Goal: Transaction & Acquisition: Purchase product/service

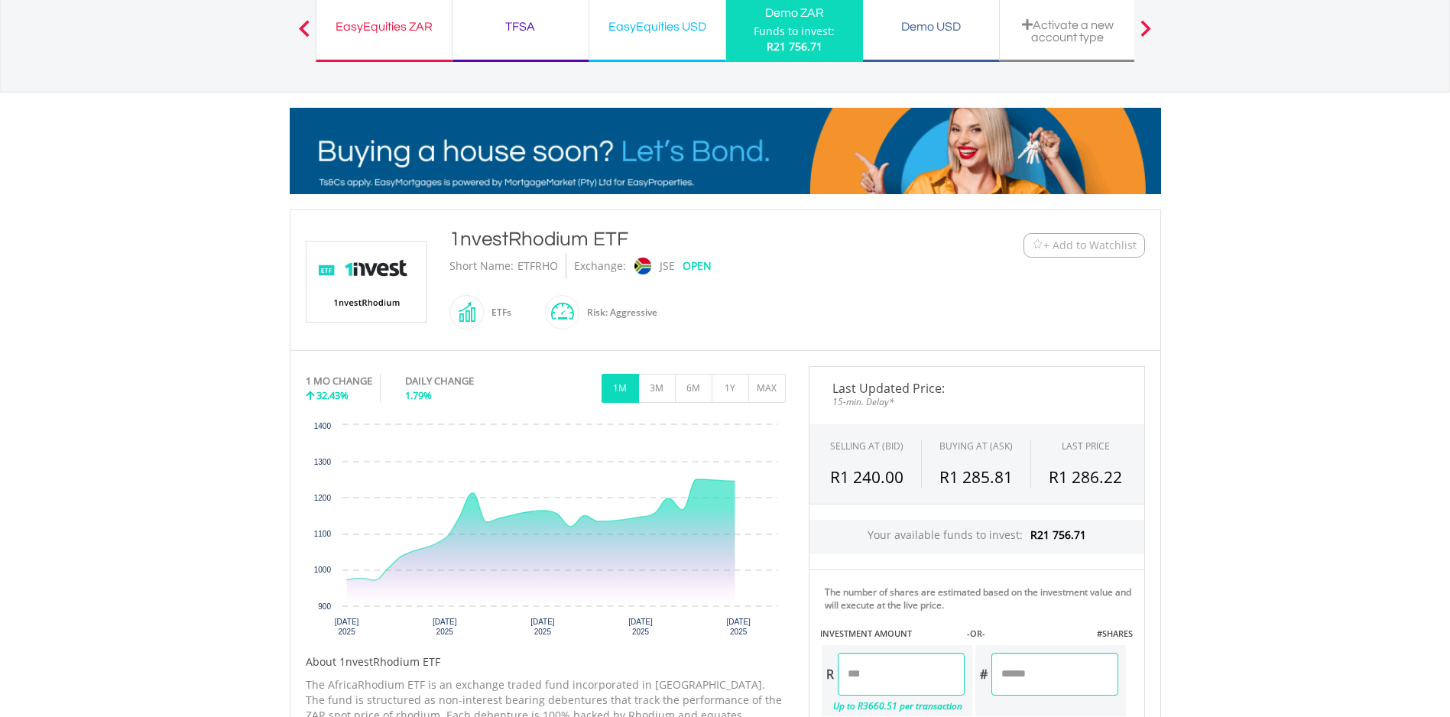
scroll to position [229, 0]
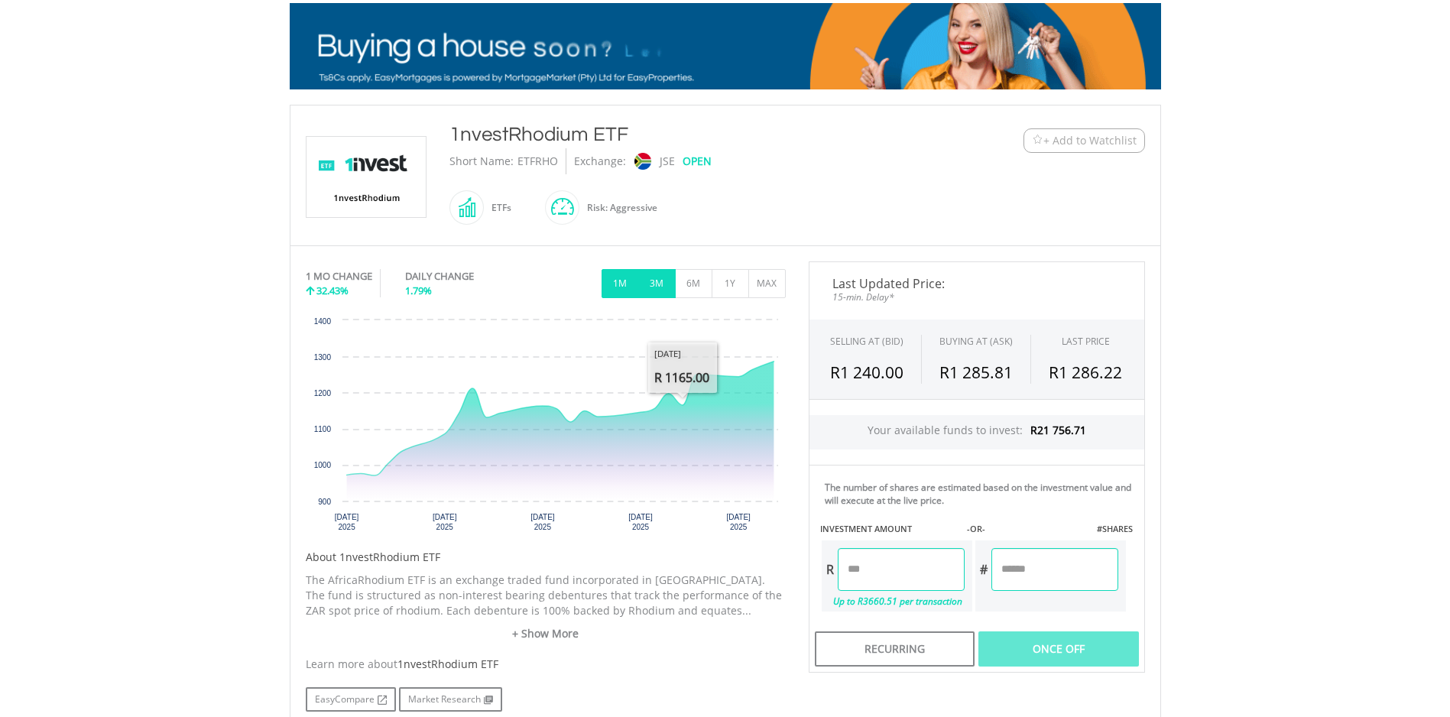
click at [660, 281] on button "3M" at bounding box center [656, 283] width 37 height 29
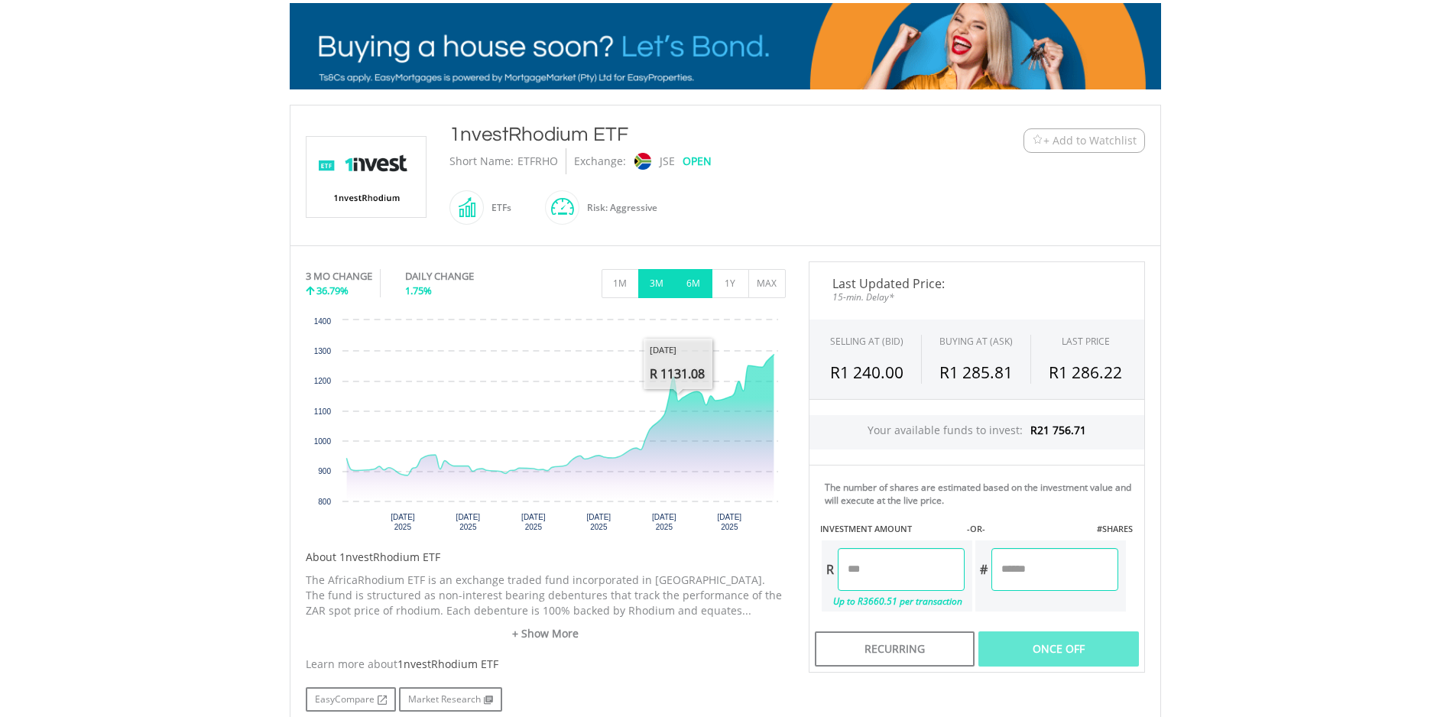
click at [692, 297] on div "3 MO CHANGE 36.79% DAILY CHANGE 1.75% 1M 3M 6M 1Y MAX" at bounding box center [546, 286] width 480 height 51
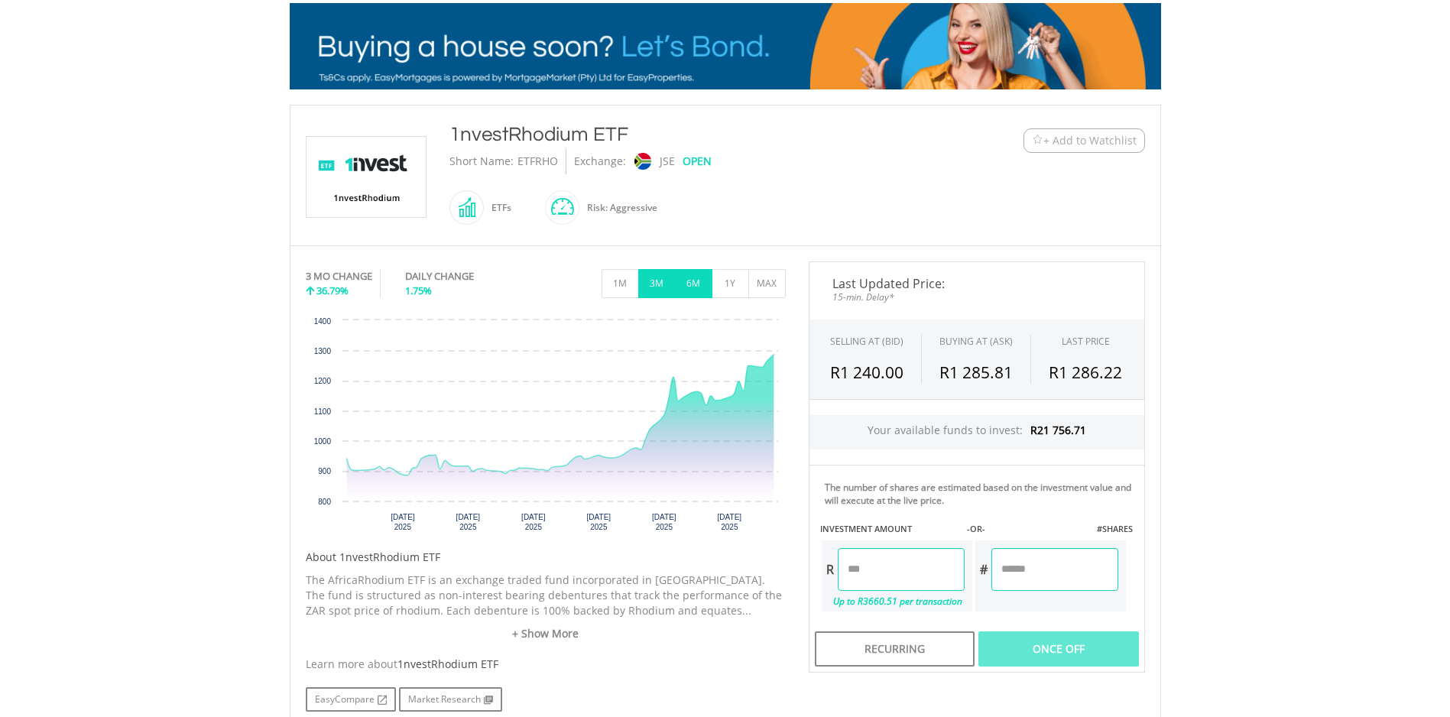
click at [700, 281] on button "6M" at bounding box center [693, 283] width 37 height 29
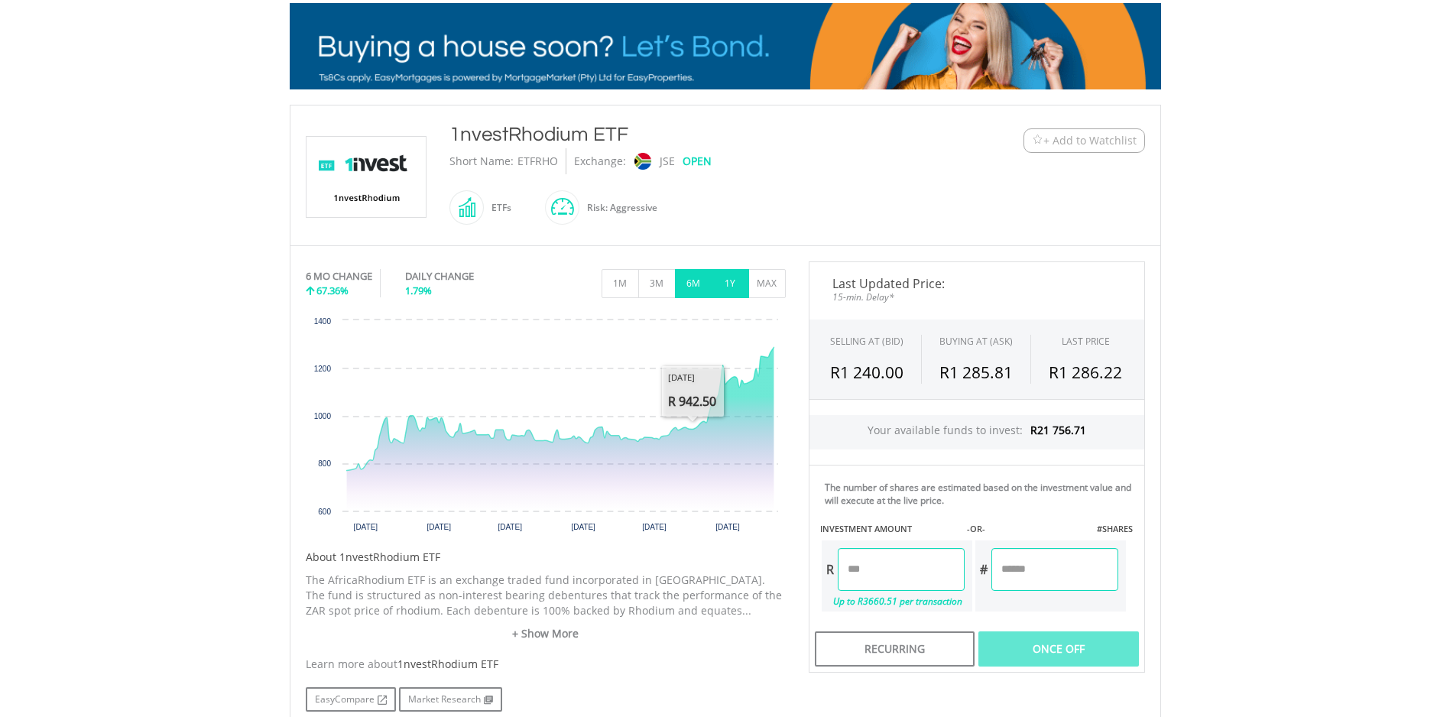
click at [723, 287] on button "1Y" at bounding box center [730, 283] width 37 height 29
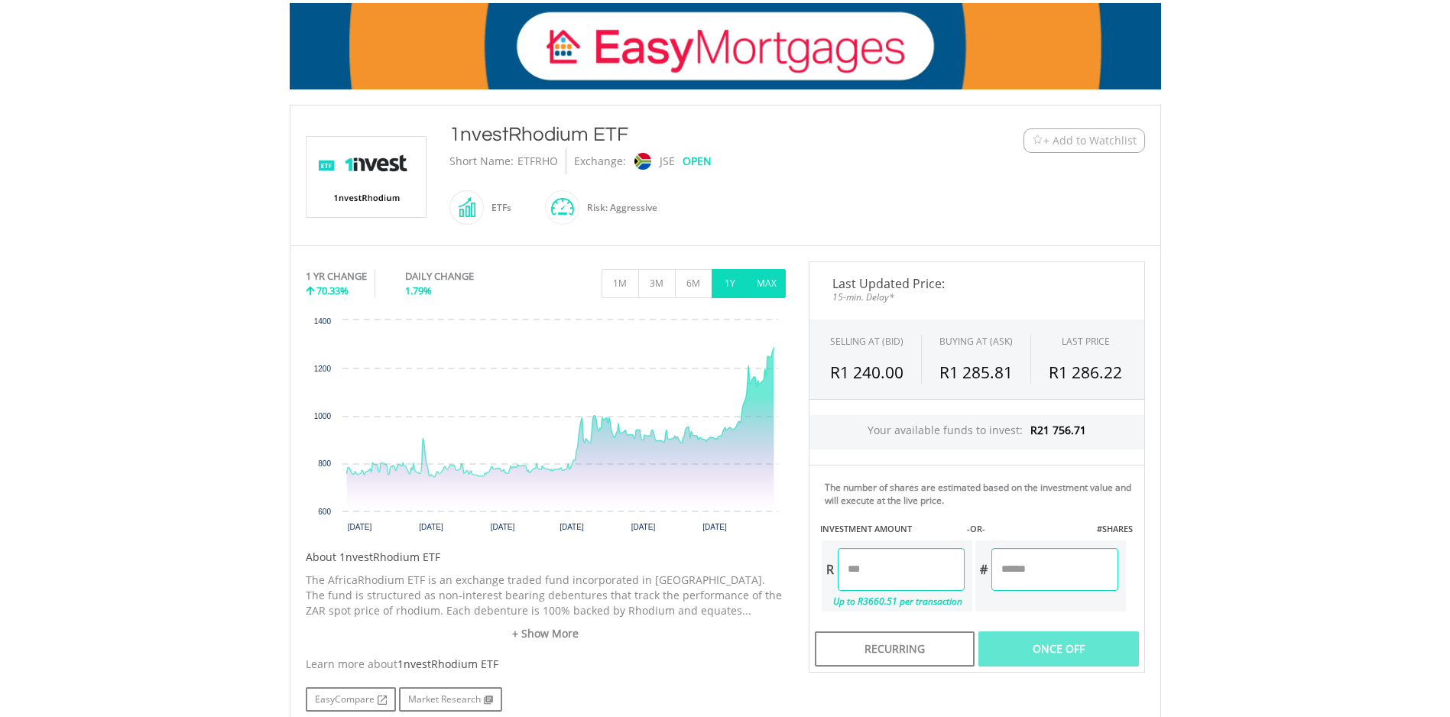
click at [771, 290] on button "MAX" at bounding box center [766, 283] width 37 height 29
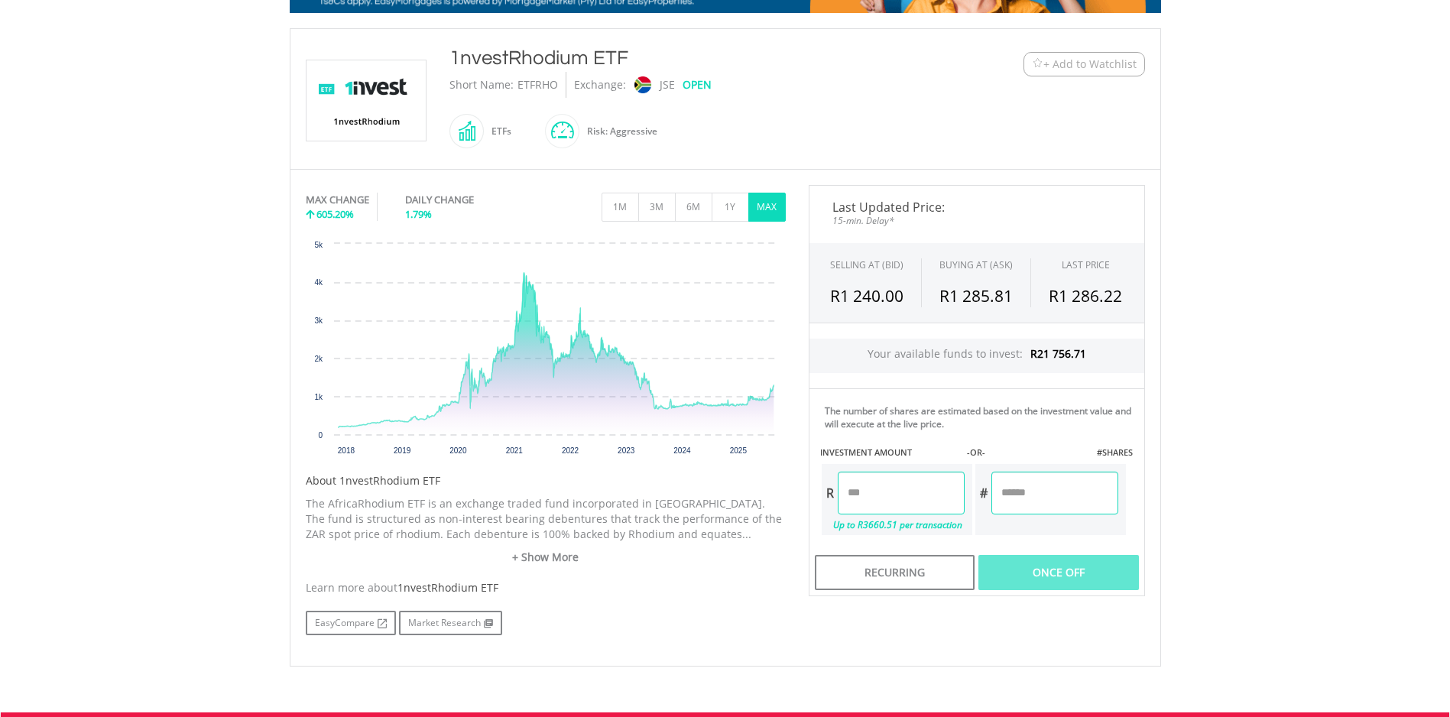
scroll to position [382, 0]
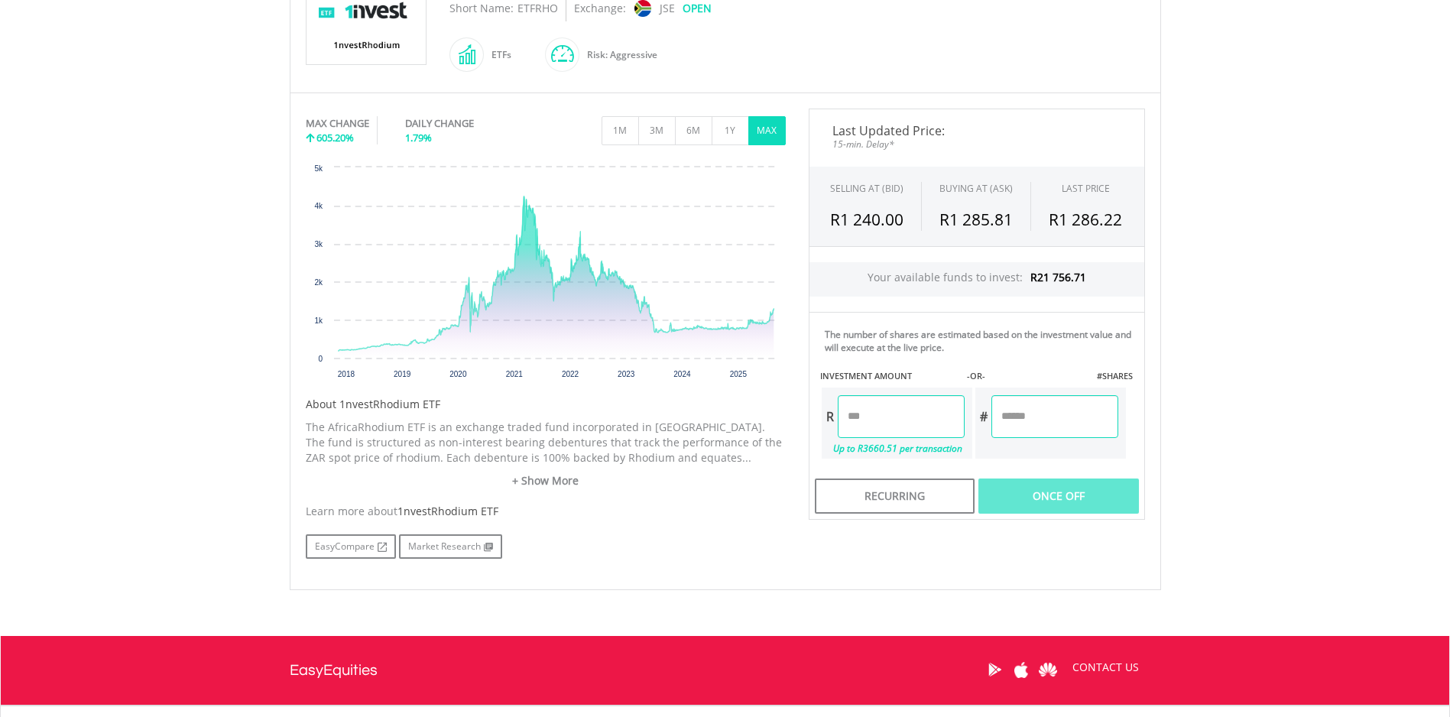
click at [1237, 291] on body "My Investments Invest Now New Listings Sell My Recurring Investments Pending Or…" at bounding box center [725, 244] width 1450 height 1252
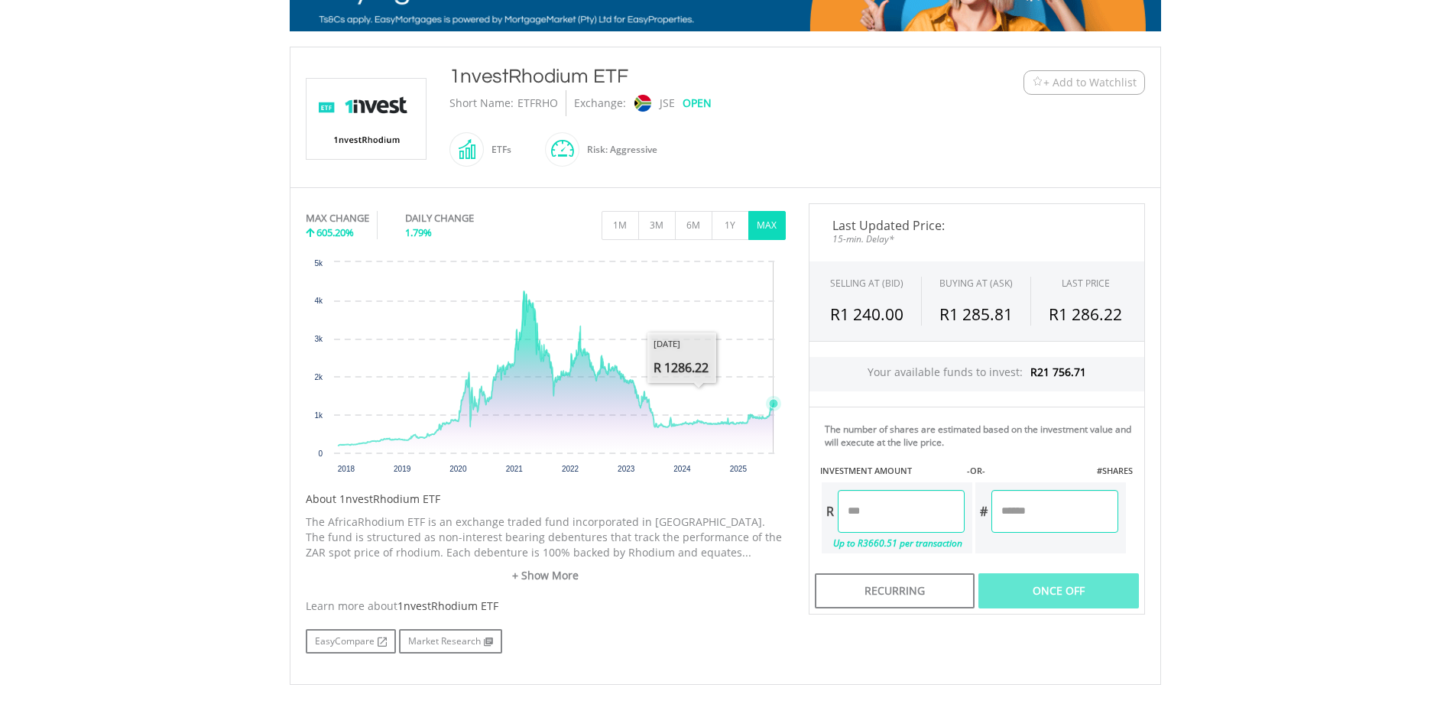
scroll to position [229, 0]
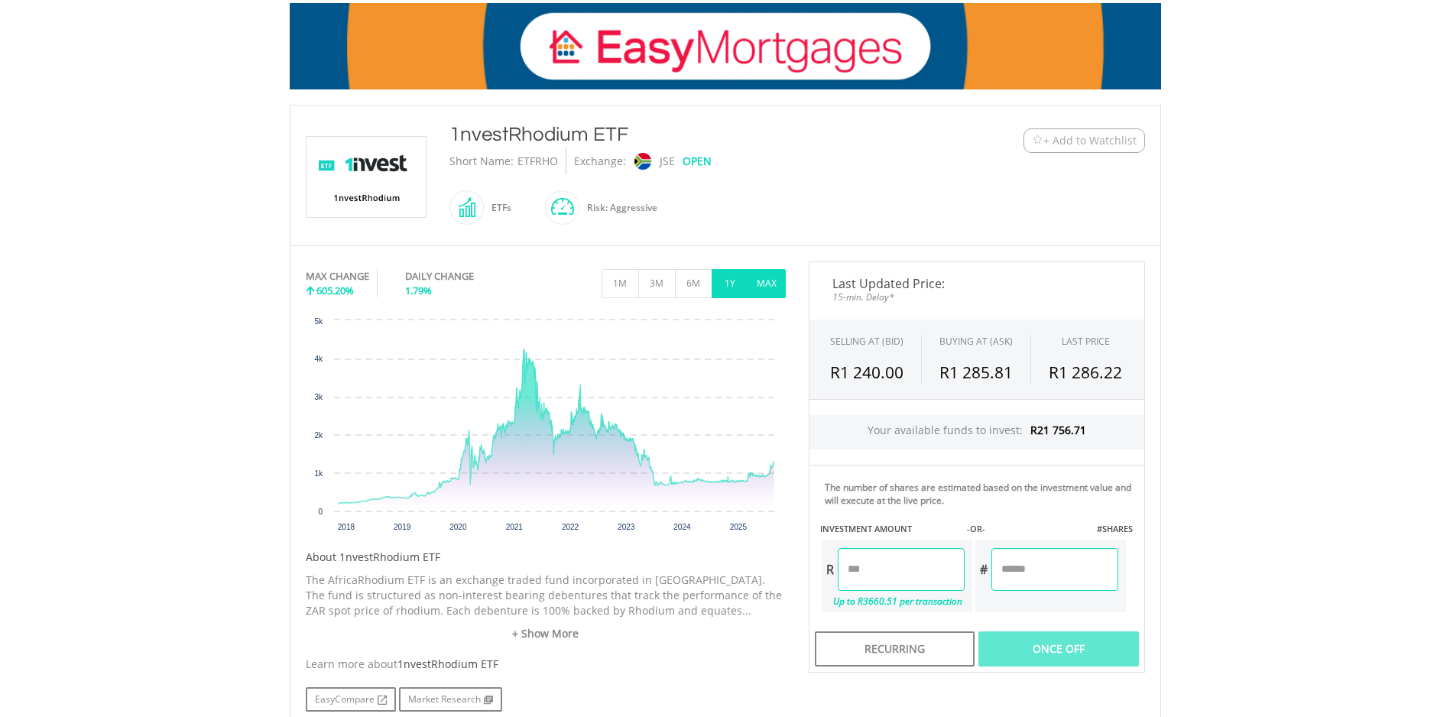
click at [731, 289] on button "1Y" at bounding box center [730, 283] width 37 height 29
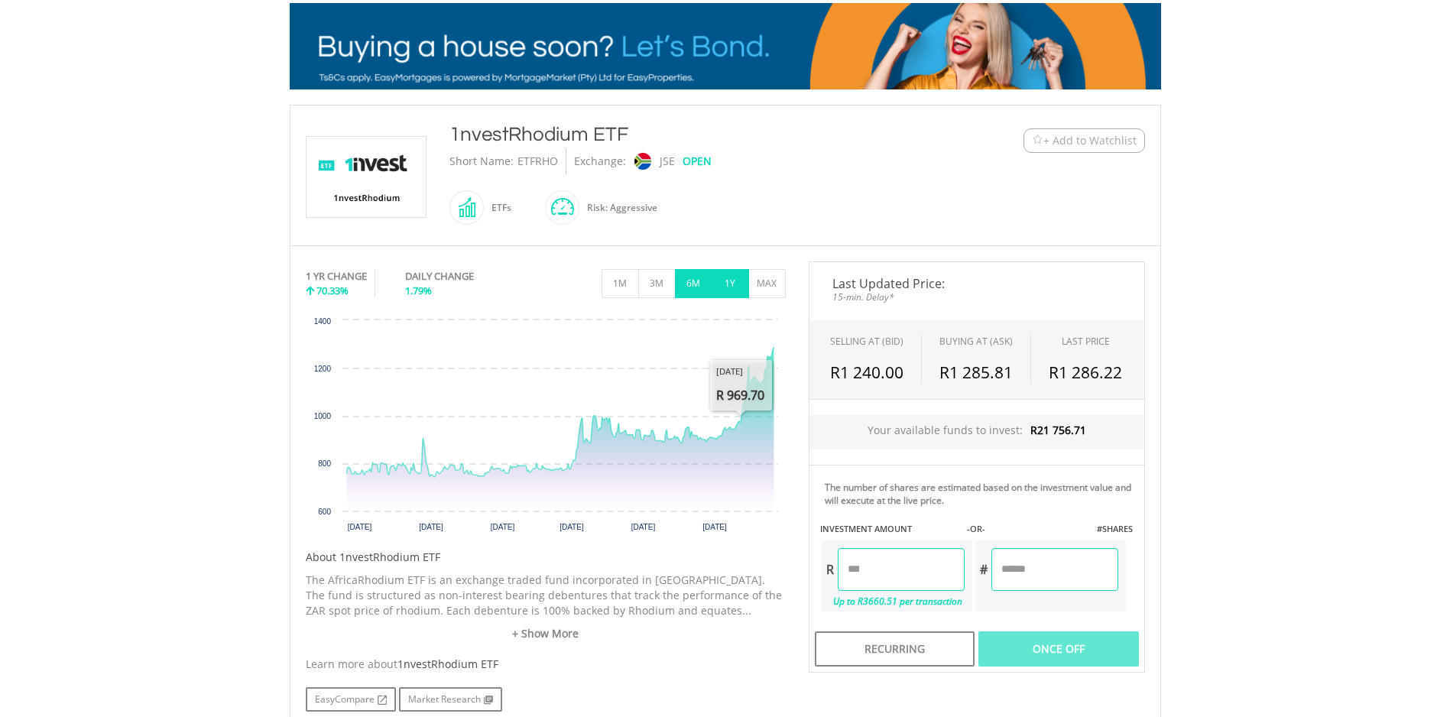
click at [700, 286] on button "6M" at bounding box center [693, 283] width 37 height 29
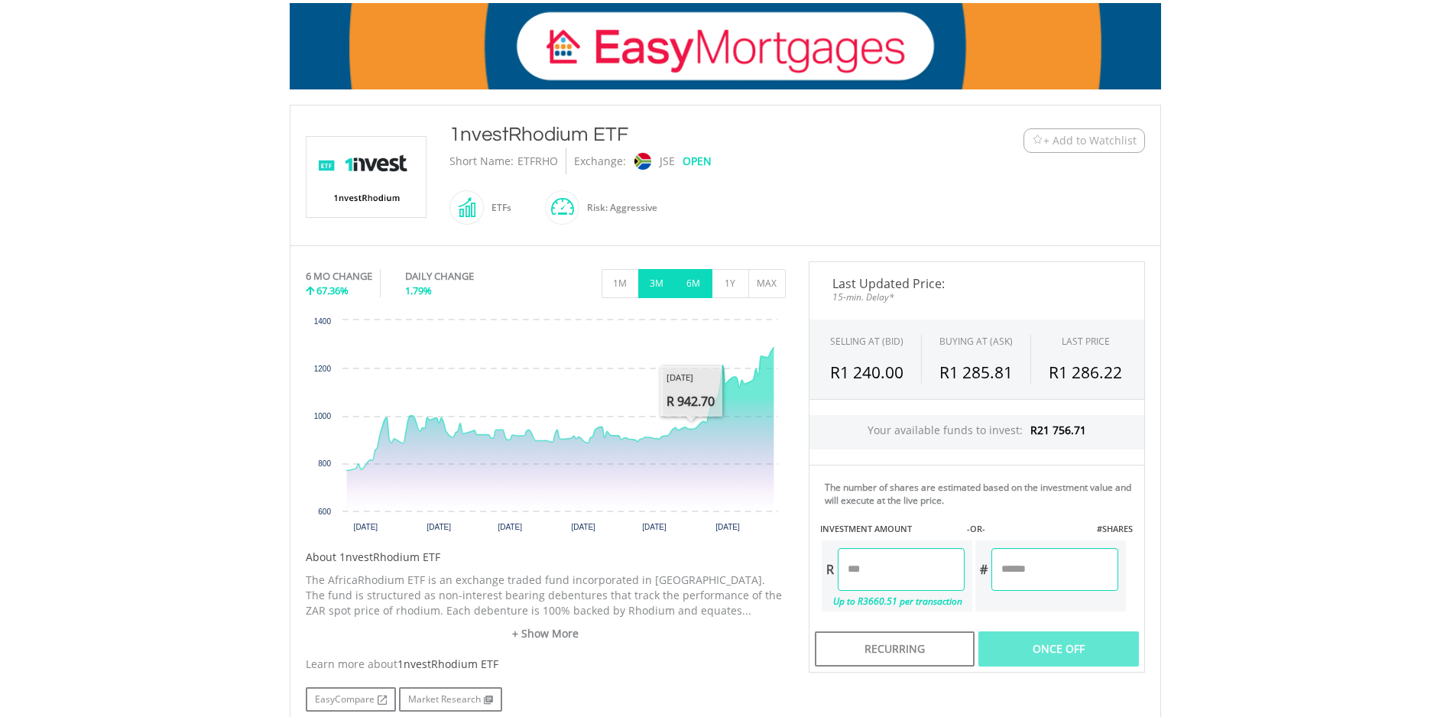
click at [657, 278] on button "3M" at bounding box center [656, 283] width 37 height 29
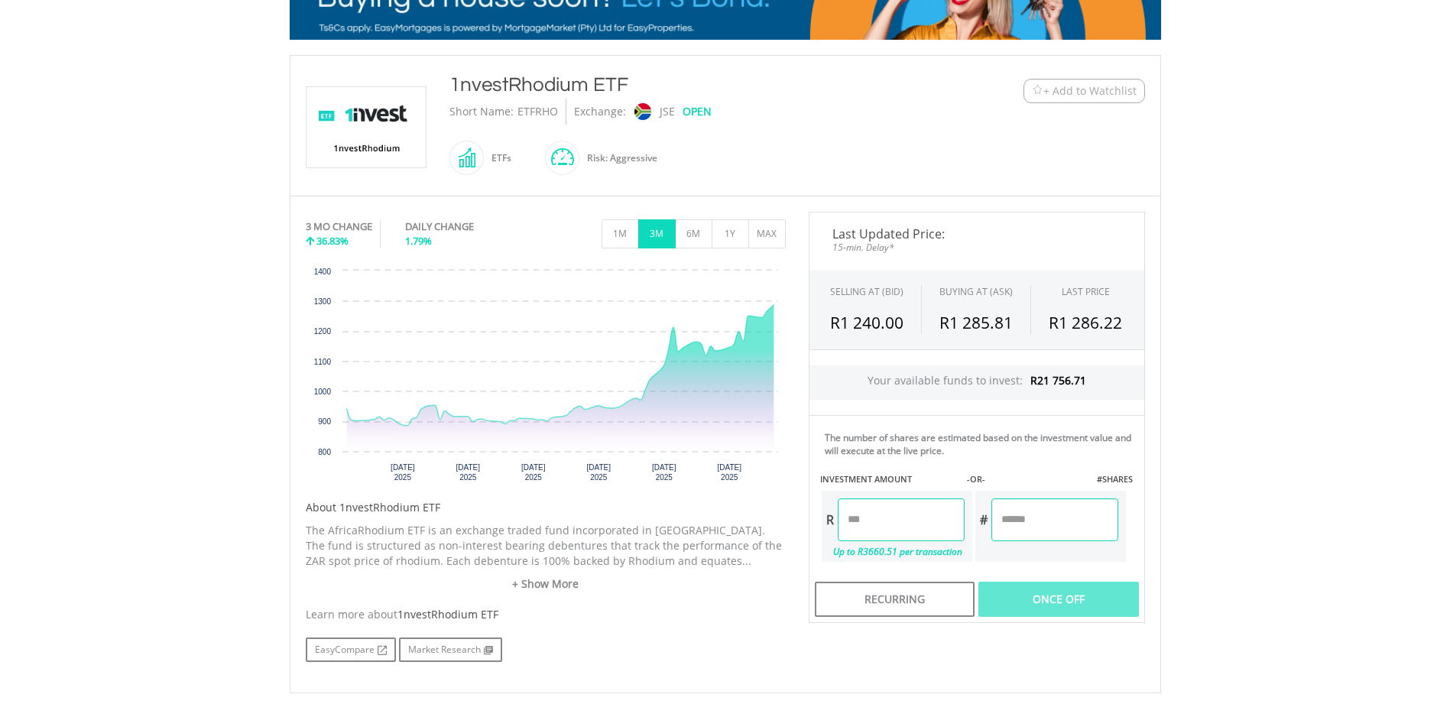
scroll to position [306, 0]
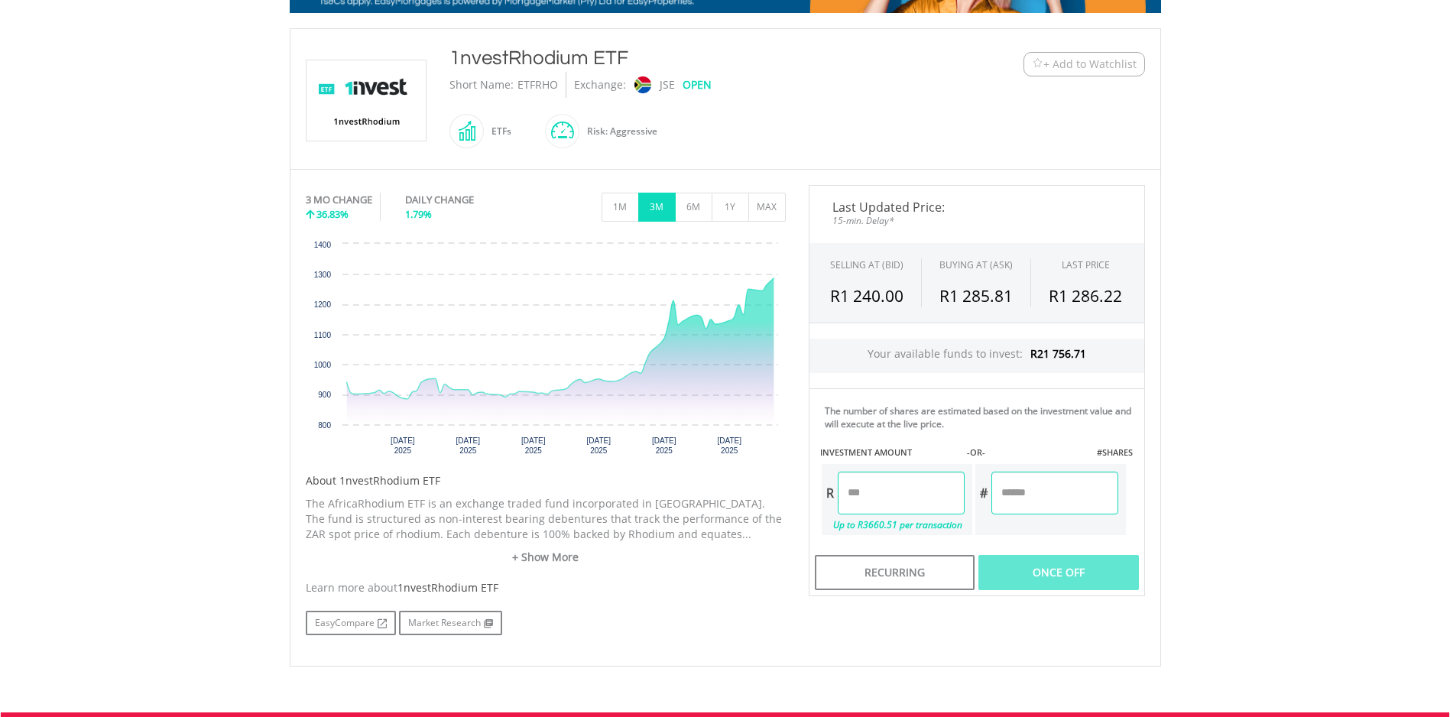
click at [892, 502] on input "number" at bounding box center [901, 493] width 127 height 43
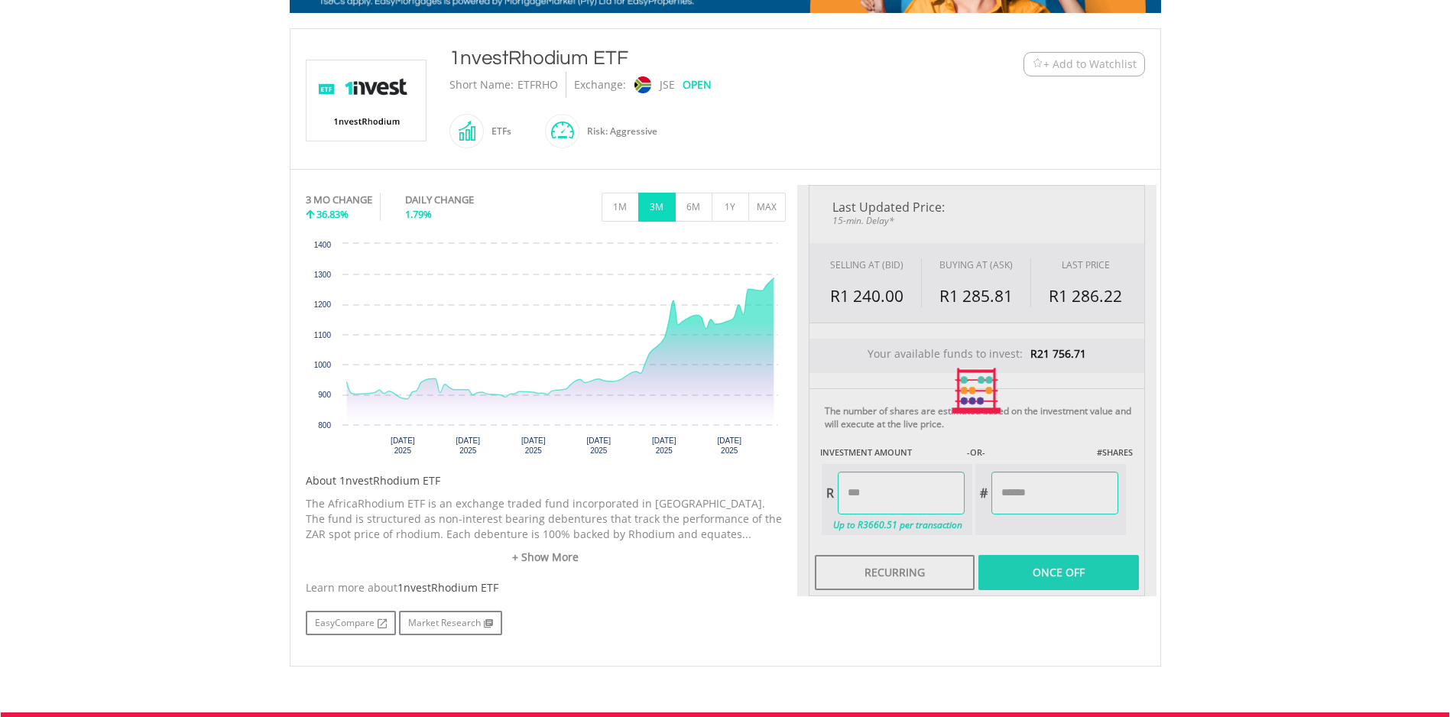
click at [1086, 571] on div "Last Updated Price: 15-min. Delay* SELLING AT (BID) BUYING AT (ASK) LAST PRICE …" at bounding box center [976, 390] width 359 height 411
type input "*******"
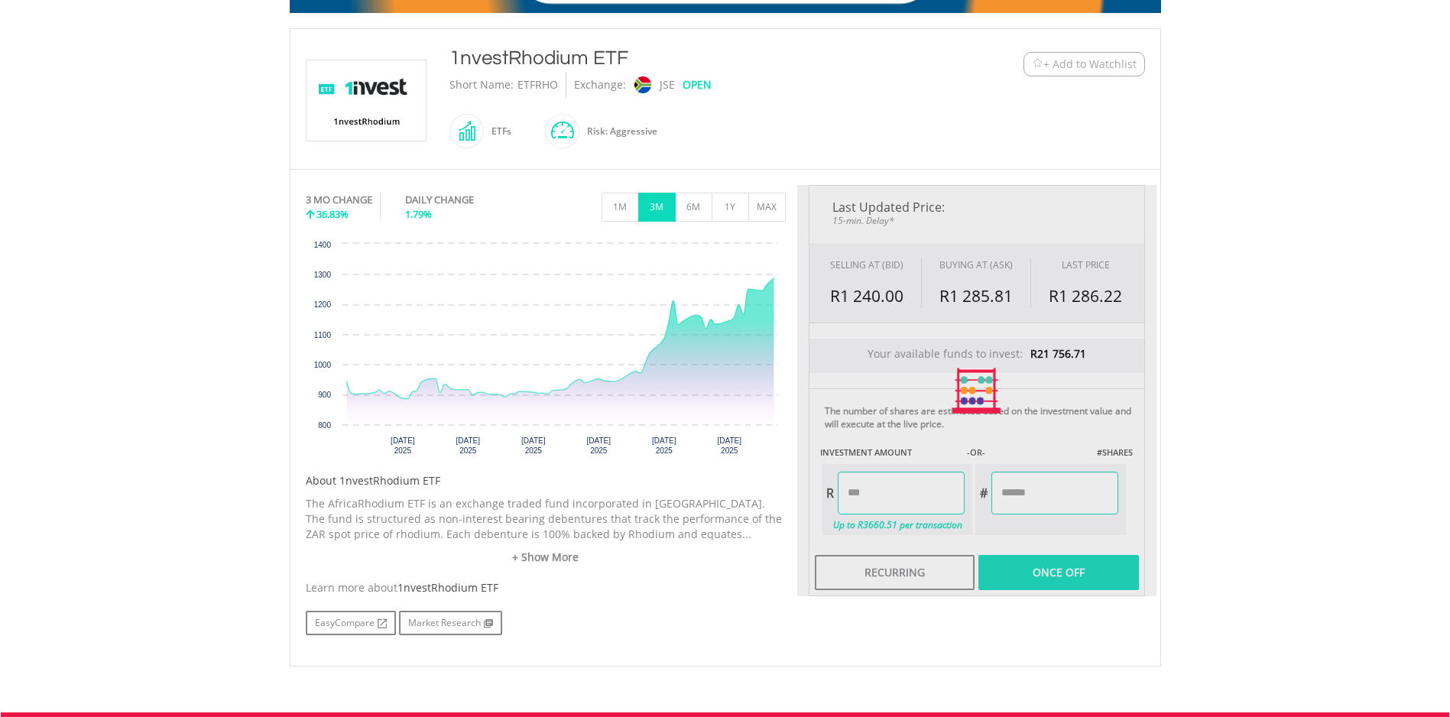
type input "******"
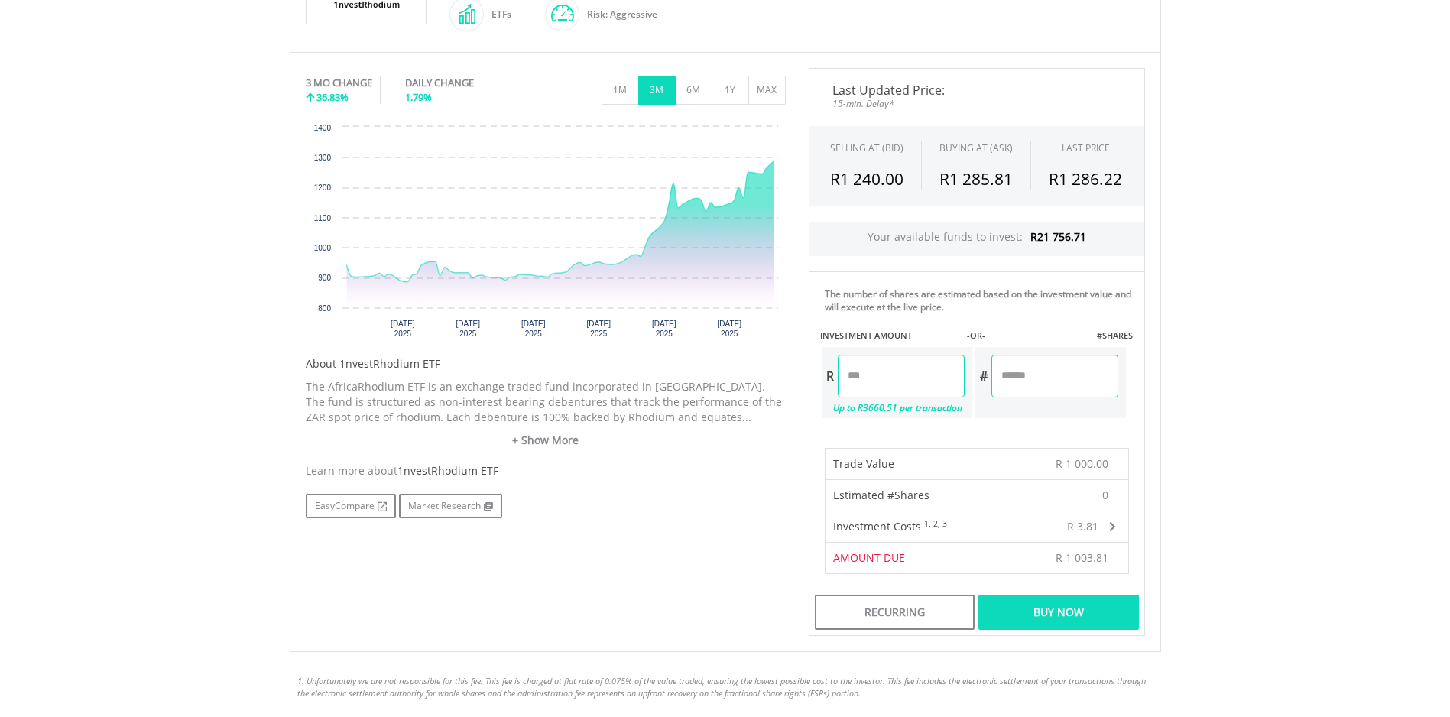
scroll to position [459, 0]
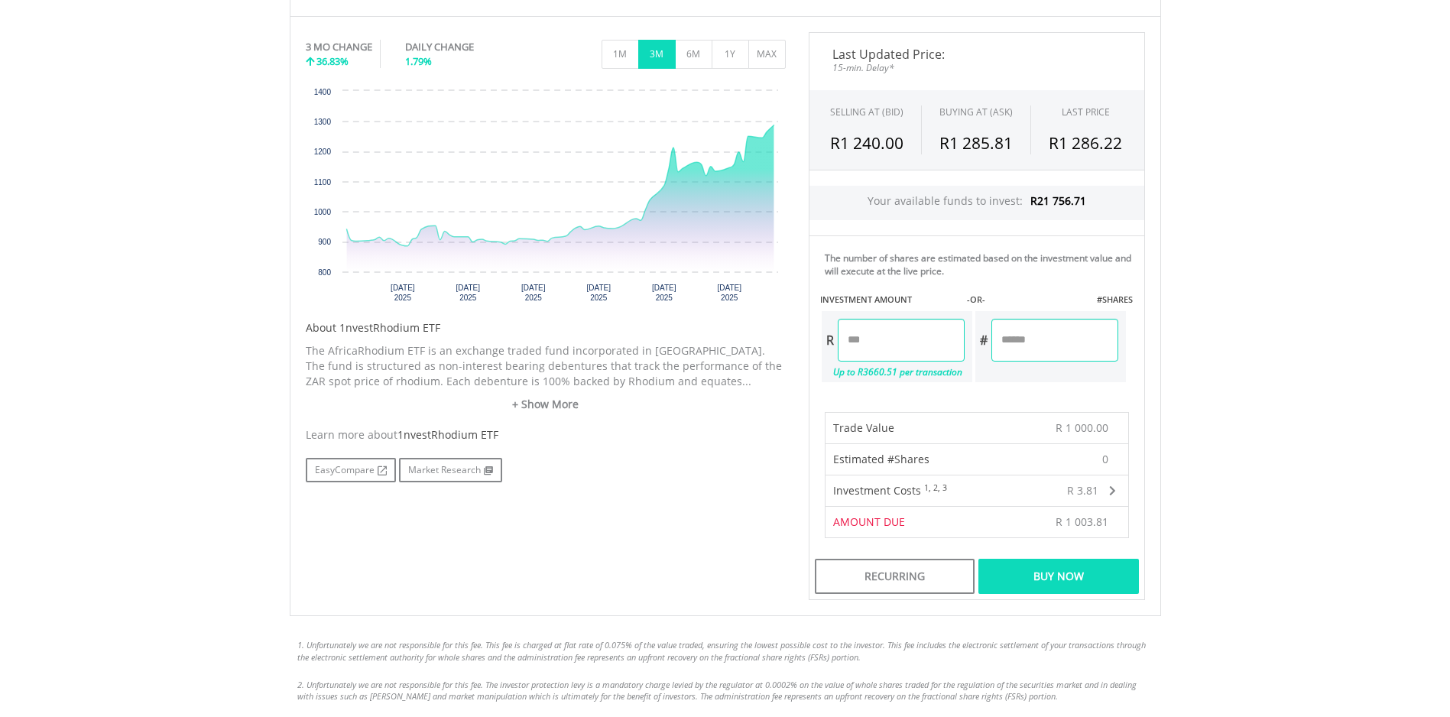
click at [1081, 579] on div "Buy Now" at bounding box center [1058, 576] width 160 height 35
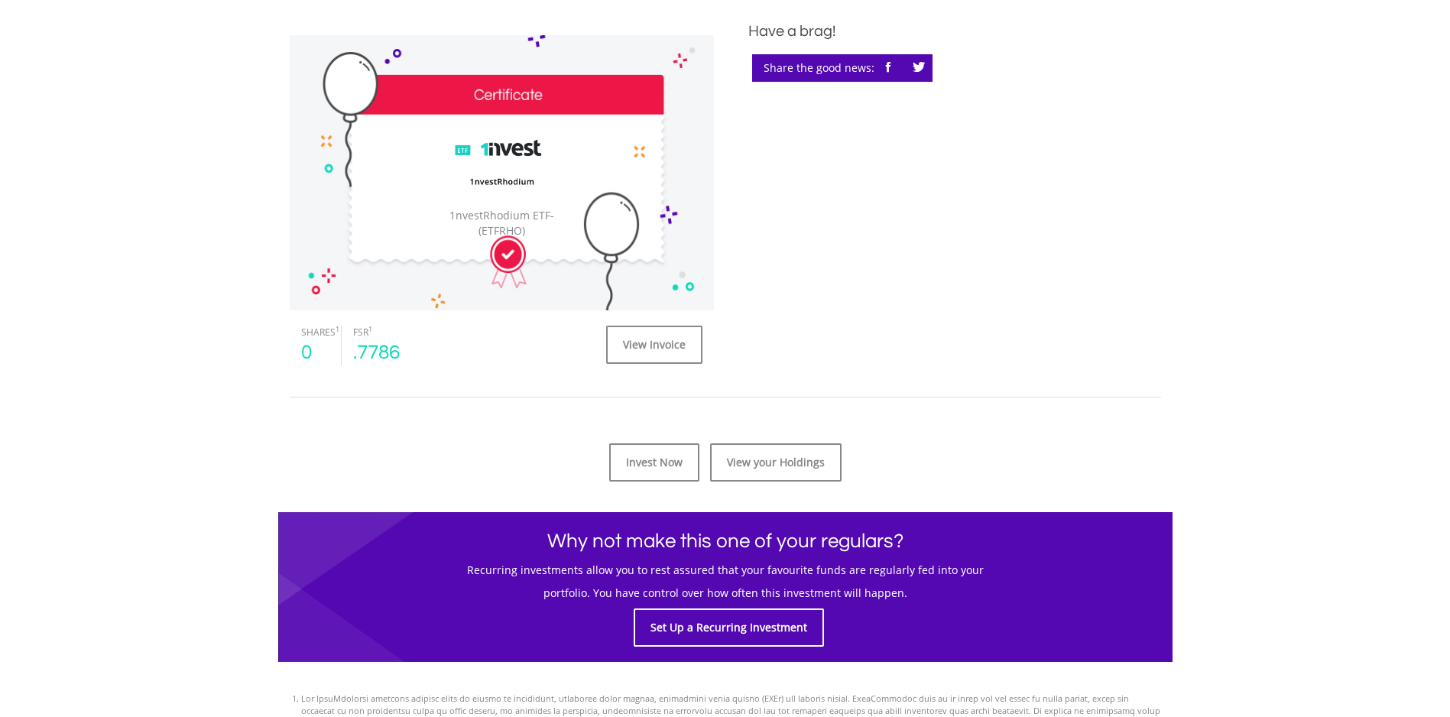
scroll to position [459, 0]
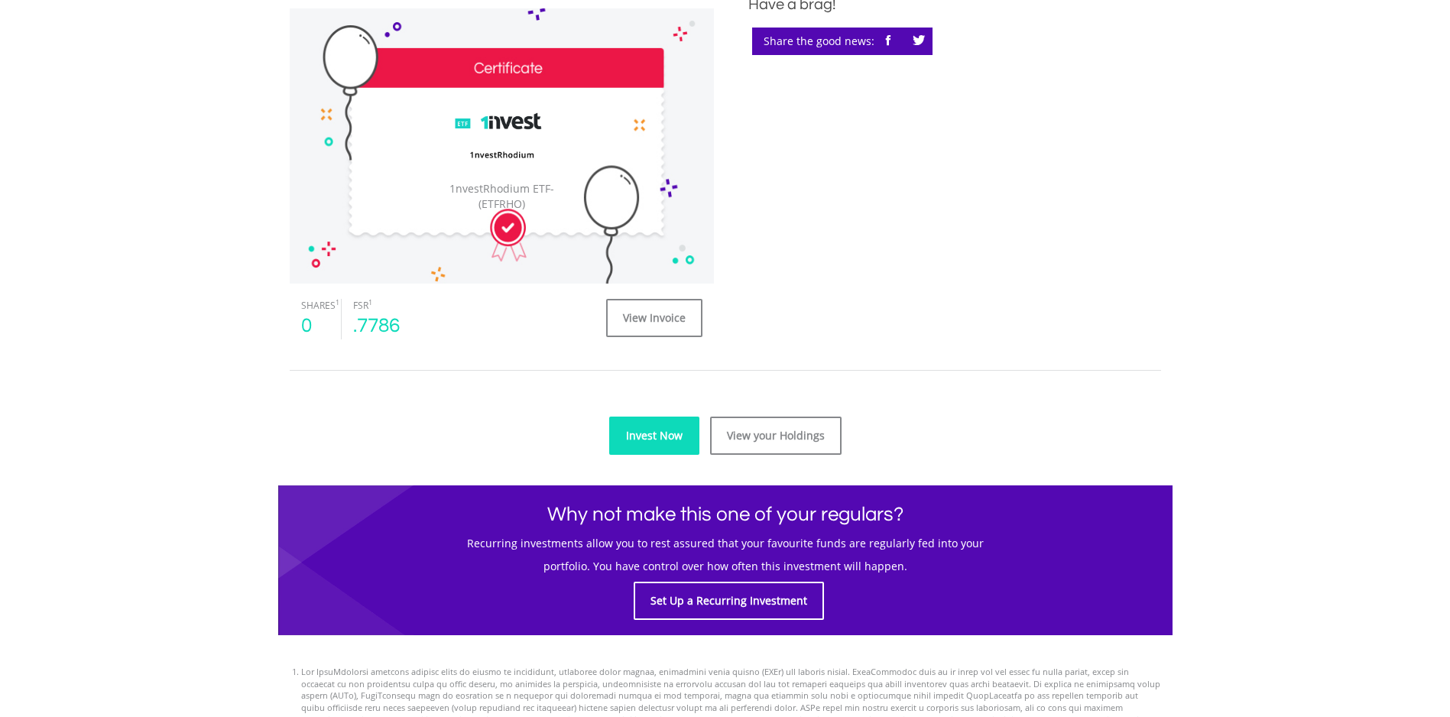
click at [639, 443] on link "Invest Now" at bounding box center [654, 436] width 90 height 38
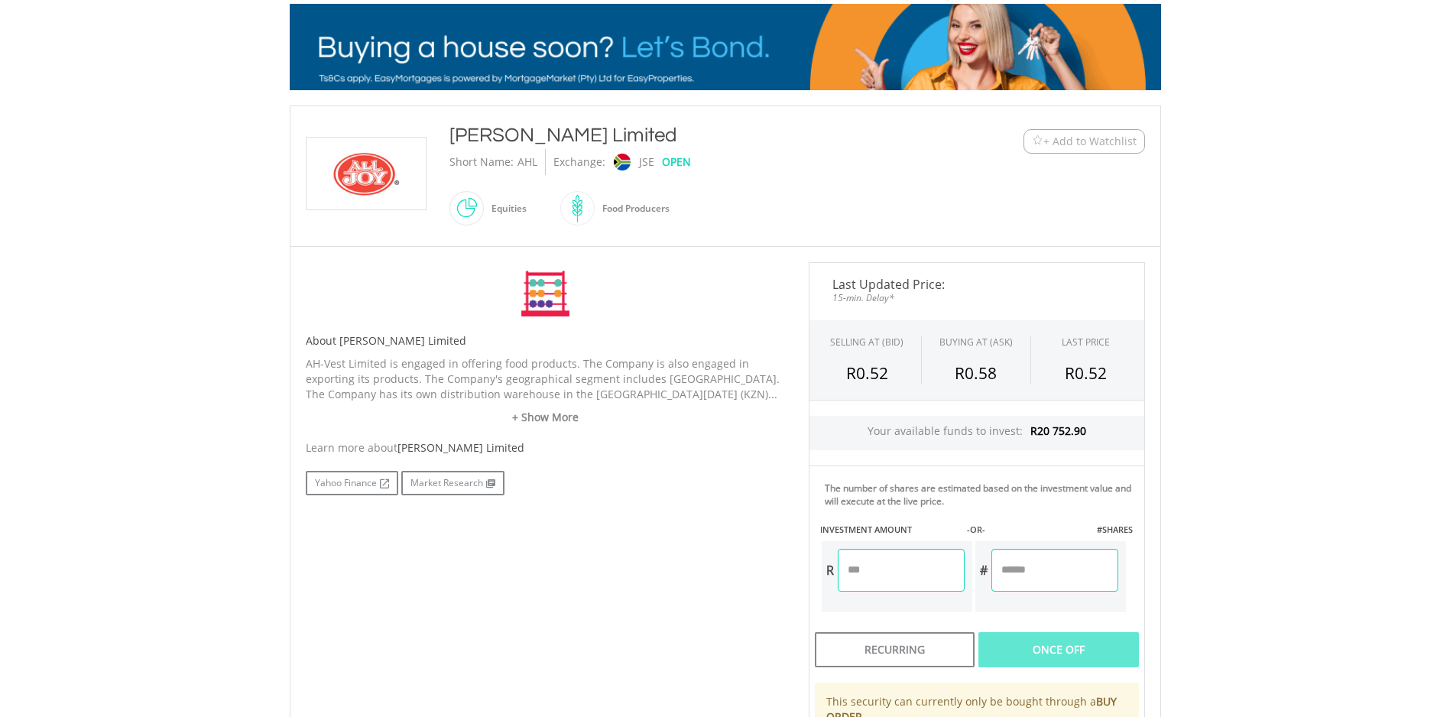
scroll to position [306, 0]
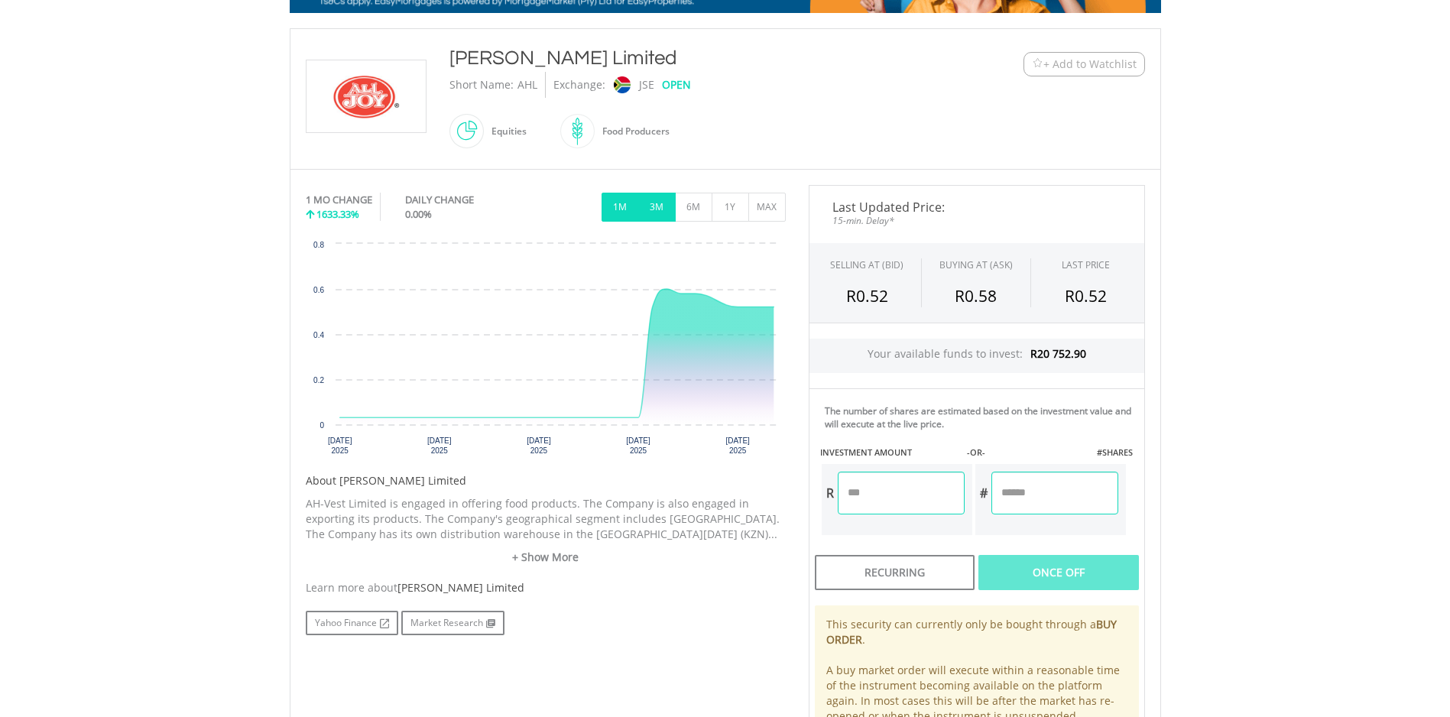
click at [659, 209] on button "3M" at bounding box center [656, 207] width 37 height 29
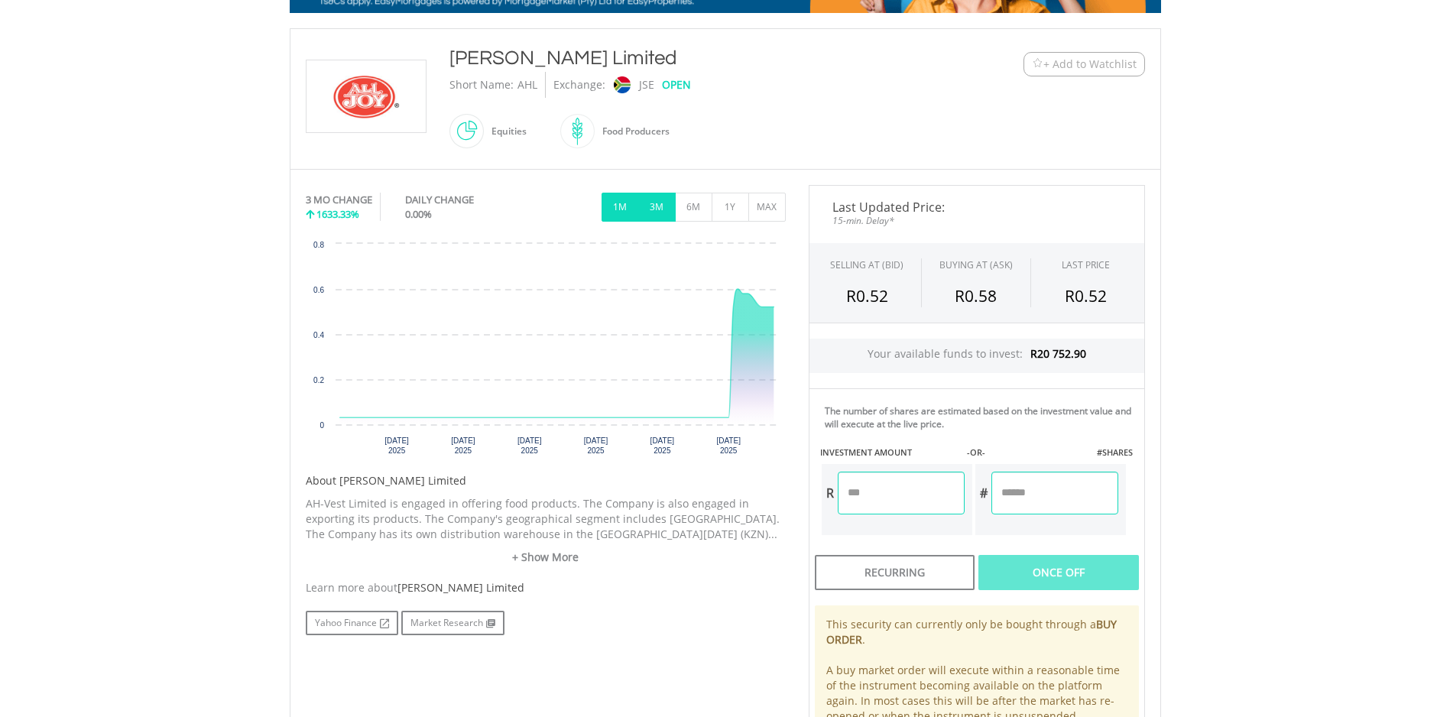
click at [615, 209] on button "1M" at bounding box center [620, 207] width 37 height 29
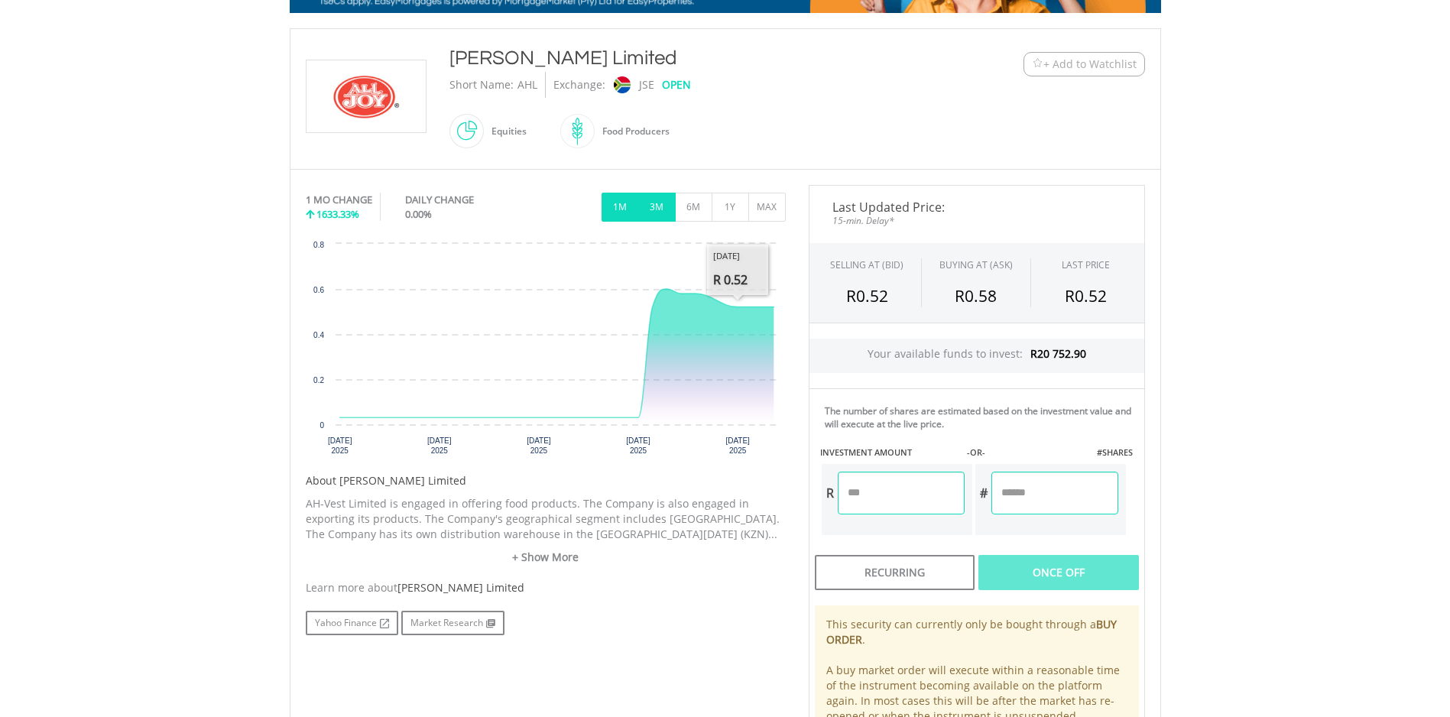
click at [657, 213] on button "3M" at bounding box center [656, 207] width 37 height 29
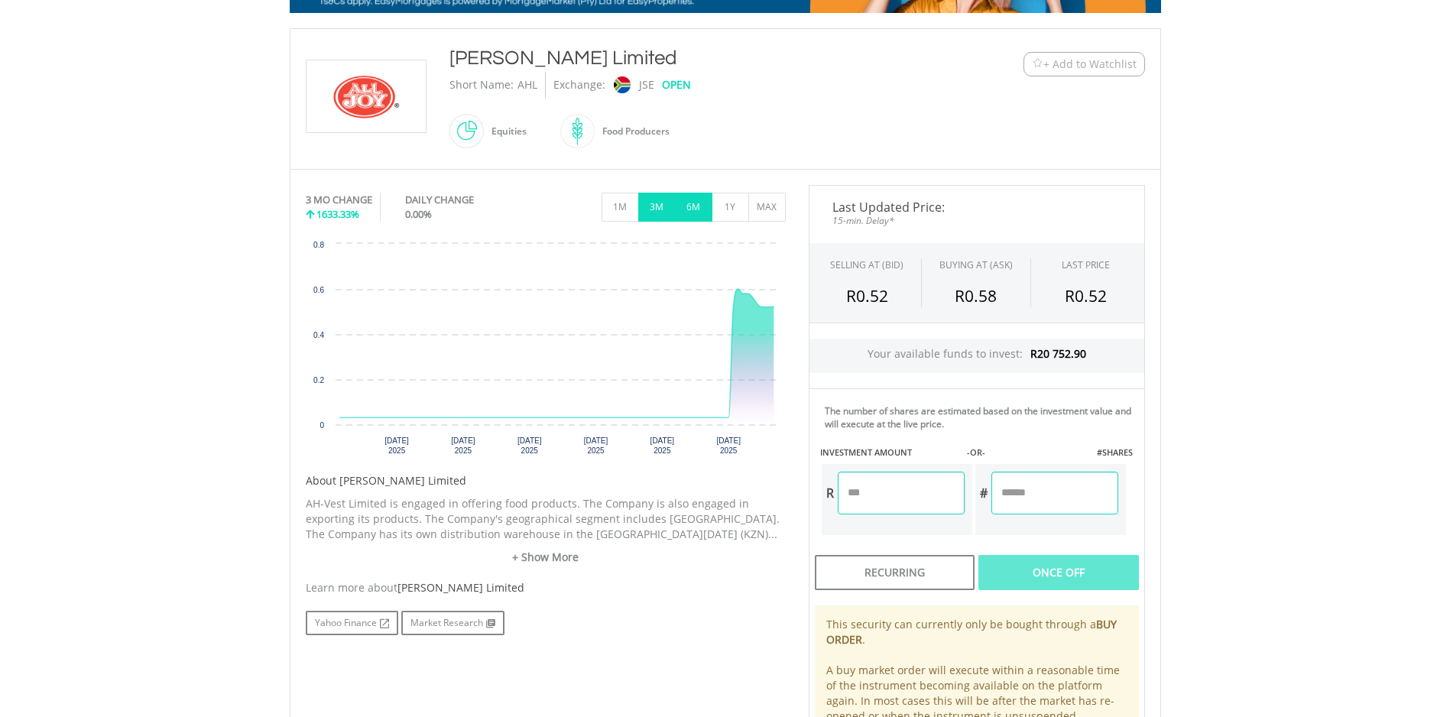
click at [690, 217] on button "6M" at bounding box center [693, 207] width 37 height 29
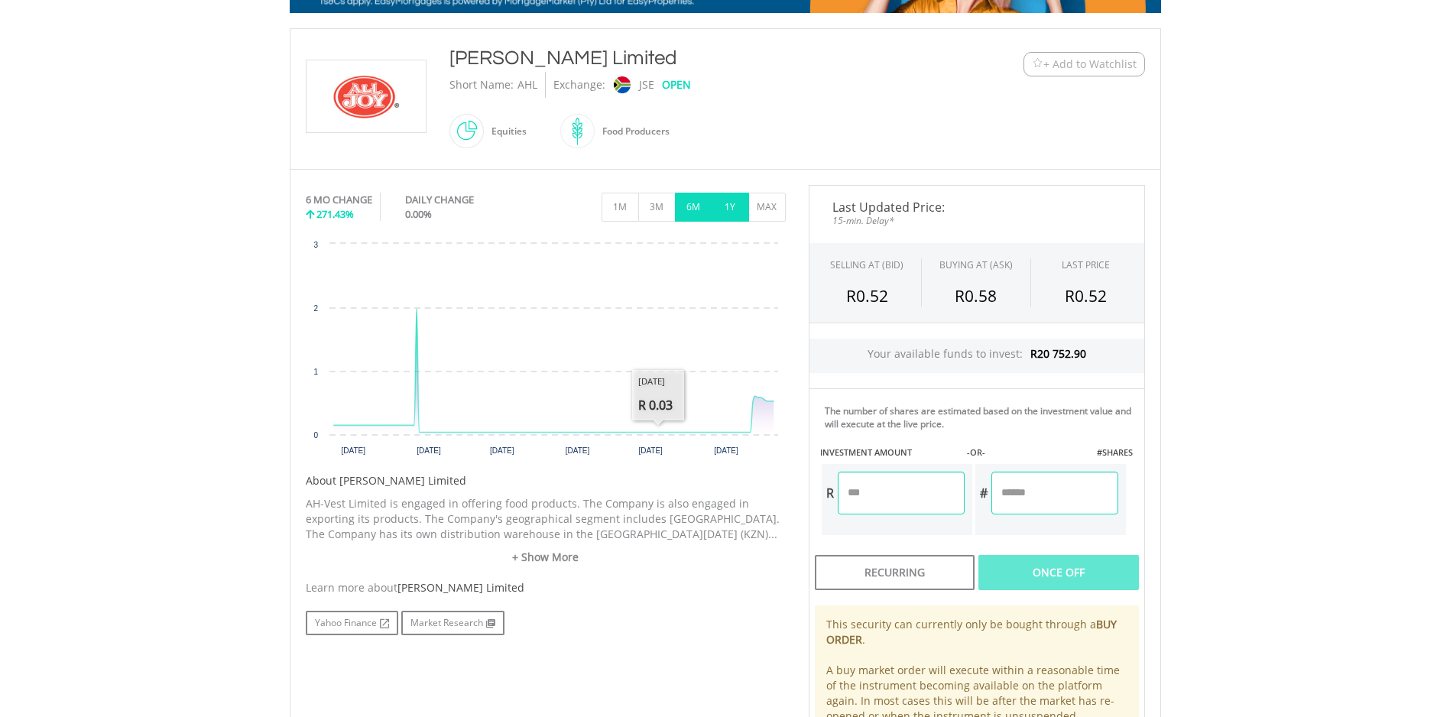
click at [725, 204] on button "1Y" at bounding box center [730, 207] width 37 height 29
click at [701, 206] on button "6M" at bounding box center [693, 207] width 37 height 29
click at [729, 210] on button "1Y" at bounding box center [730, 207] width 37 height 29
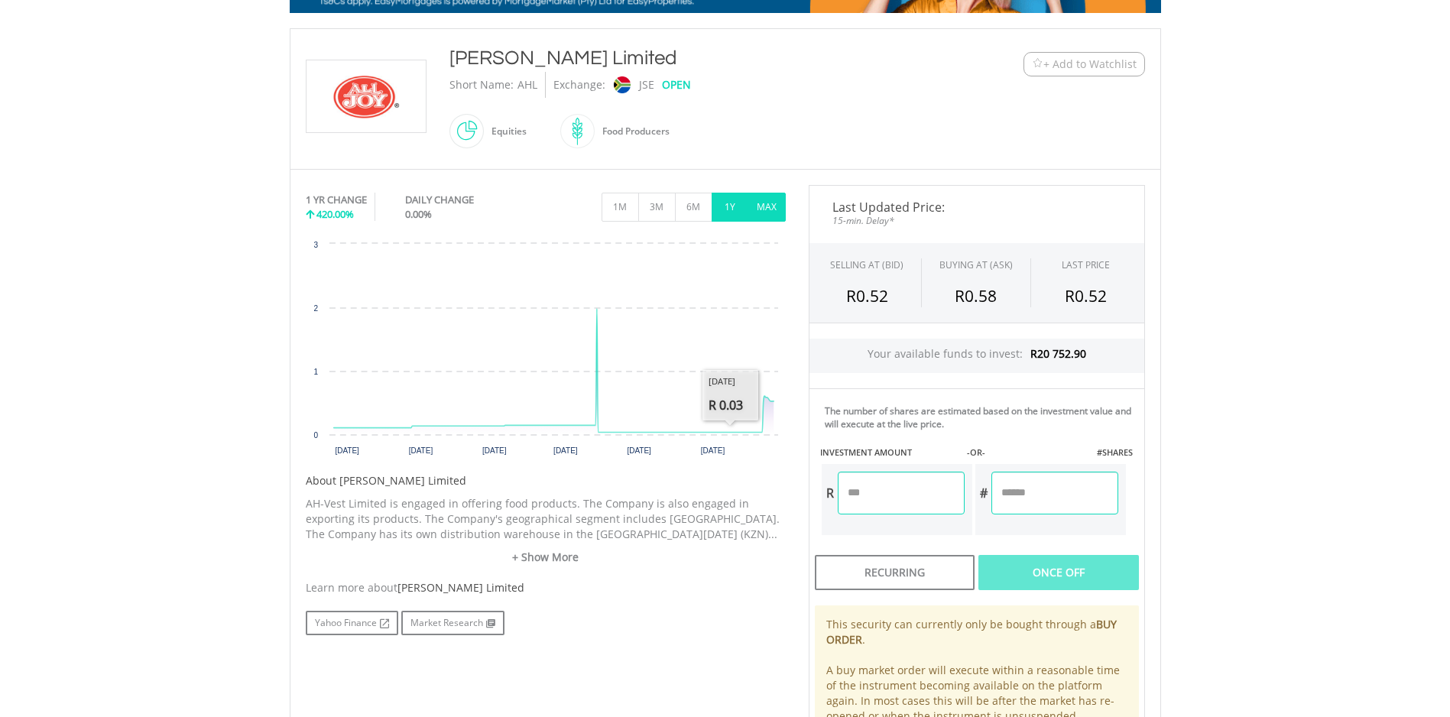
click at [785, 215] on button "MAX" at bounding box center [766, 207] width 37 height 29
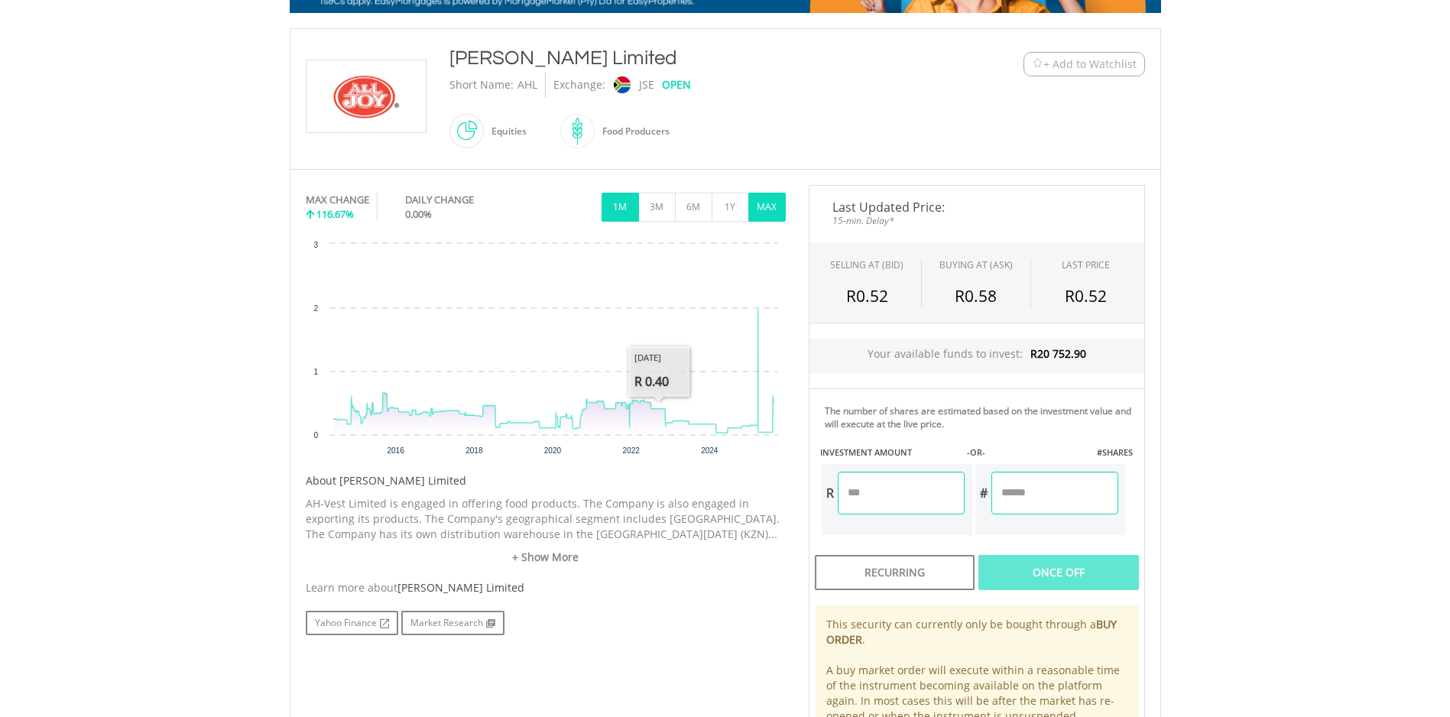
click at [601, 213] on div "MAX CHANGE 116.67% DAILY CHANGE 0.00% 1M 3M 6M 1Y MAX" at bounding box center [546, 210] width 480 height 51
click at [609, 209] on button "1M" at bounding box center [620, 207] width 37 height 29
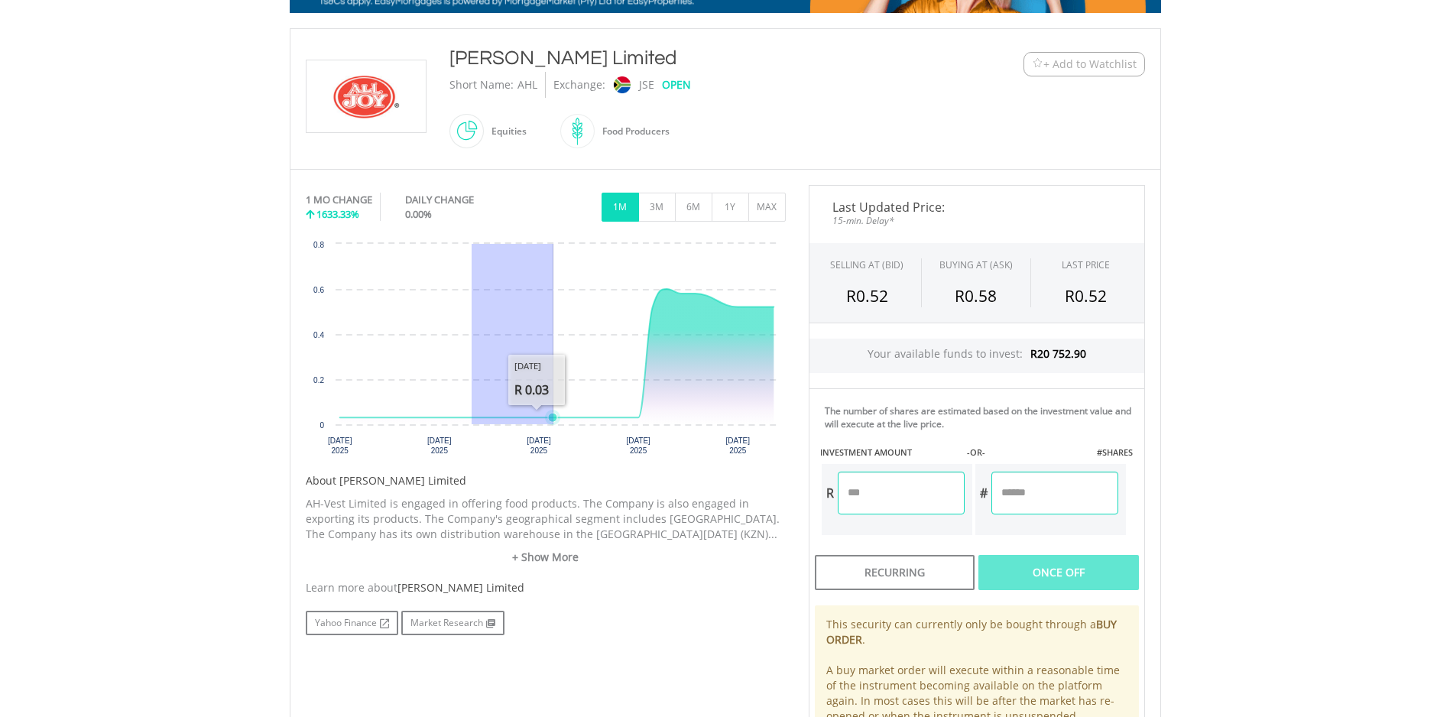
drag, startPoint x: 471, startPoint y: 375, endPoint x: 570, endPoint y: 373, distance: 98.6
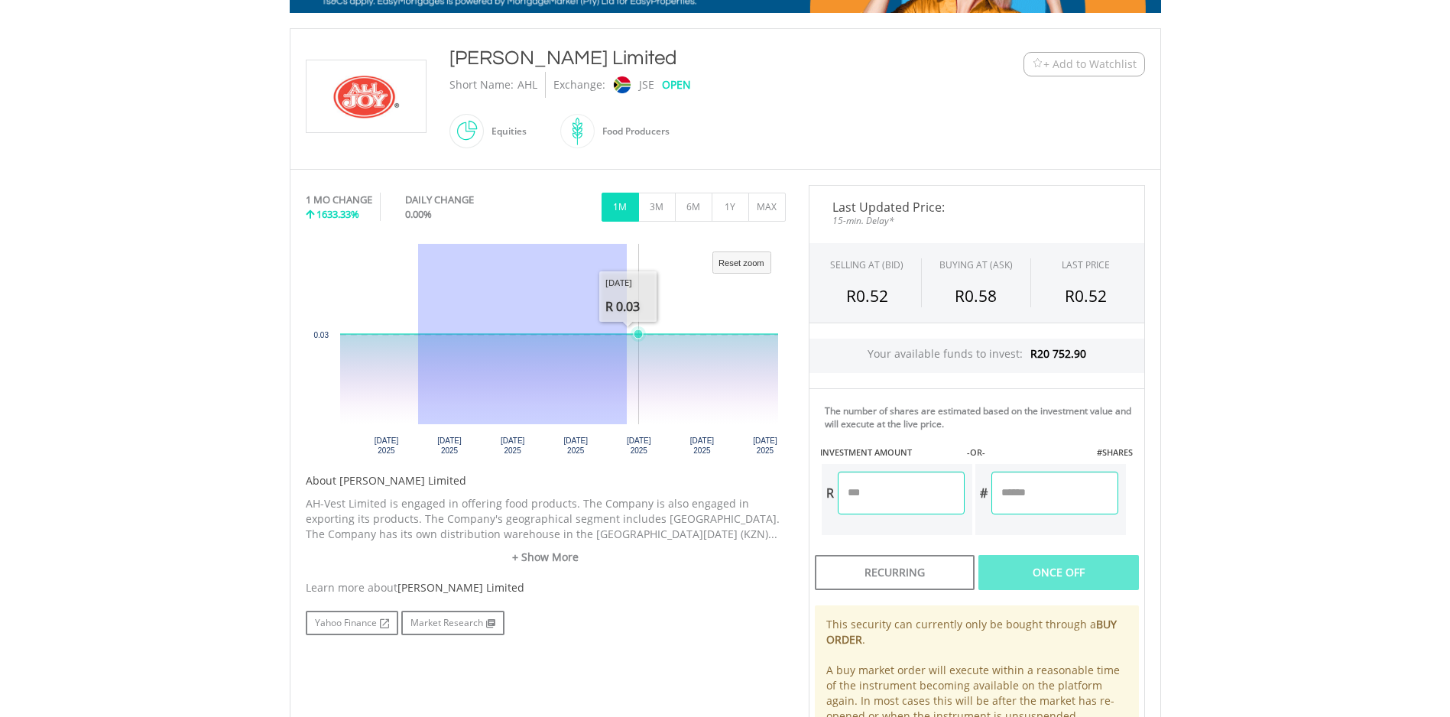
drag, startPoint x: 417, startPoint y: 380, endPoint x: 627, endPoint y: 372, distance: 209.6
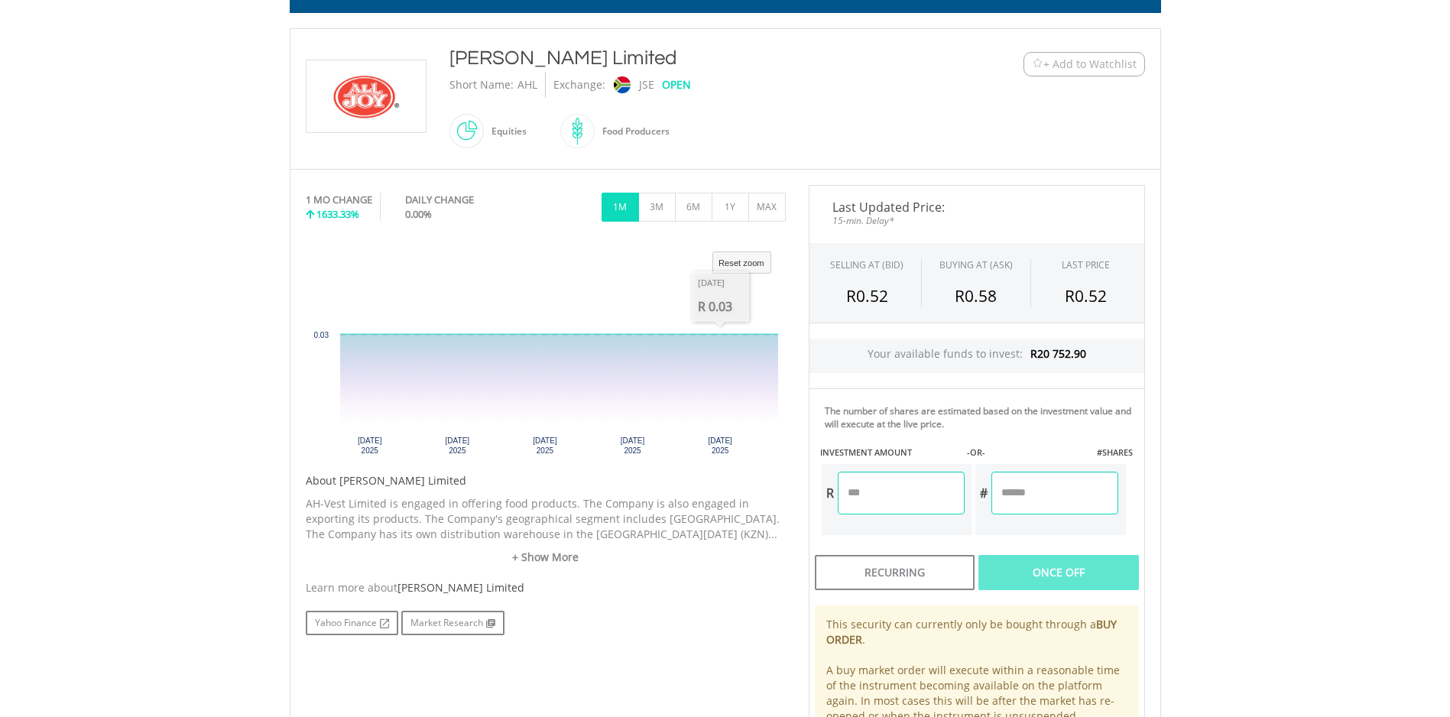
click at [620, 211] on button "1M" at bounding box center [620, 207] width 37 height 29
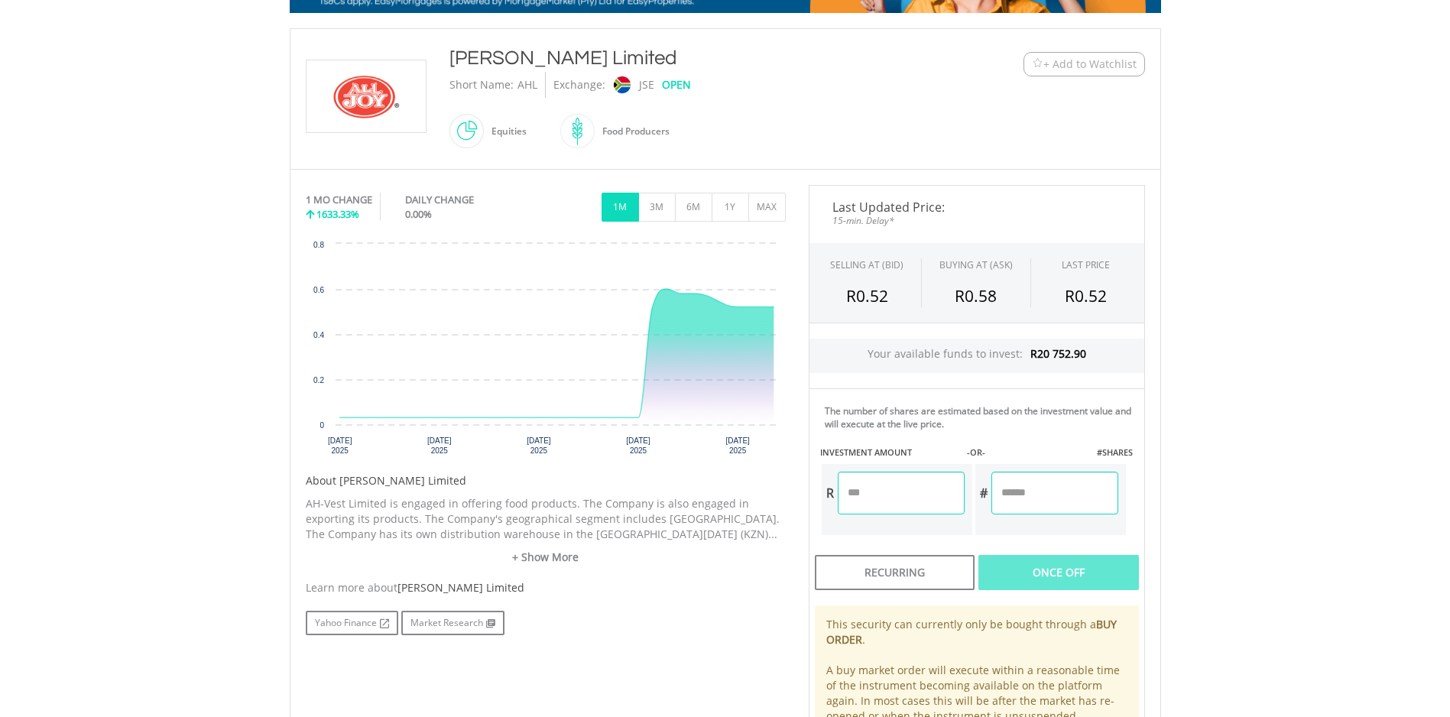
click at [883, 488] on input "number" at bounding box center [901, 493] width 127 height 43
type input "****"
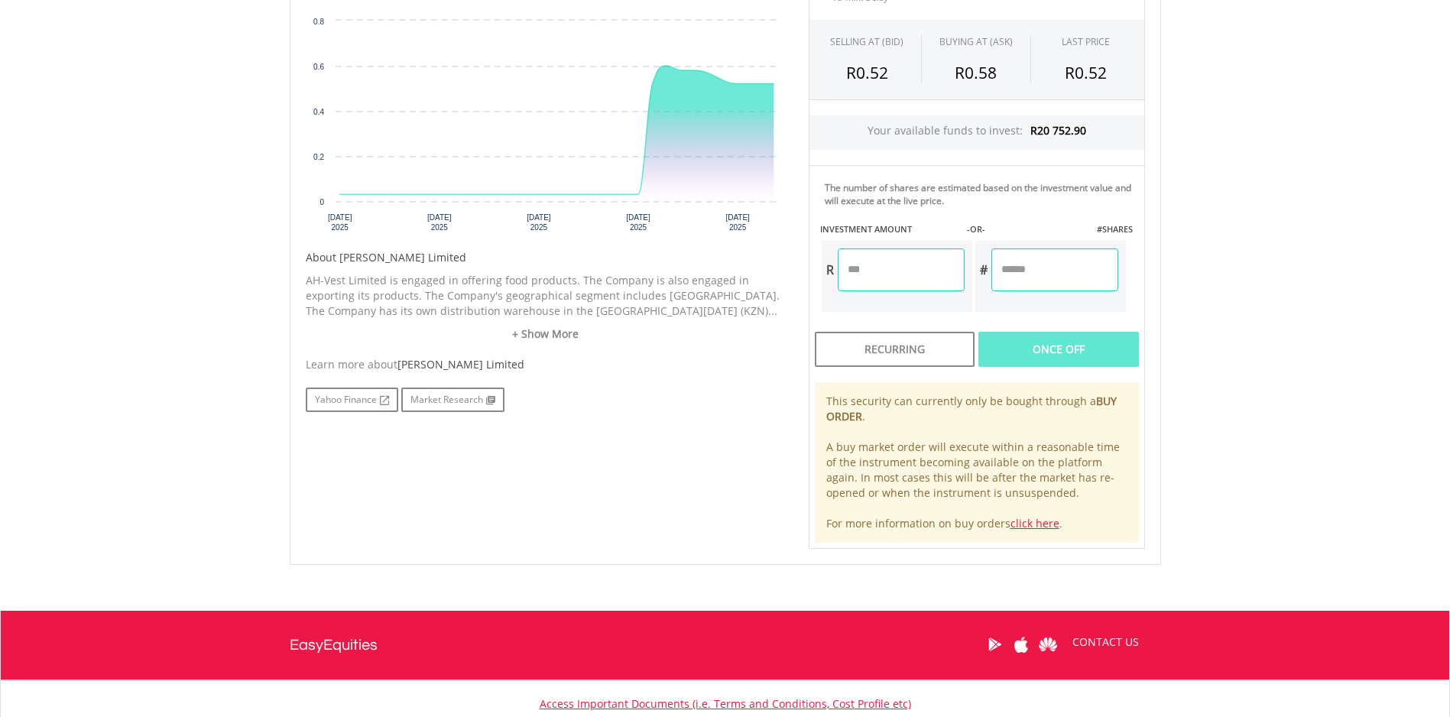
scroll to position [535, 0]
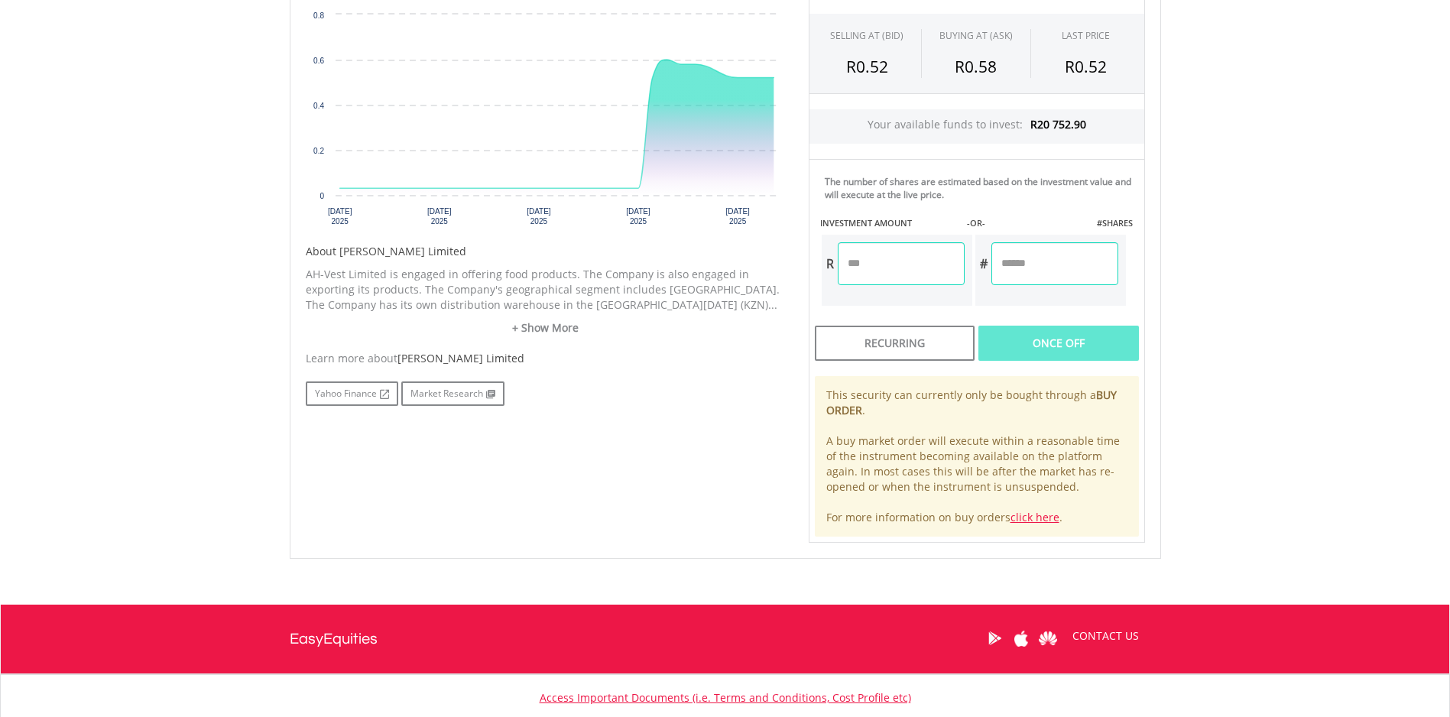
click at [897, 267] on input "****" at bounding box center [901, 263] width 127 height 43
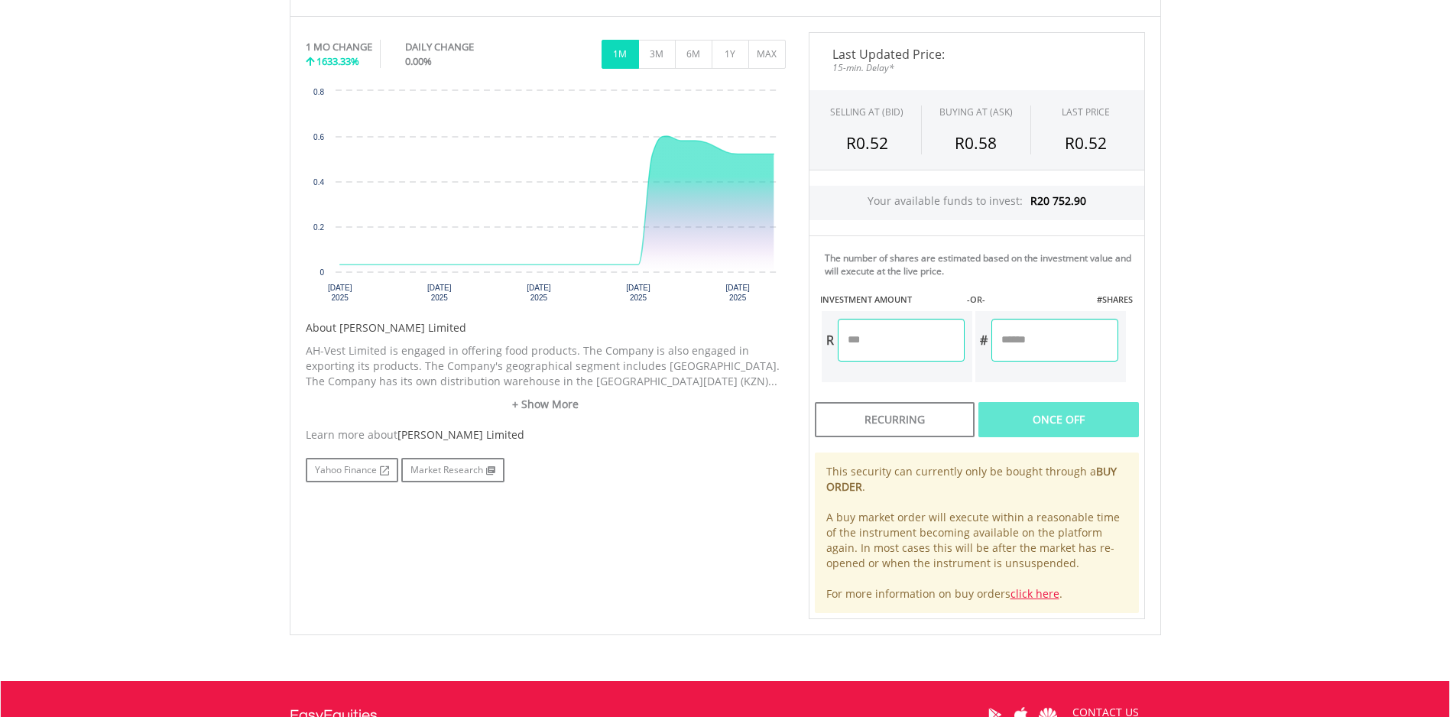
scroll to position [382, 0]
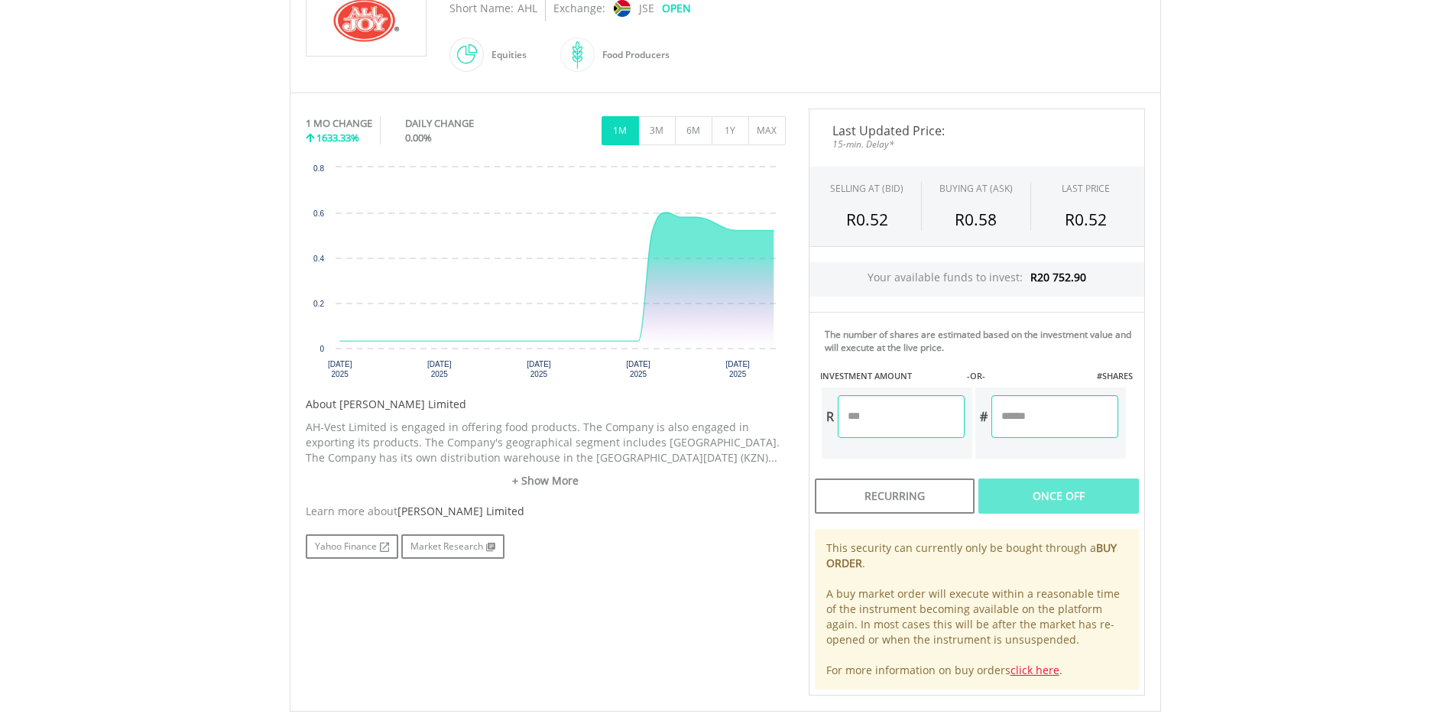
click at [904, 420] on input "****" at bounding box center [901, 416] width 127 height 43
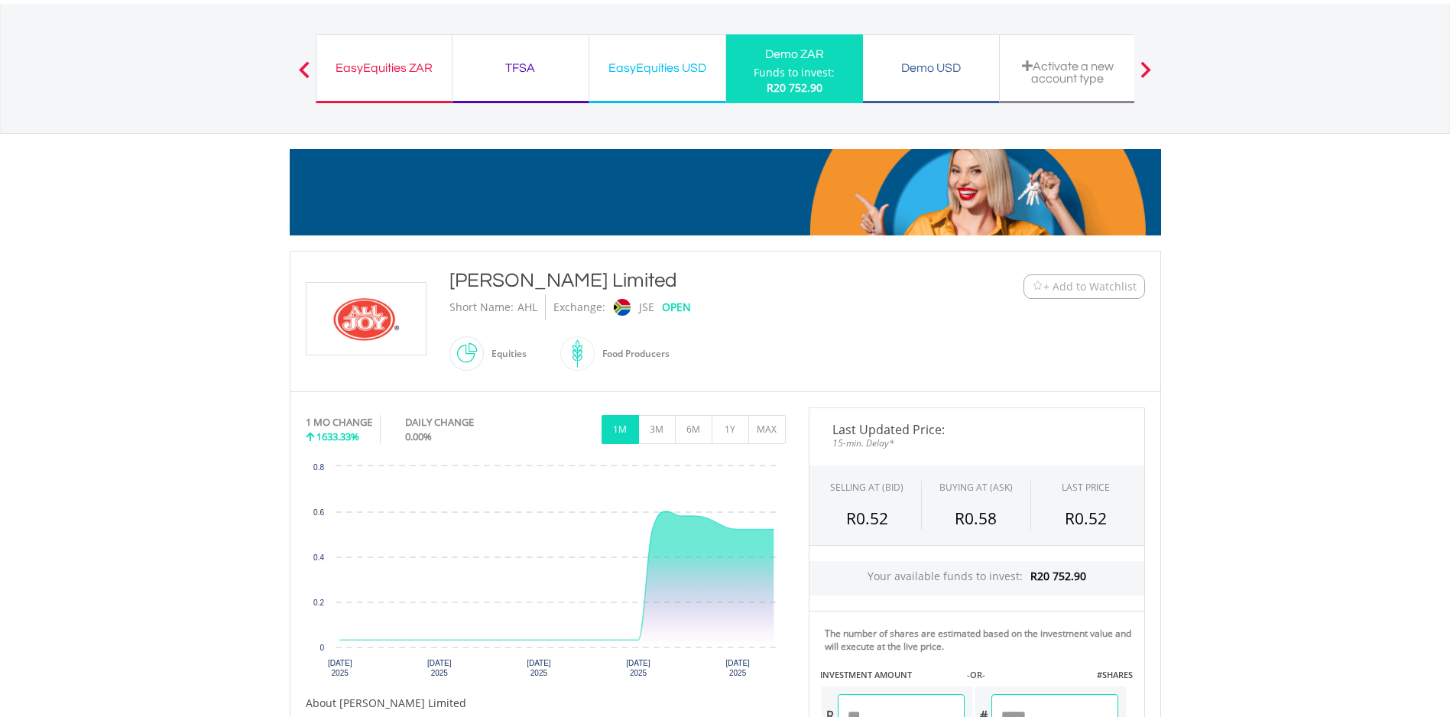
scroll to position [0, 0]
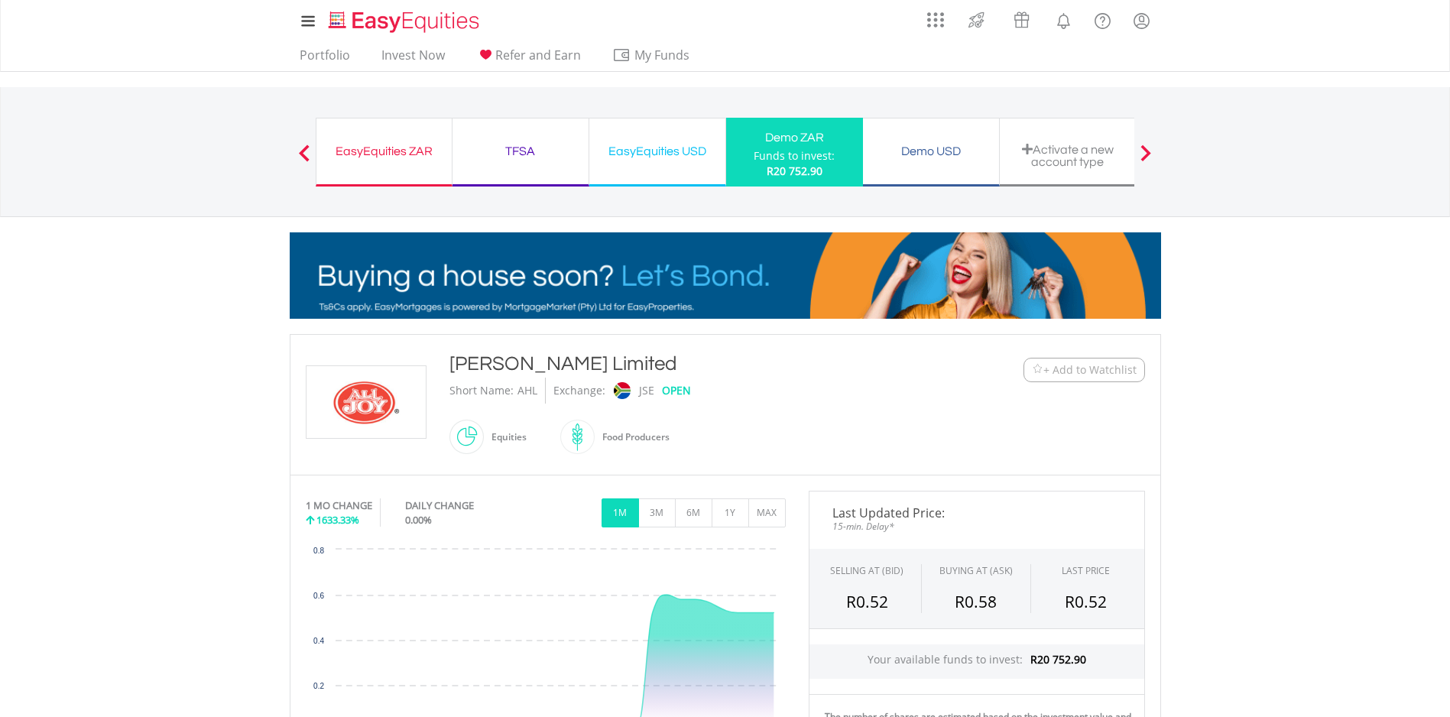
click at [789, 150] on div "Funds to invest:" at bounding box center [794, 155] width 81 height 15
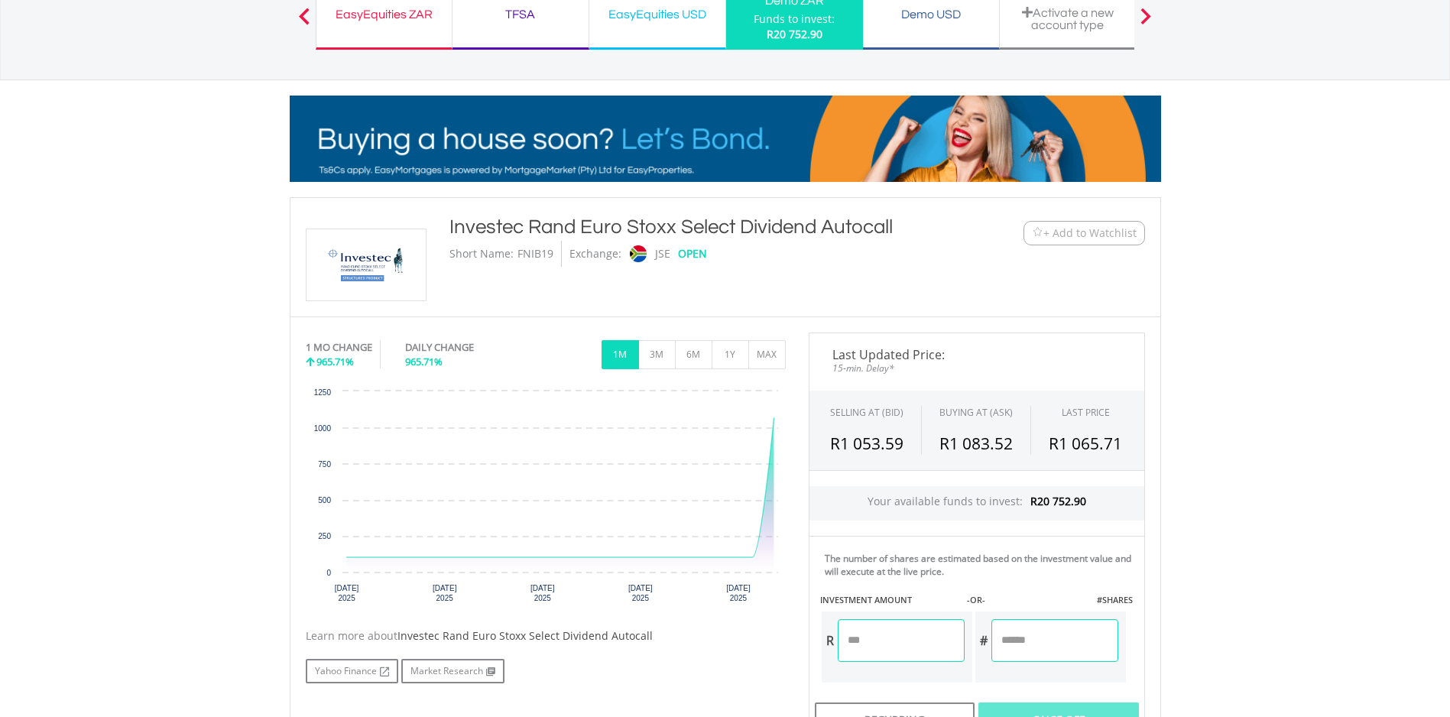
scroll to position [138, 0]
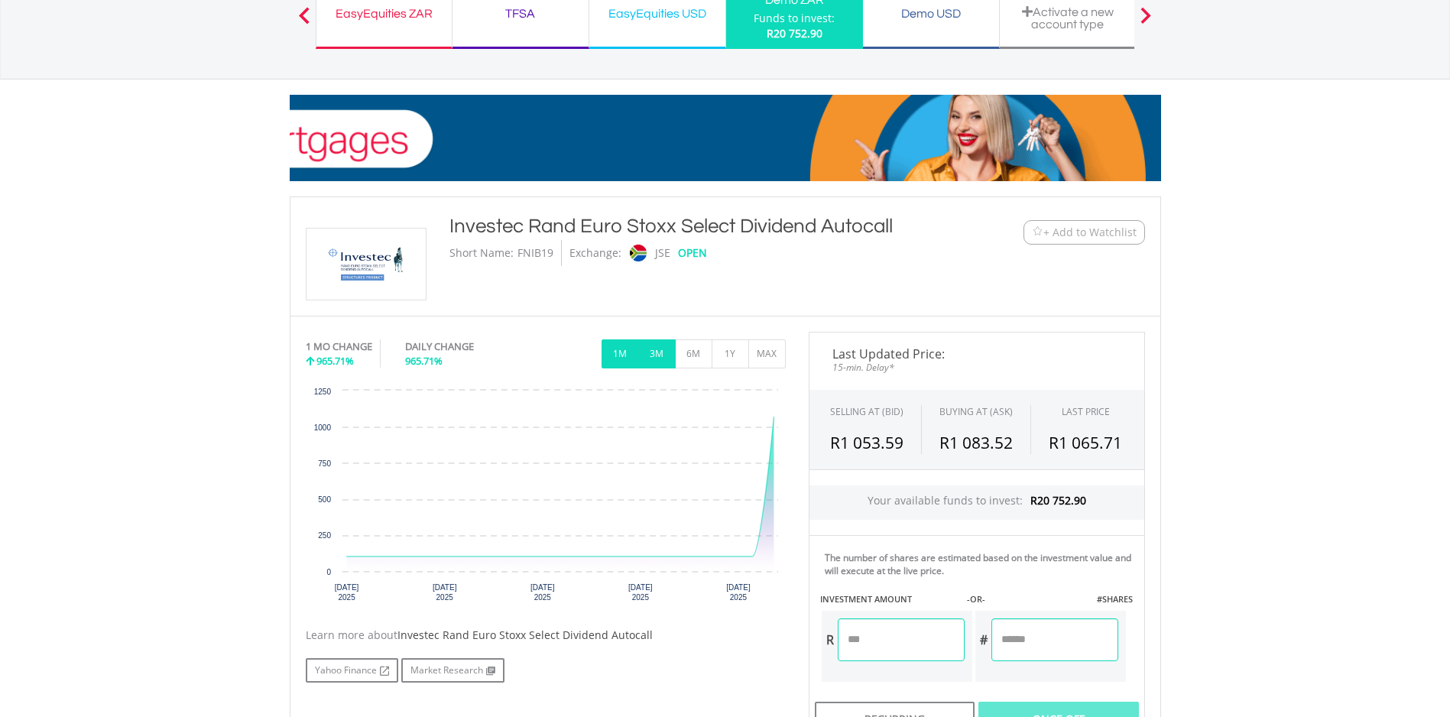
click at [647, 350] on button "3M" at bounding box center [656, 353] width 37 height 29
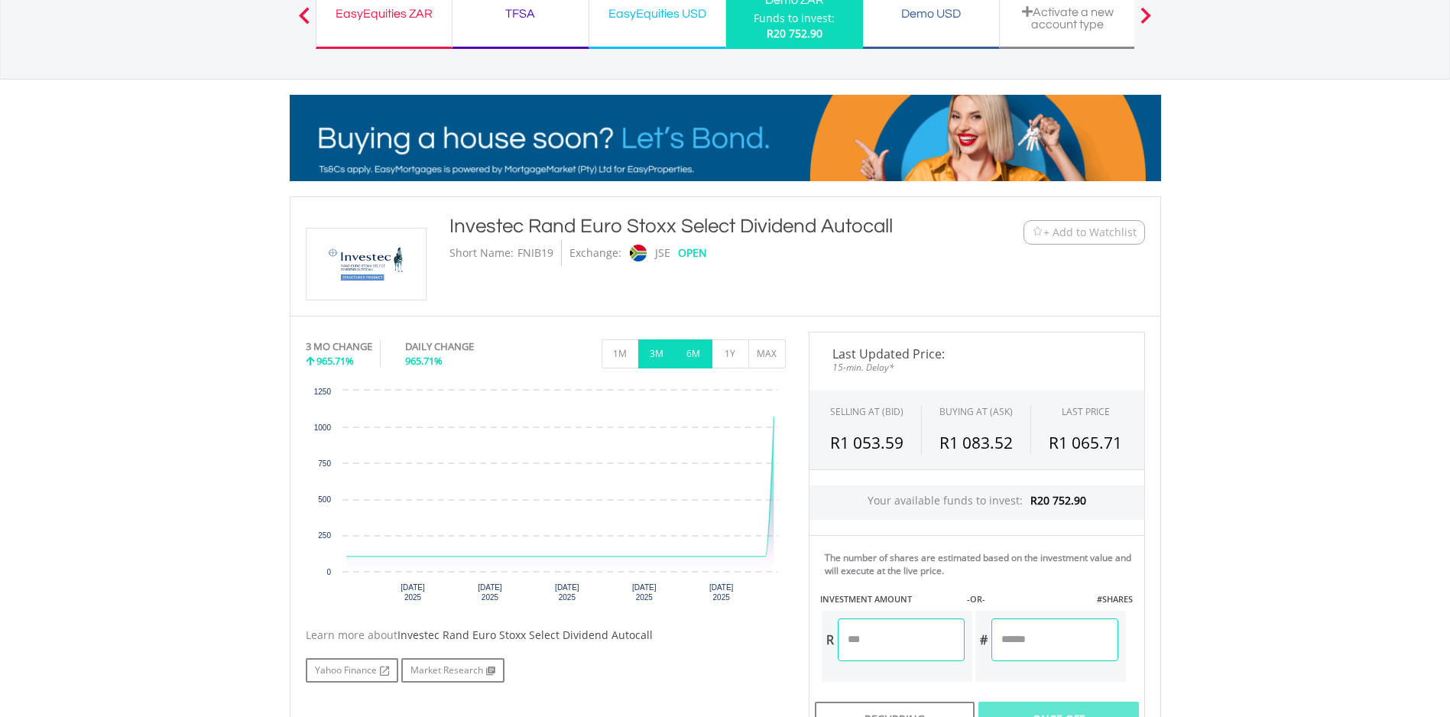
click at [697, 355] on button "6M" at bounding box center [693, 353] width 37 height 29
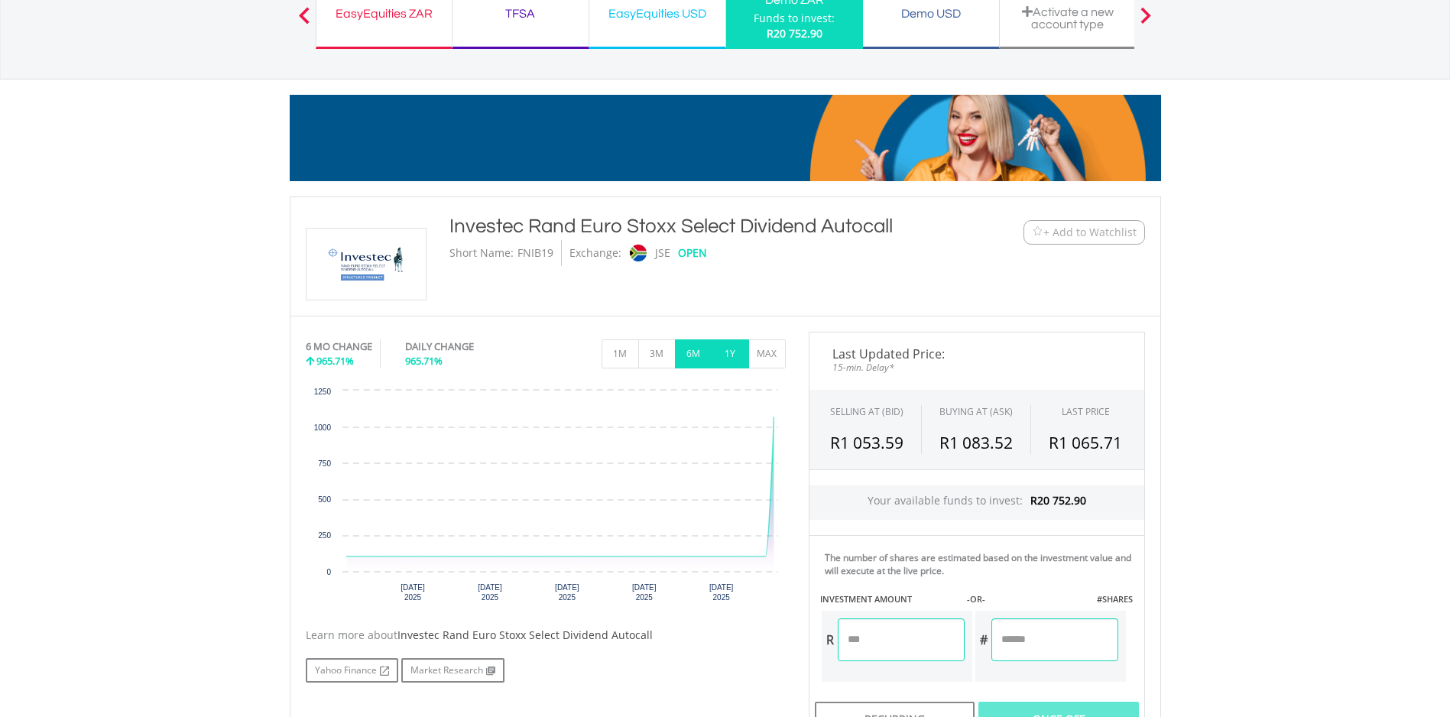
click at [729, 355] on button "1Y" at bounding box center [730, 353] width 37 height 29
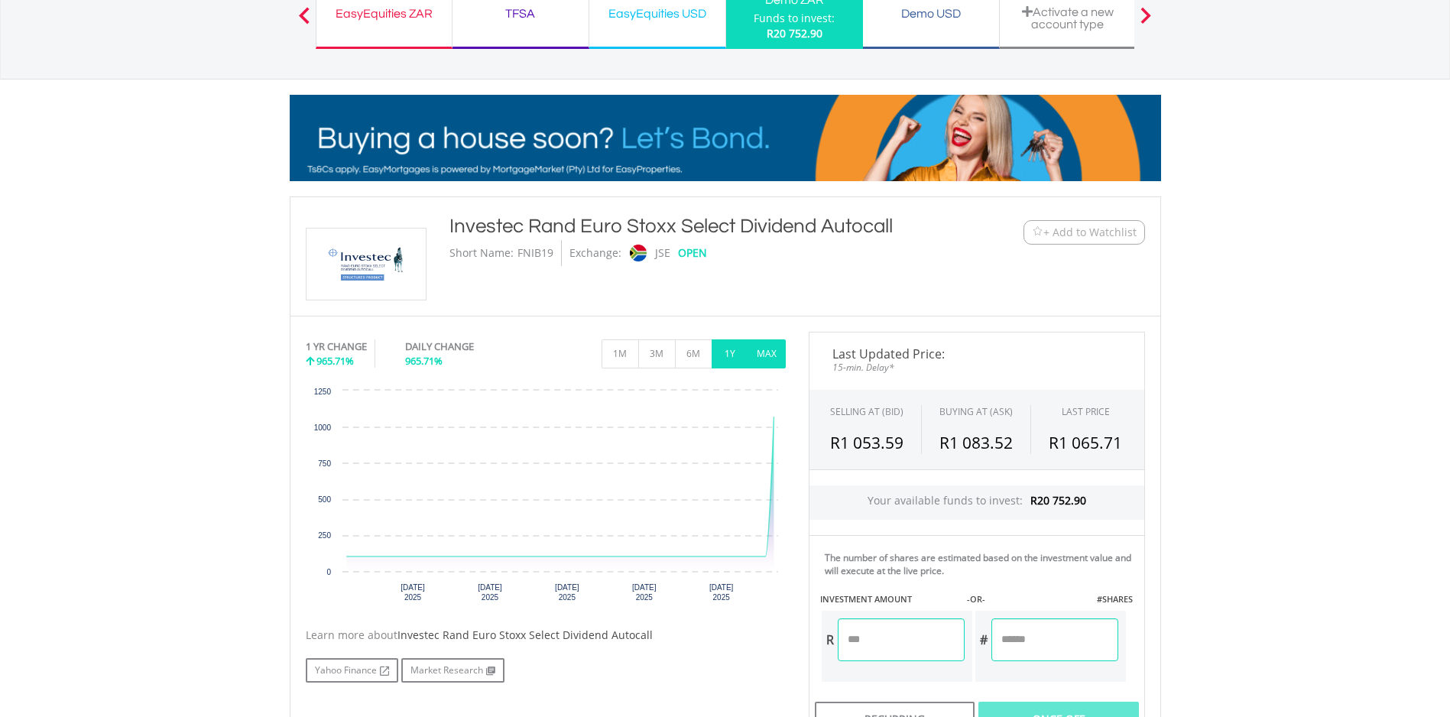
click at [761, 357] on button "MAX" at bounding box center [766, 353] width 37 height 29
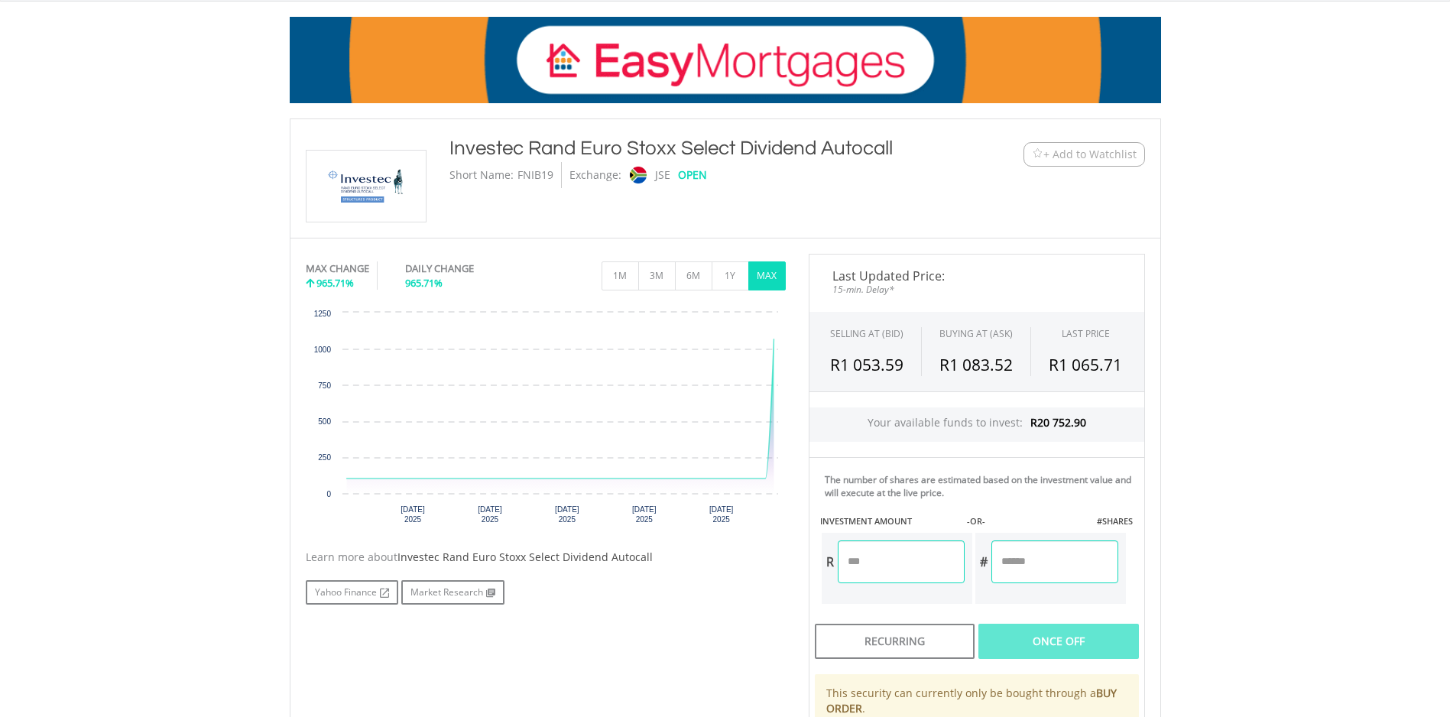
scroll to position [214, 0]
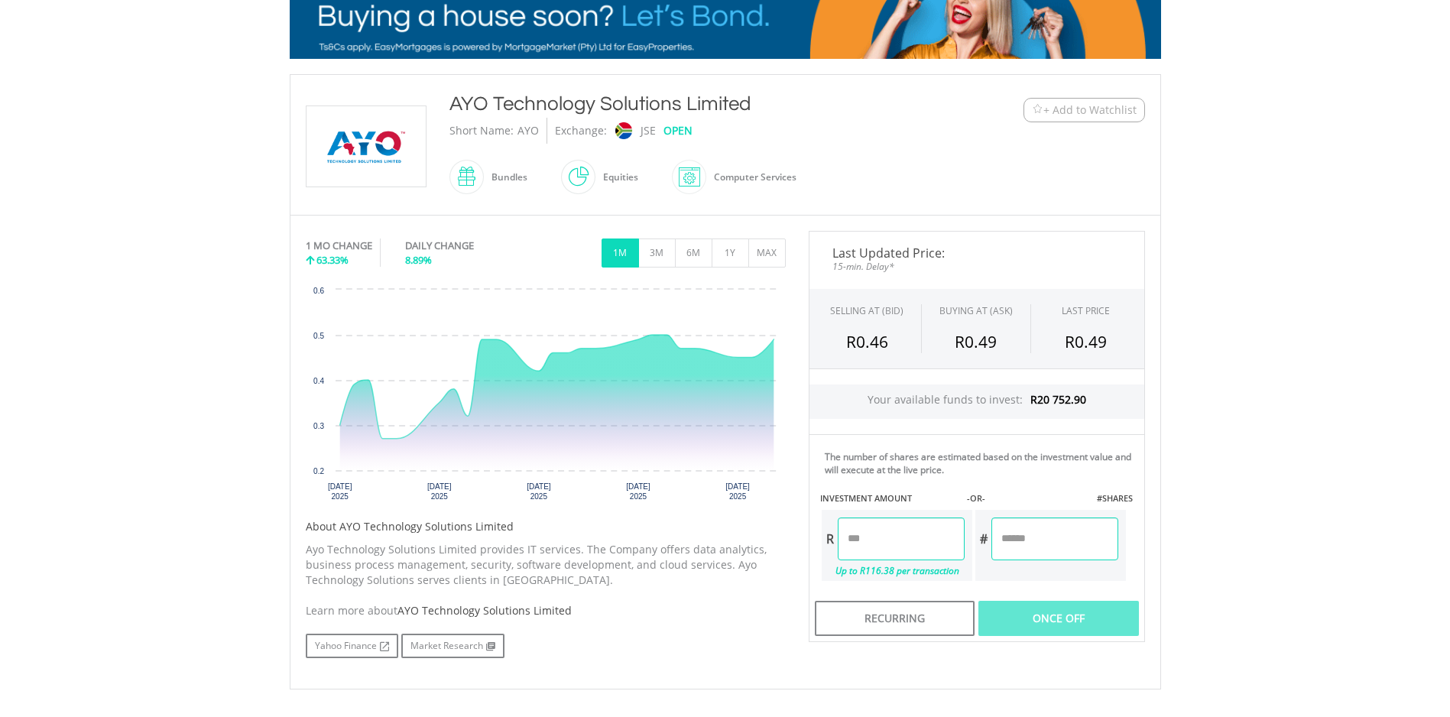
scroll to position [261, 0]
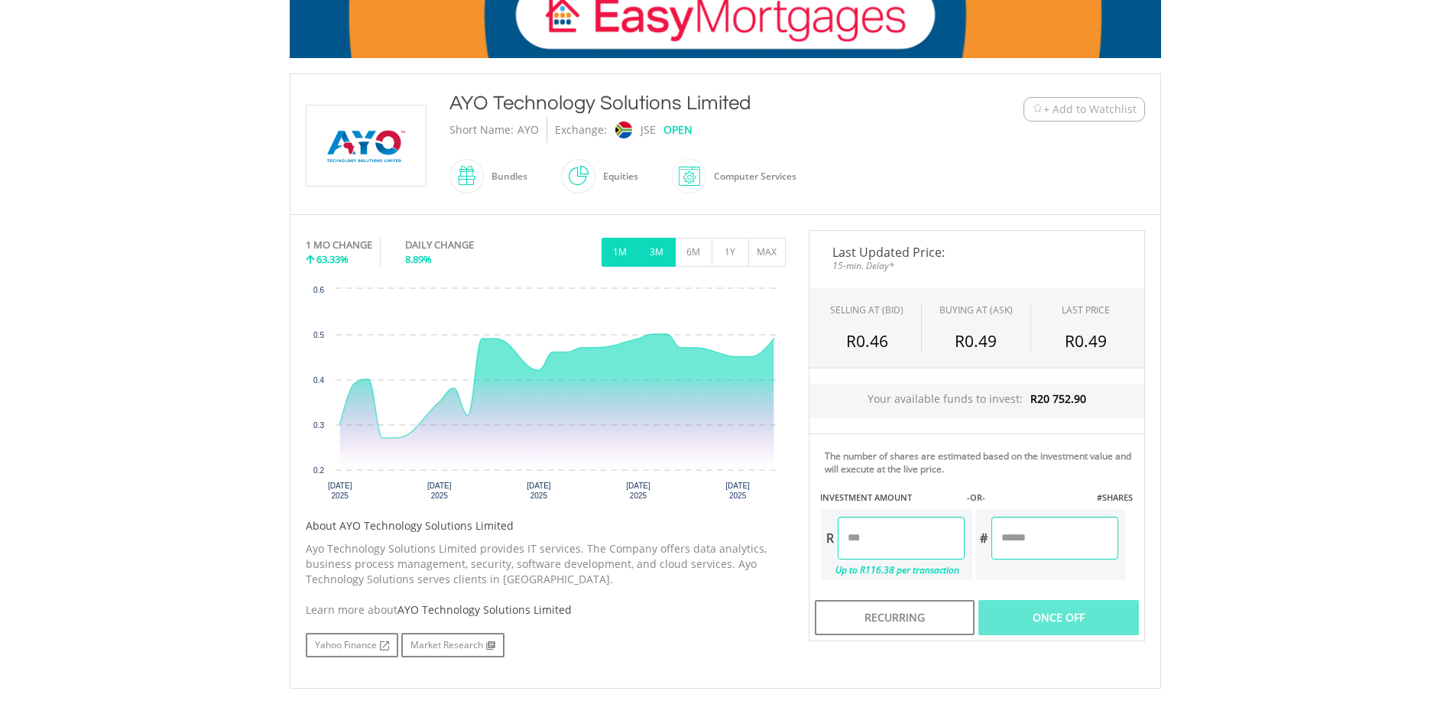
click at [663, 254] on button "3M" at bounding box center [656, 252] width 37 height 29
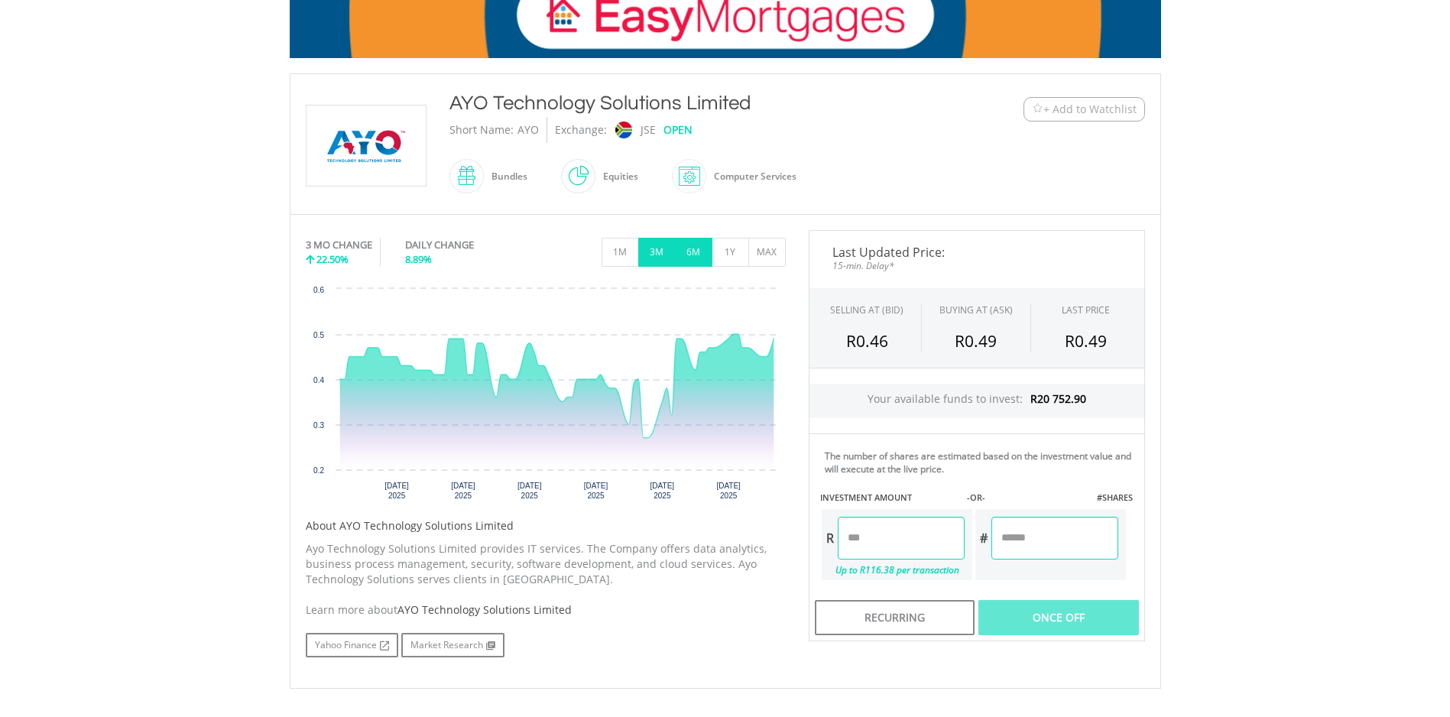
click at [692, 252] on button "6M" at bounding box center [693, 252] width 37 height 29
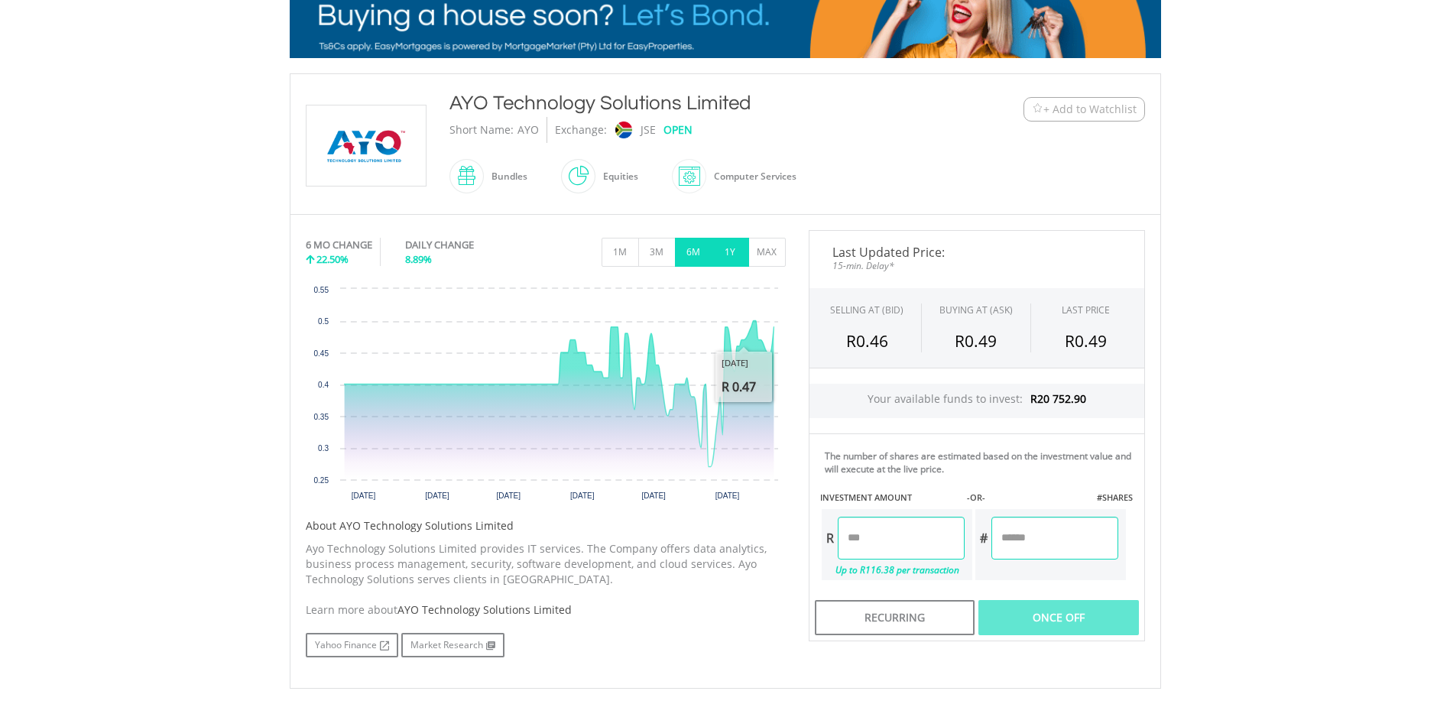
click at [729, 256] on button "1Y" at bounding box center [730, 252] width 37 height 29
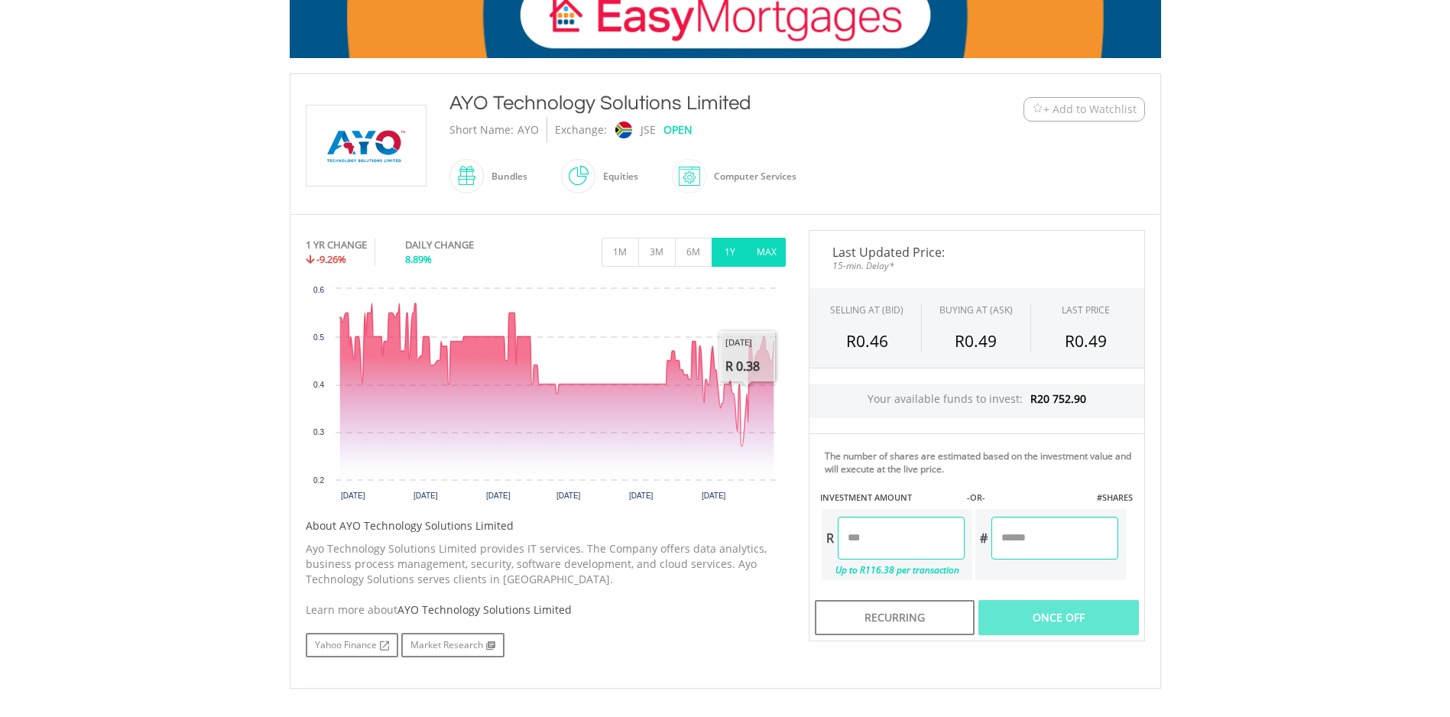
click at [779, 253] on button "MAX" at bounding box center [766, 252] width 37 height 29
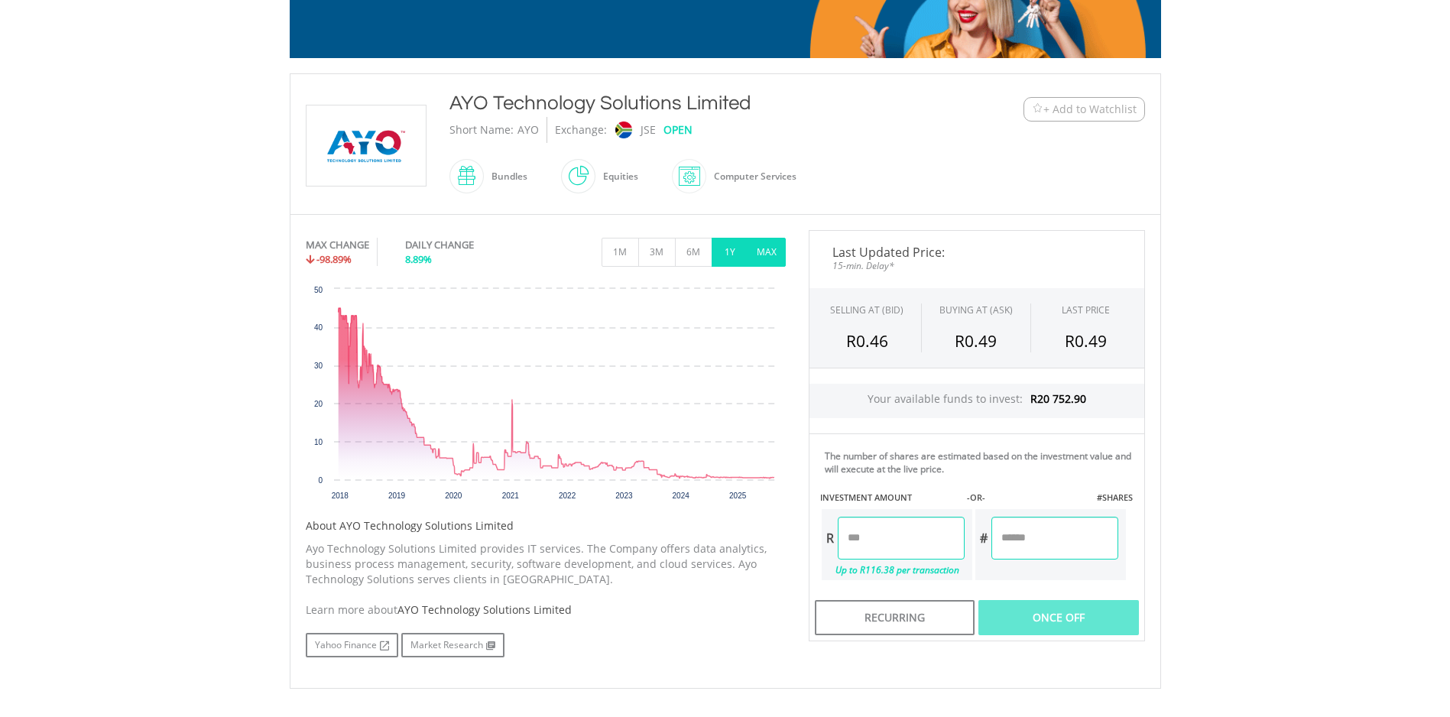
click at [735, 250] on button "1Y" at bounding box center [730, 252] width 37 height 29
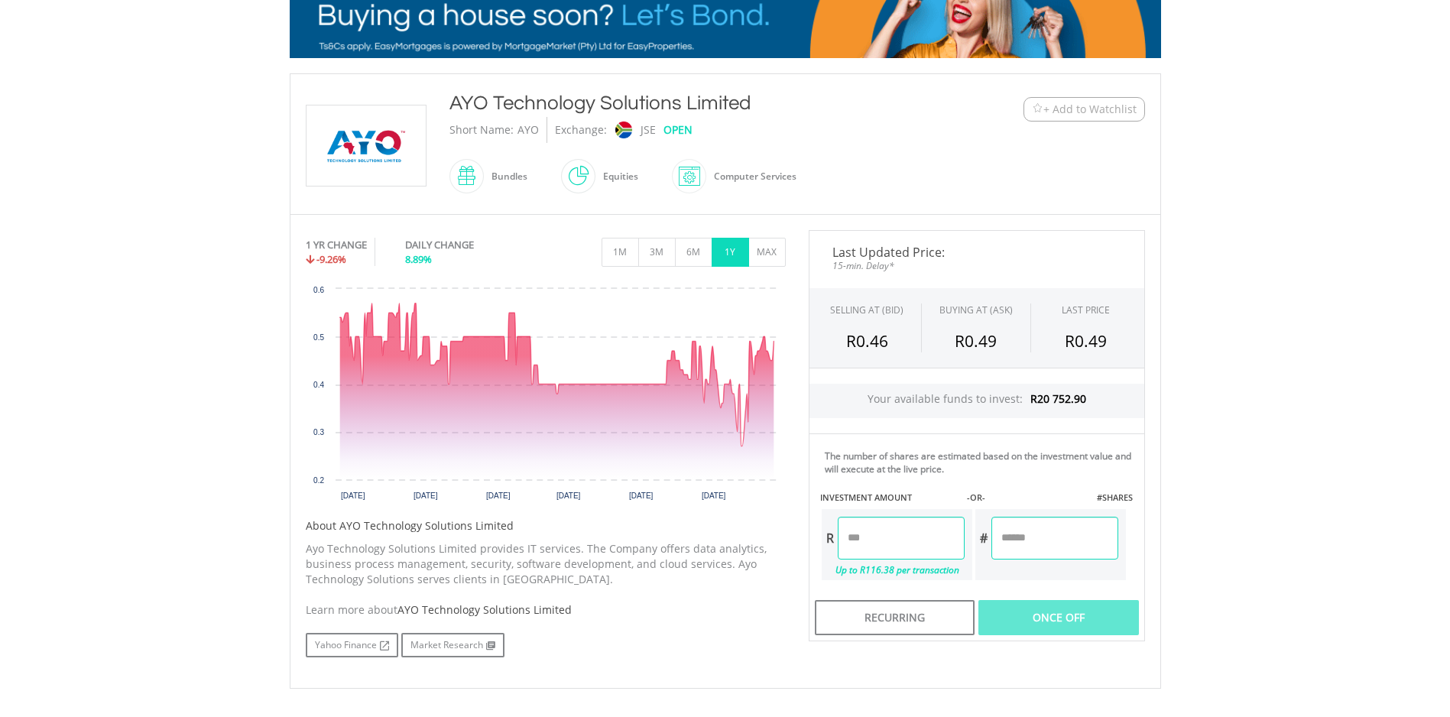
click at [909, 531] on input "number" at bounding box center [901, 538] width 127 height 43
type input "*******"
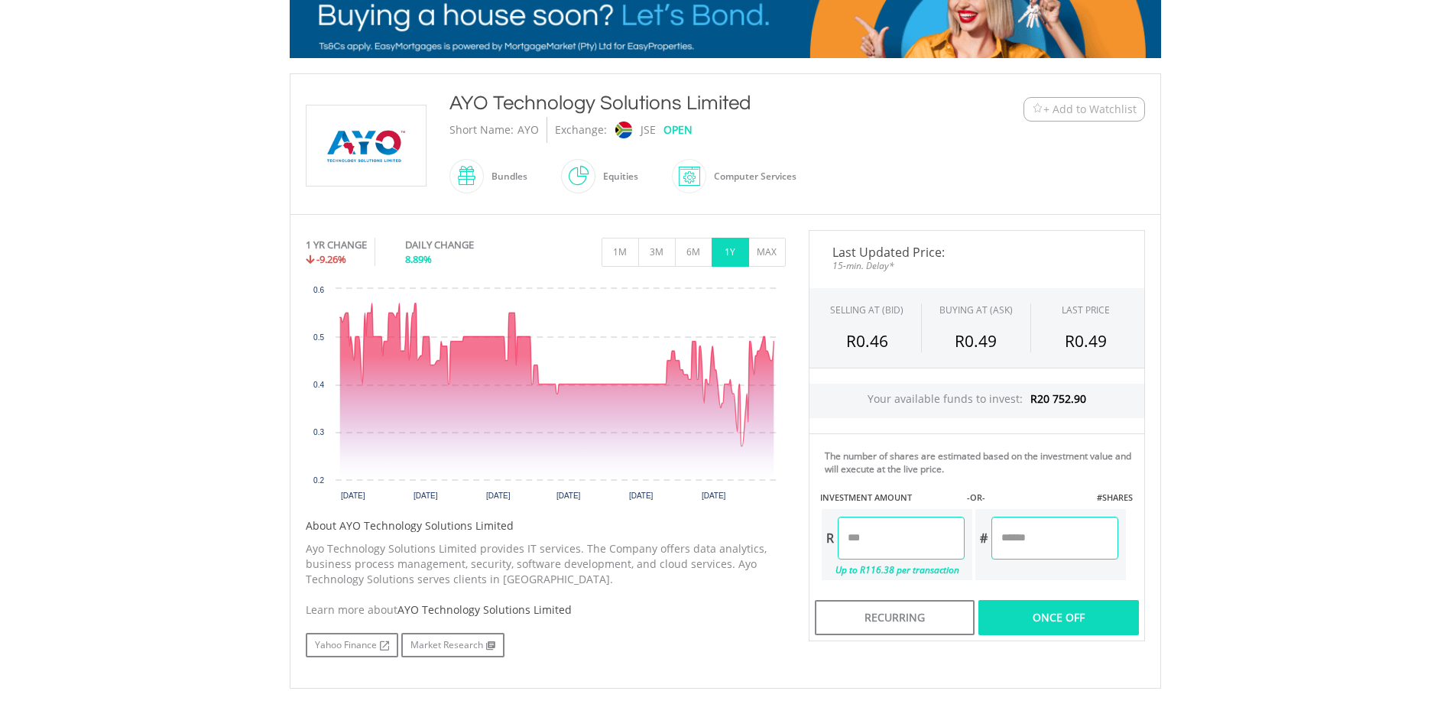
type input "*********"
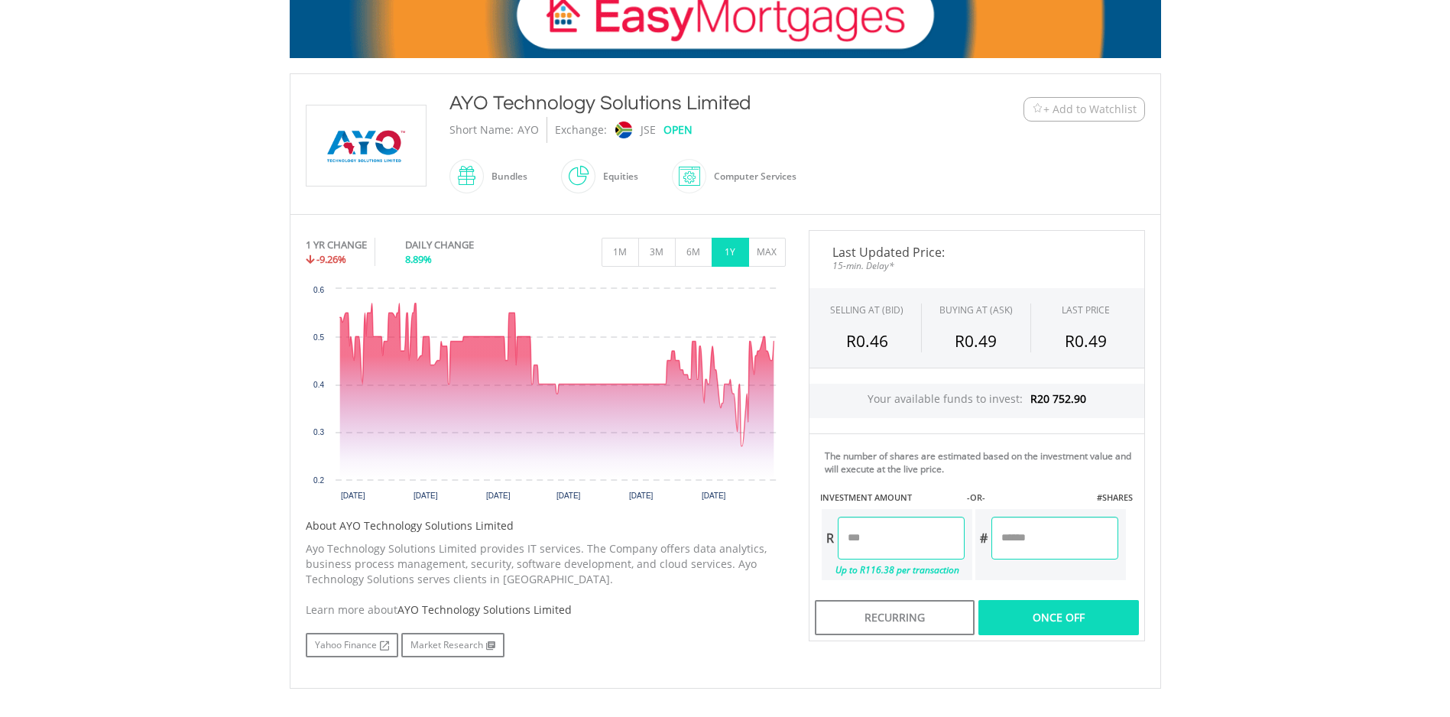
click at [1196, 560] on body "My Investments Invest Now New Listings Sell My Recurring Investments Pending Or…" at bounding box center [725, 353] width 1450 height 1229
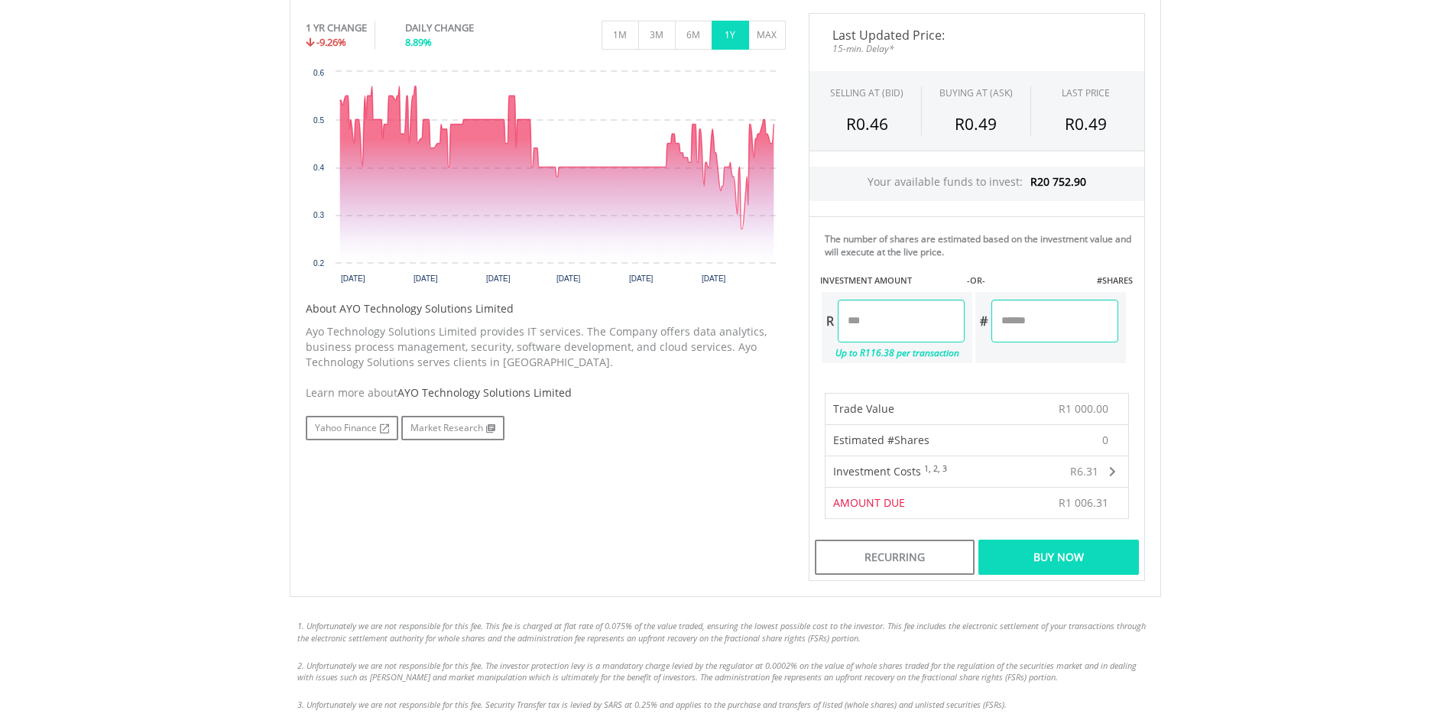
scroll to position [490, 0]
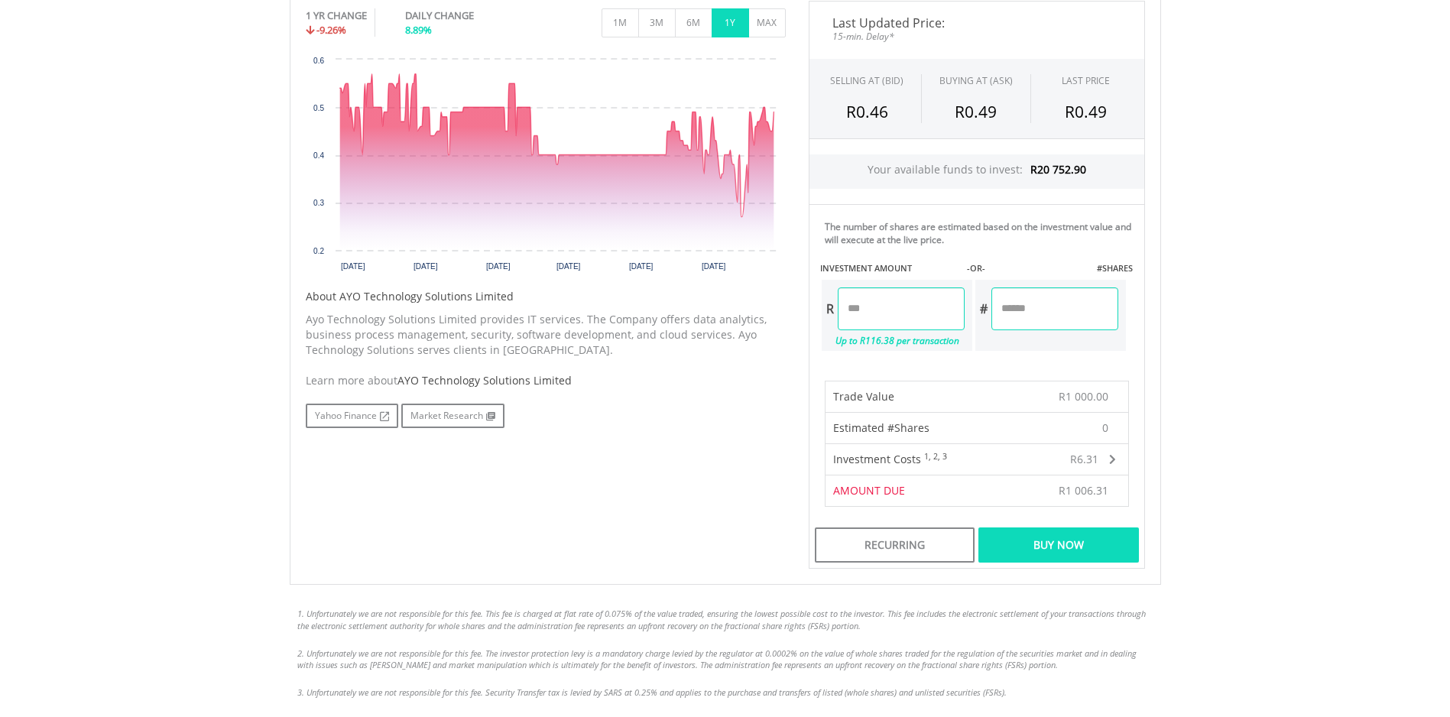
click at [1056, 544] on div "Buy Now" at bounding box center [1058, 544] width 160 height 35
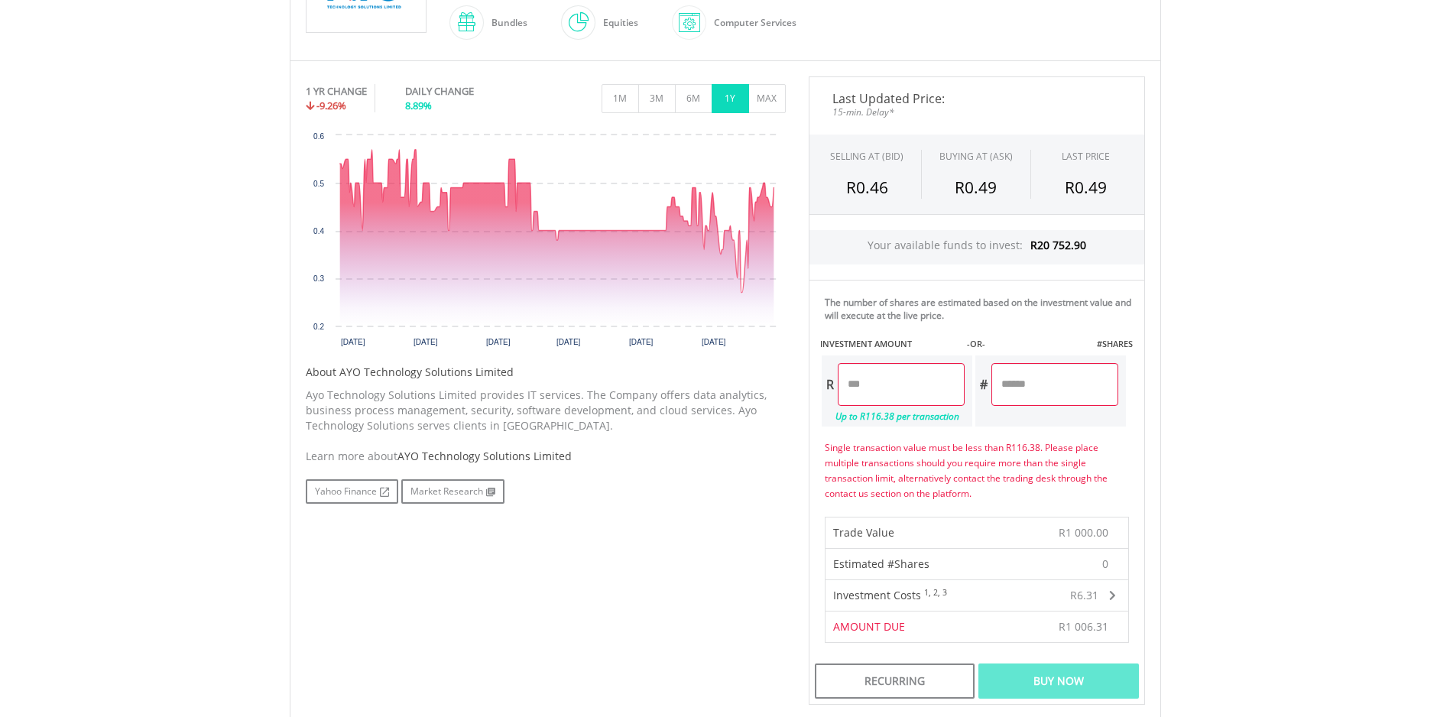
scroll to position [414, 0]
click at [868, 384] on input "*******" at bounding box center [901, 385] width 127 height 43
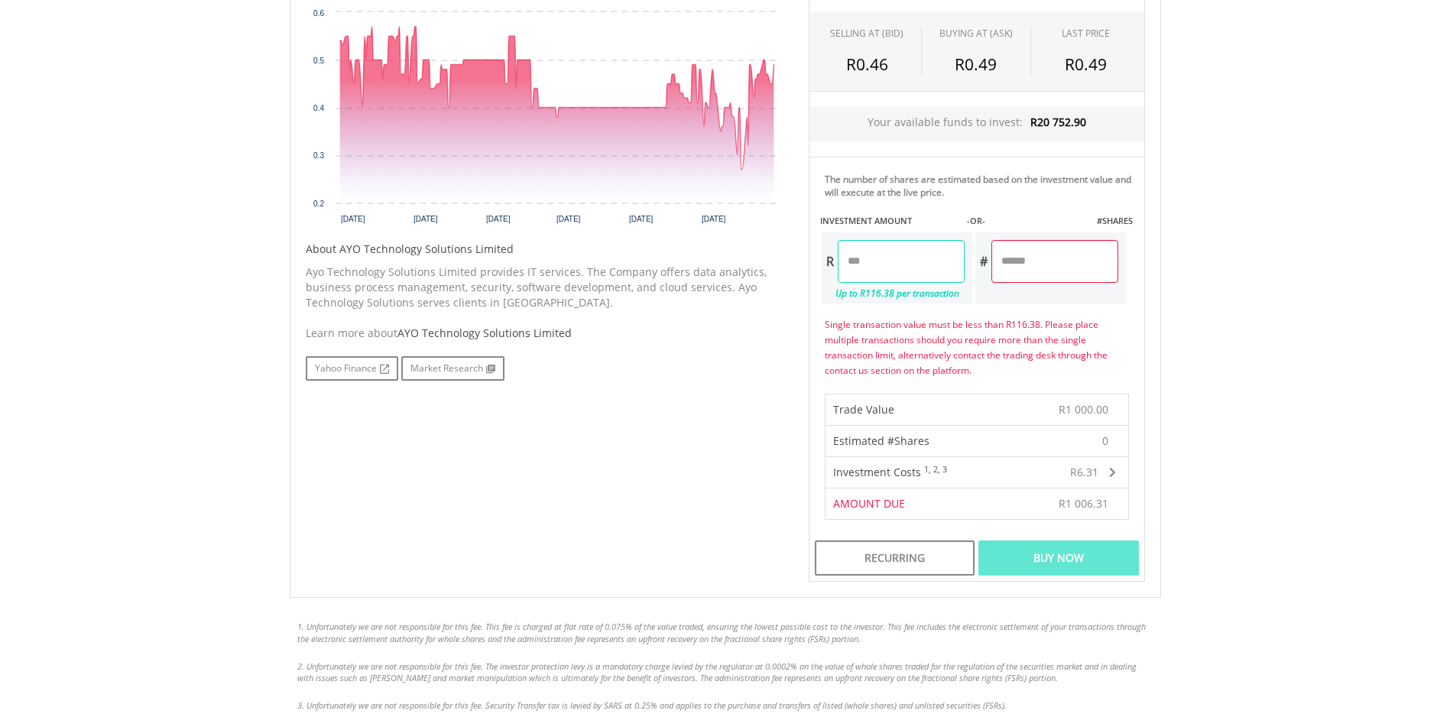
scroll to position [566, 0]
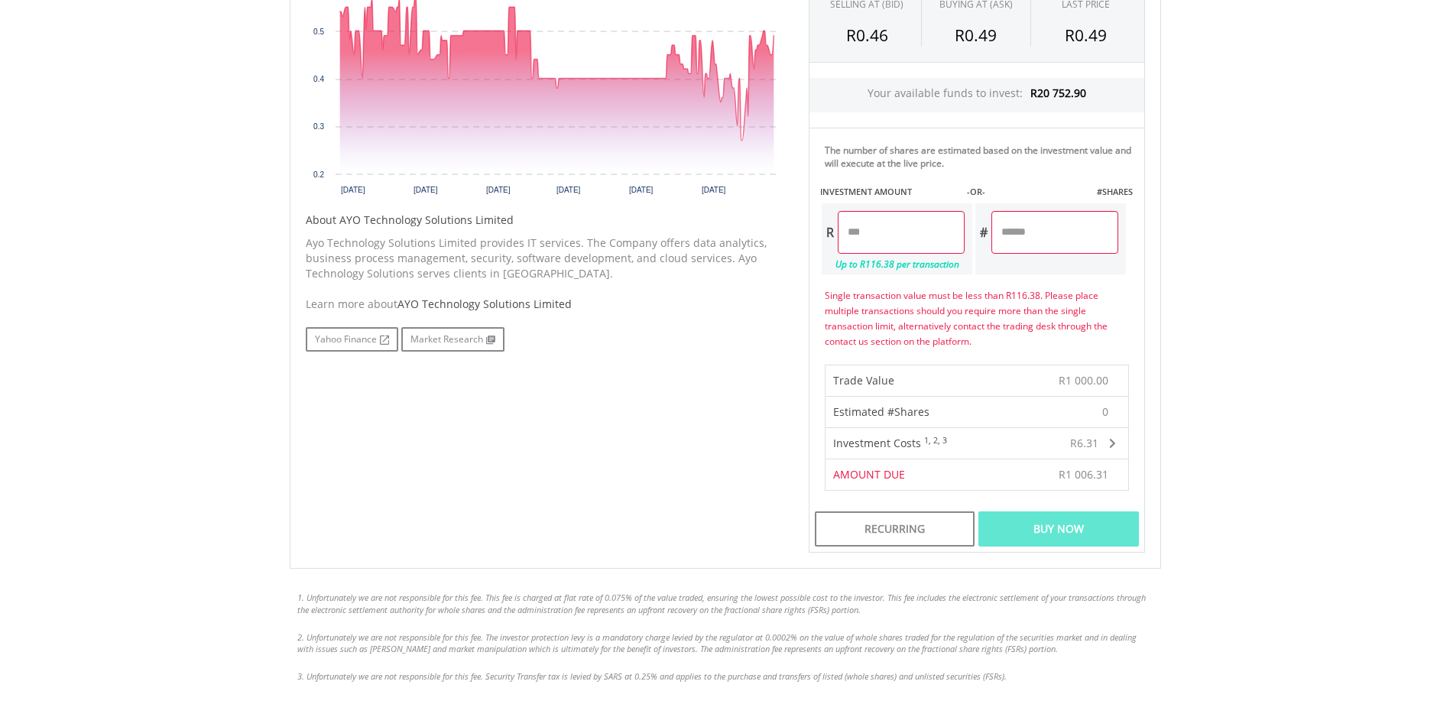
click at [1193, 510] on body "My Investments Invest Now New Listings Sell My Recurring Investments Pending Or…" at bounding box center [725, 206] width 1450 height 1544
type input "******"
type input "********"
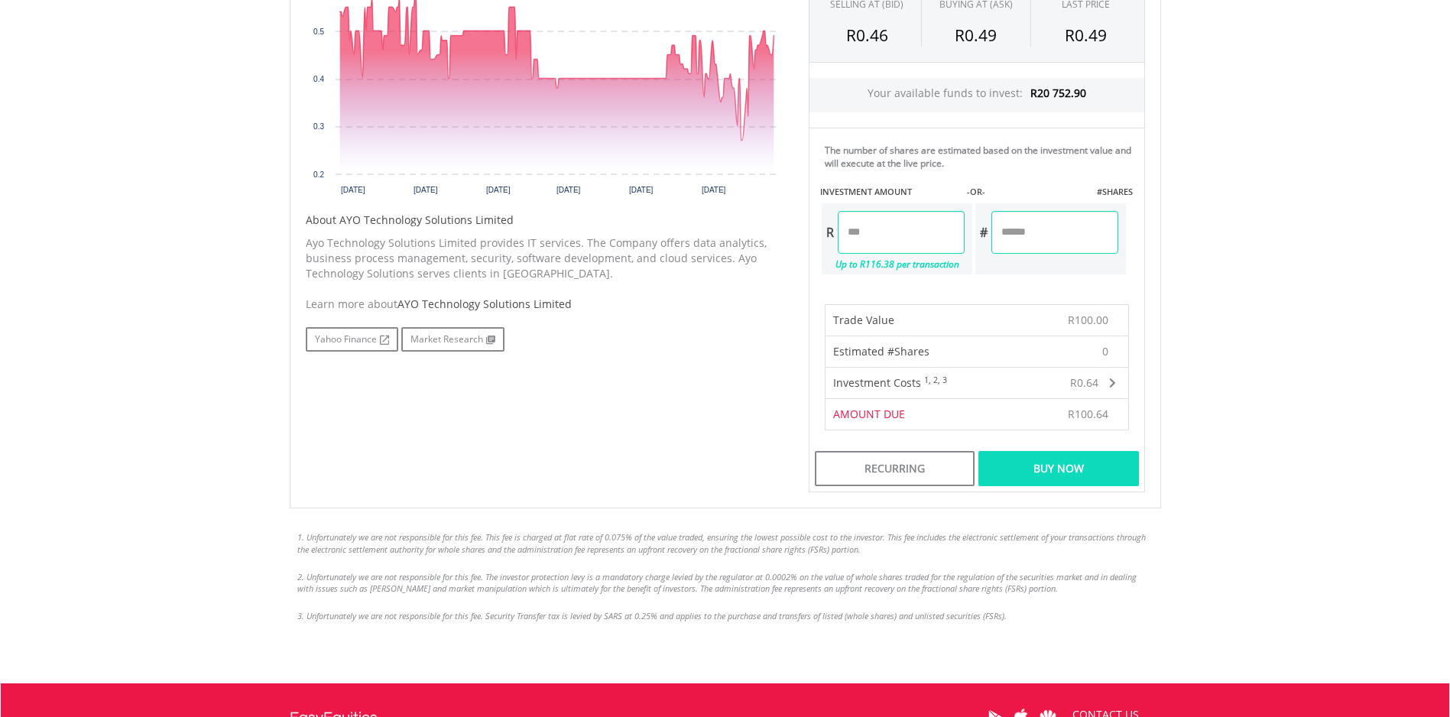
click at [1060, 464] on div "Buy Now" at bounding box center [1058, 468] width 160 height 35
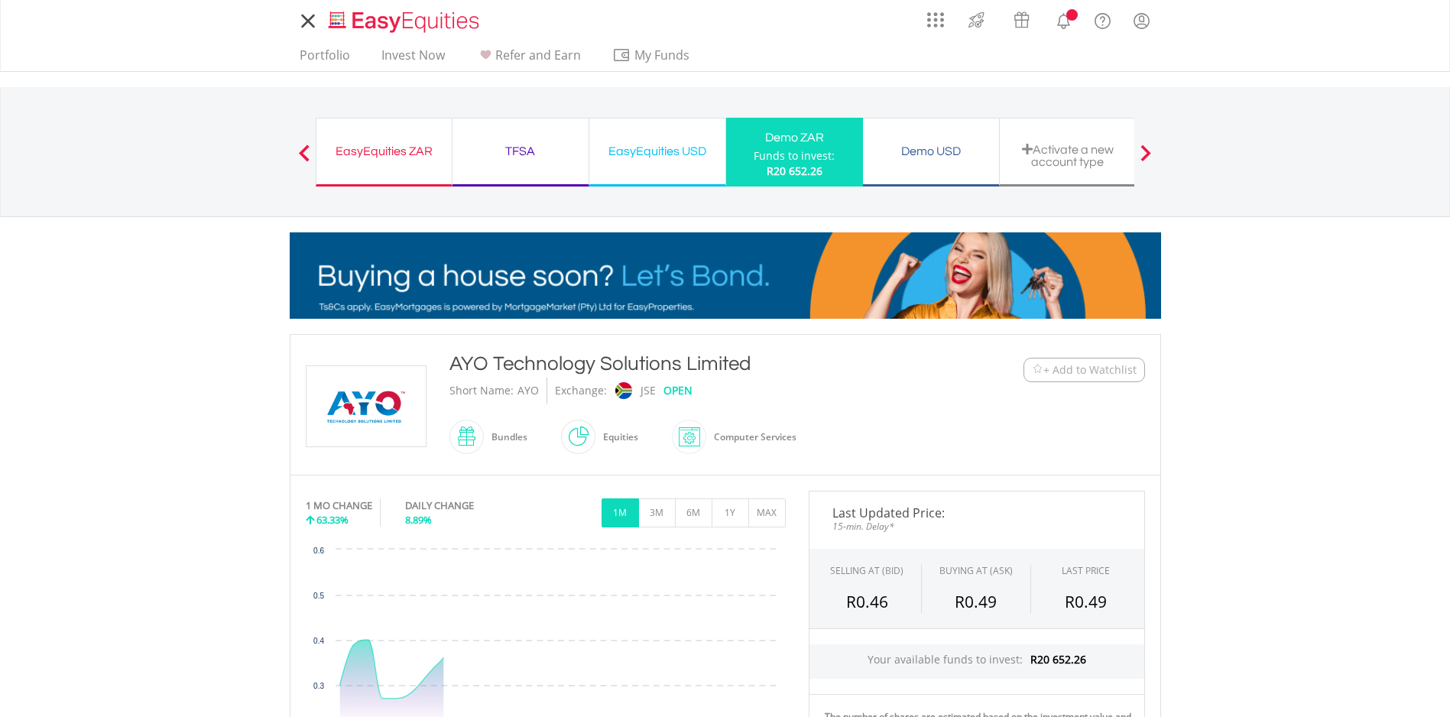
scroll to position [499, 0]
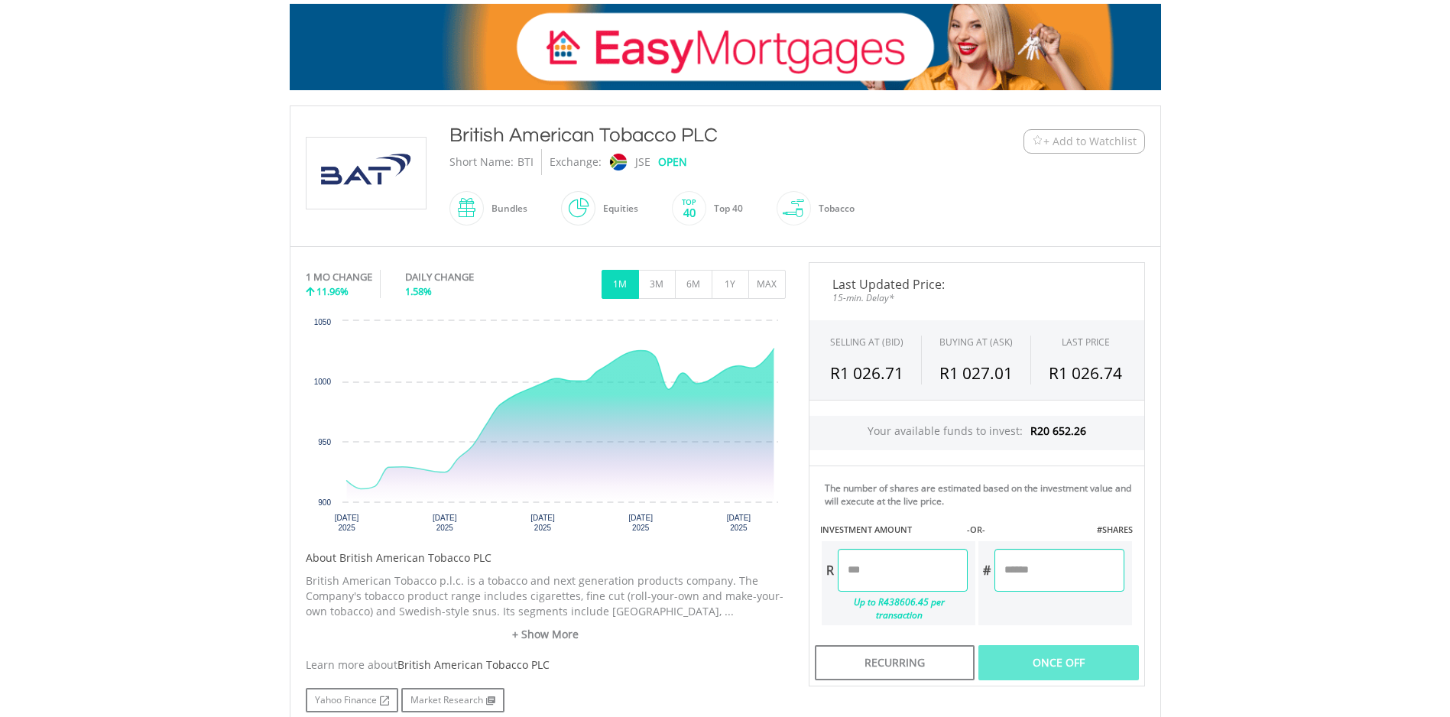
scroll to position [229, 0]
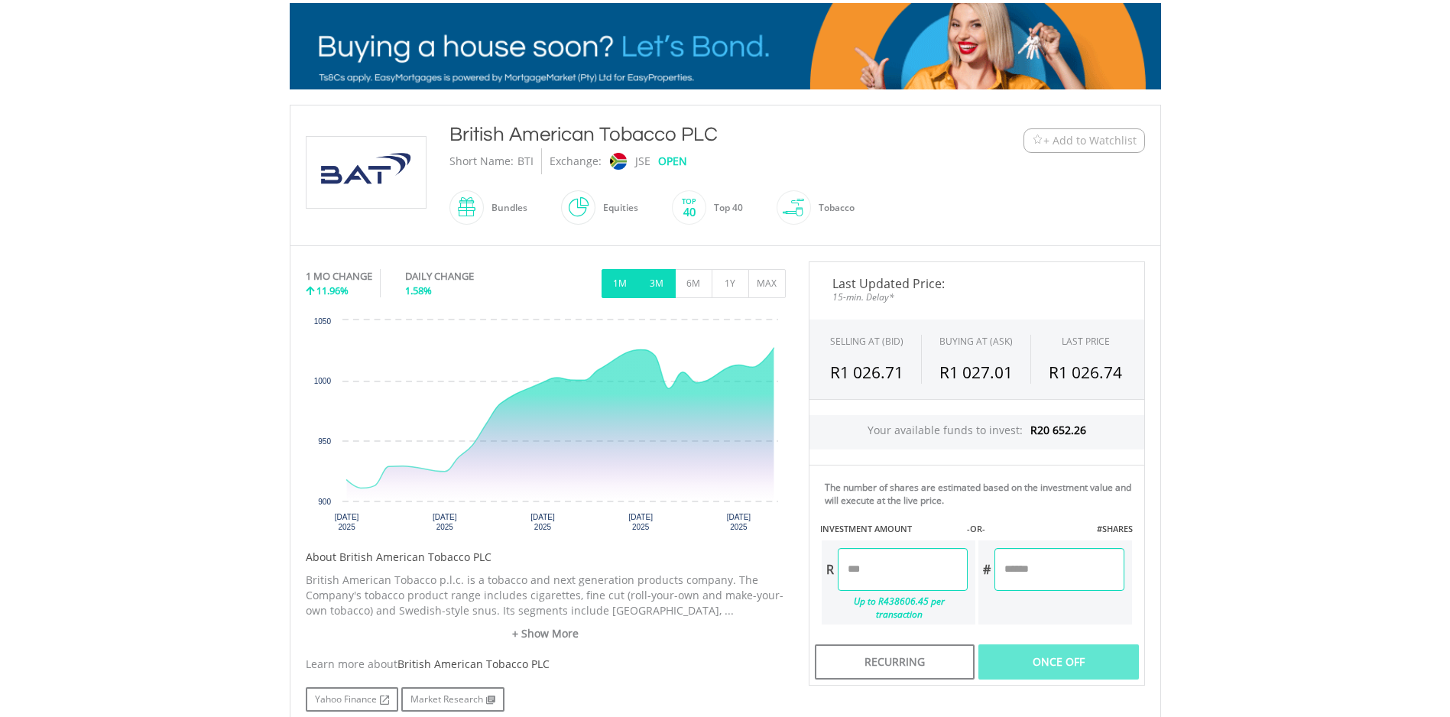
click at [659, 284] on button "3M" at bounding box center [656, 283] width 37 height 29
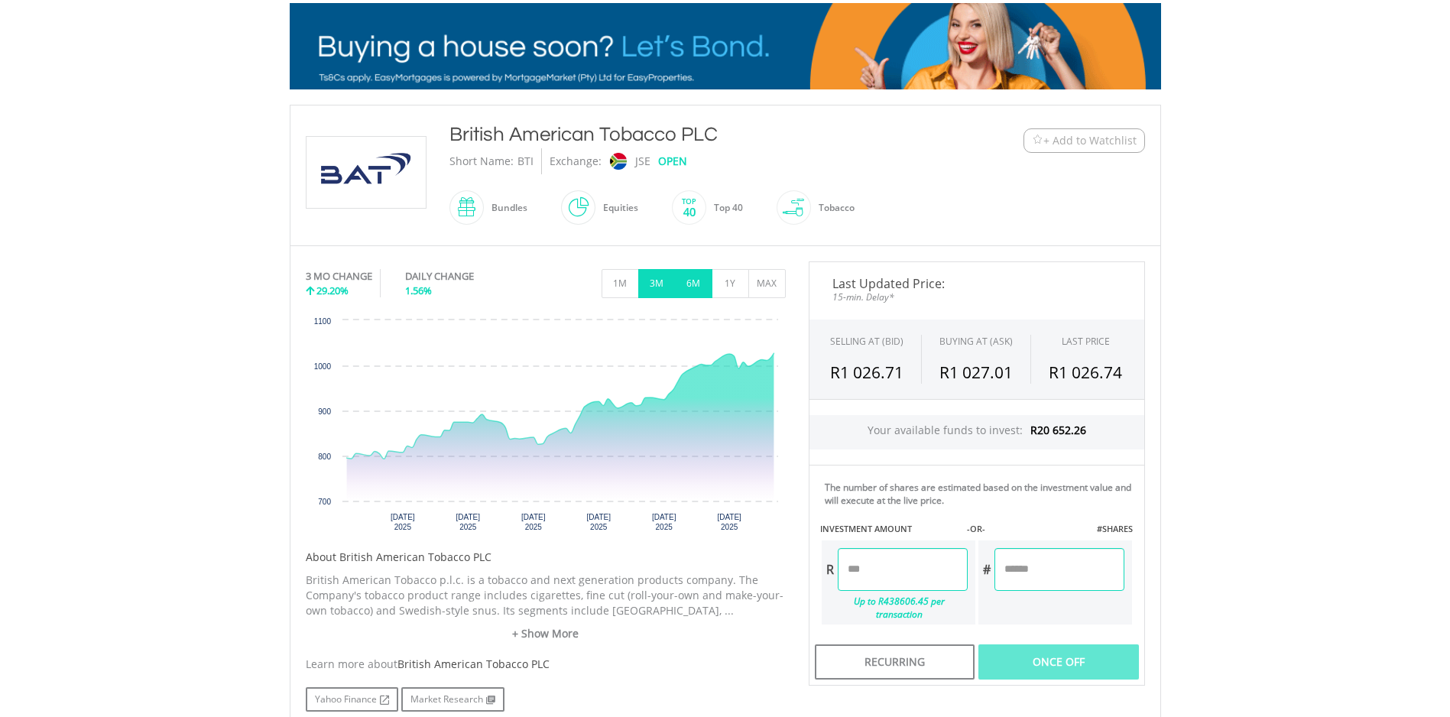
click at [699, 285] on button "6M" at bounding box center [693, 283] width 37 height 29
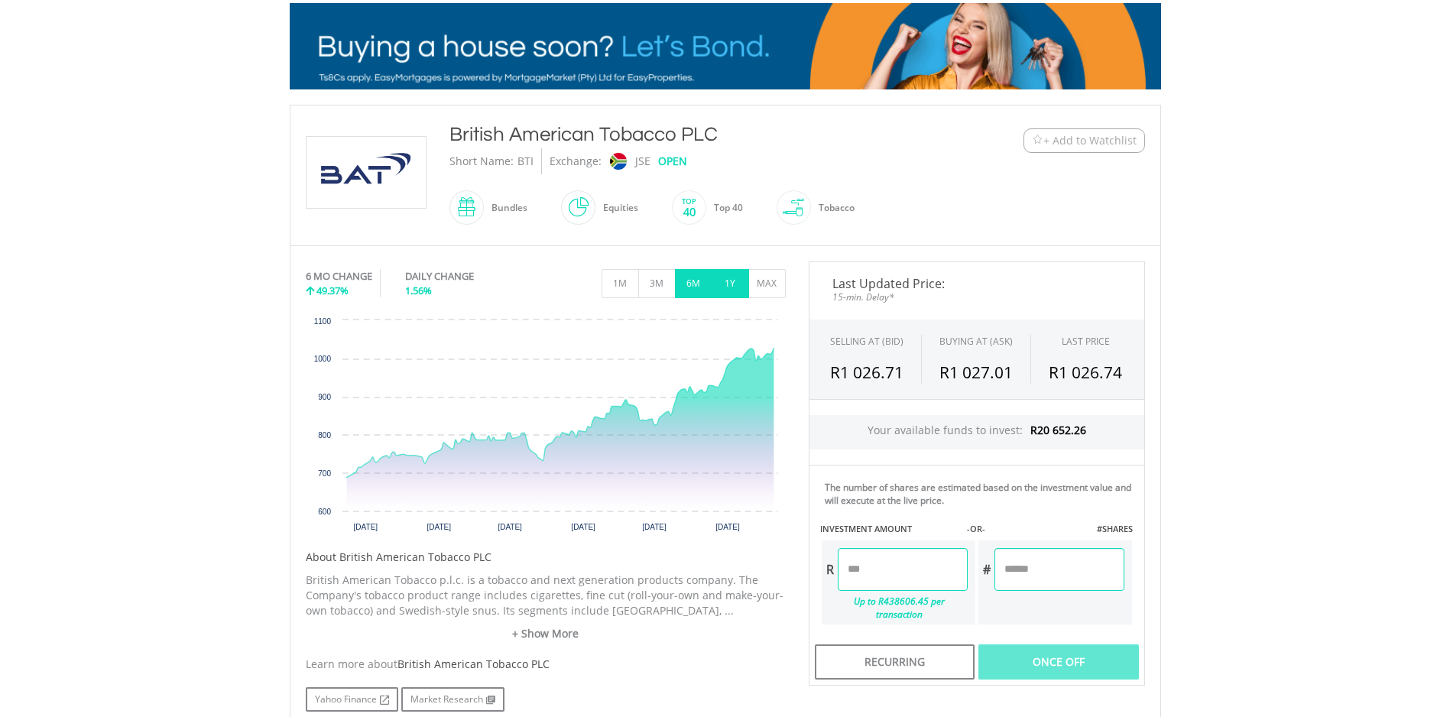
click at [722, 290] on button "1Y" at bounding box center [730, 283] width 37 height 29
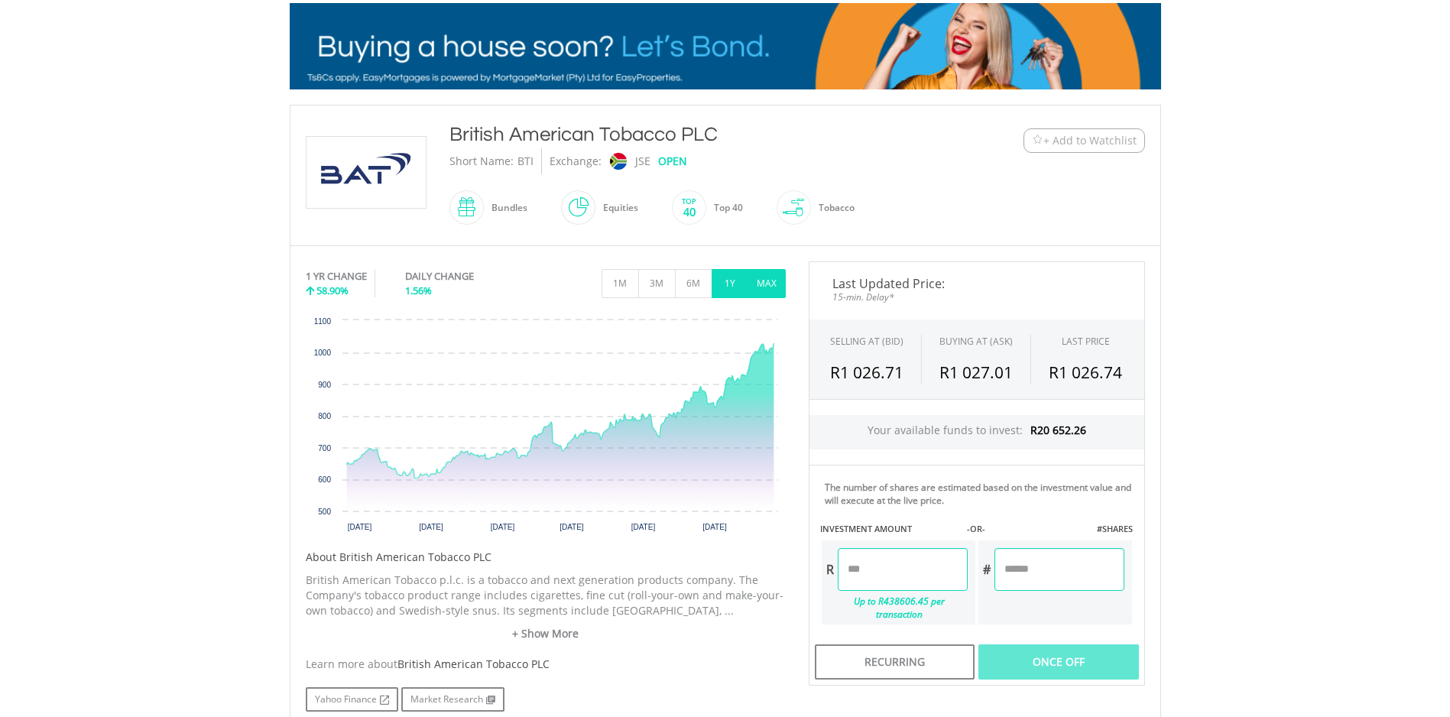
click at [765, 287] on button "MAX" at bounding box center [766, 283] width 37 height 29
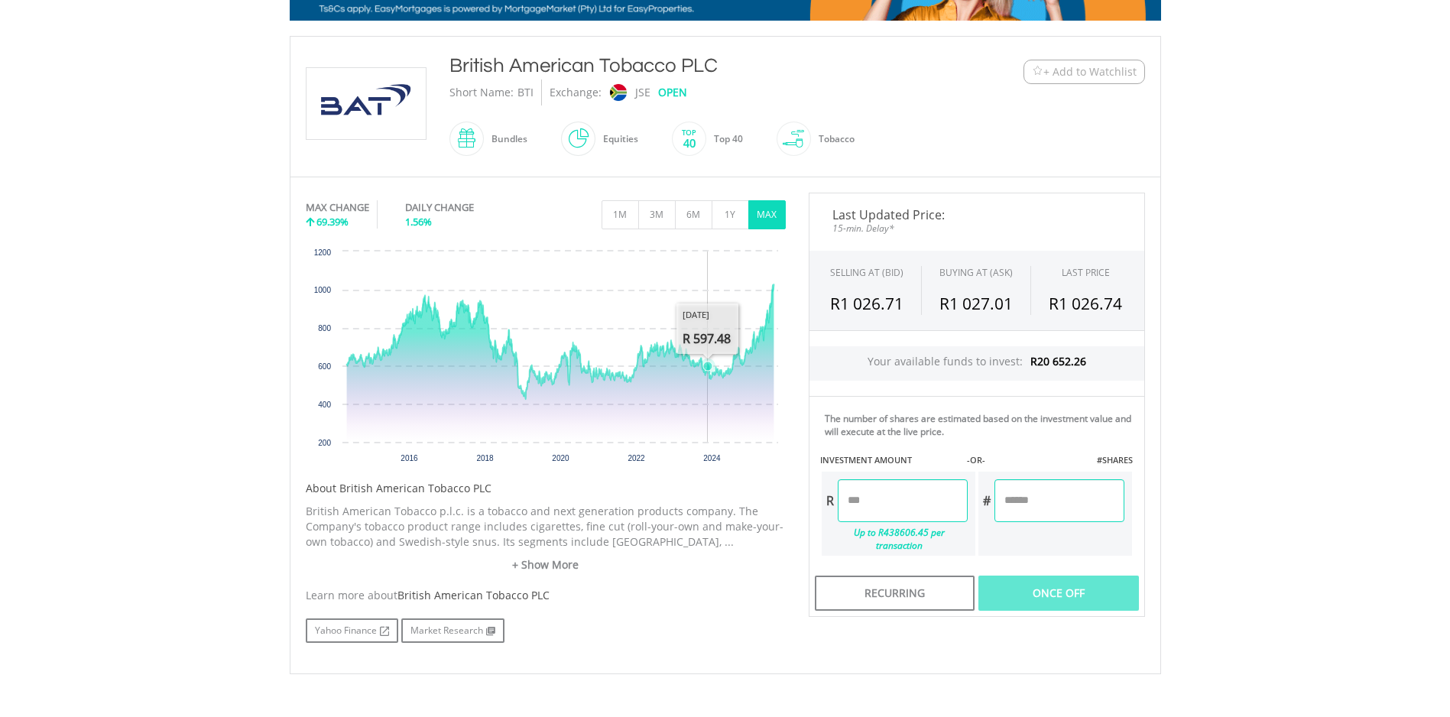
scroll to position [259, 0]
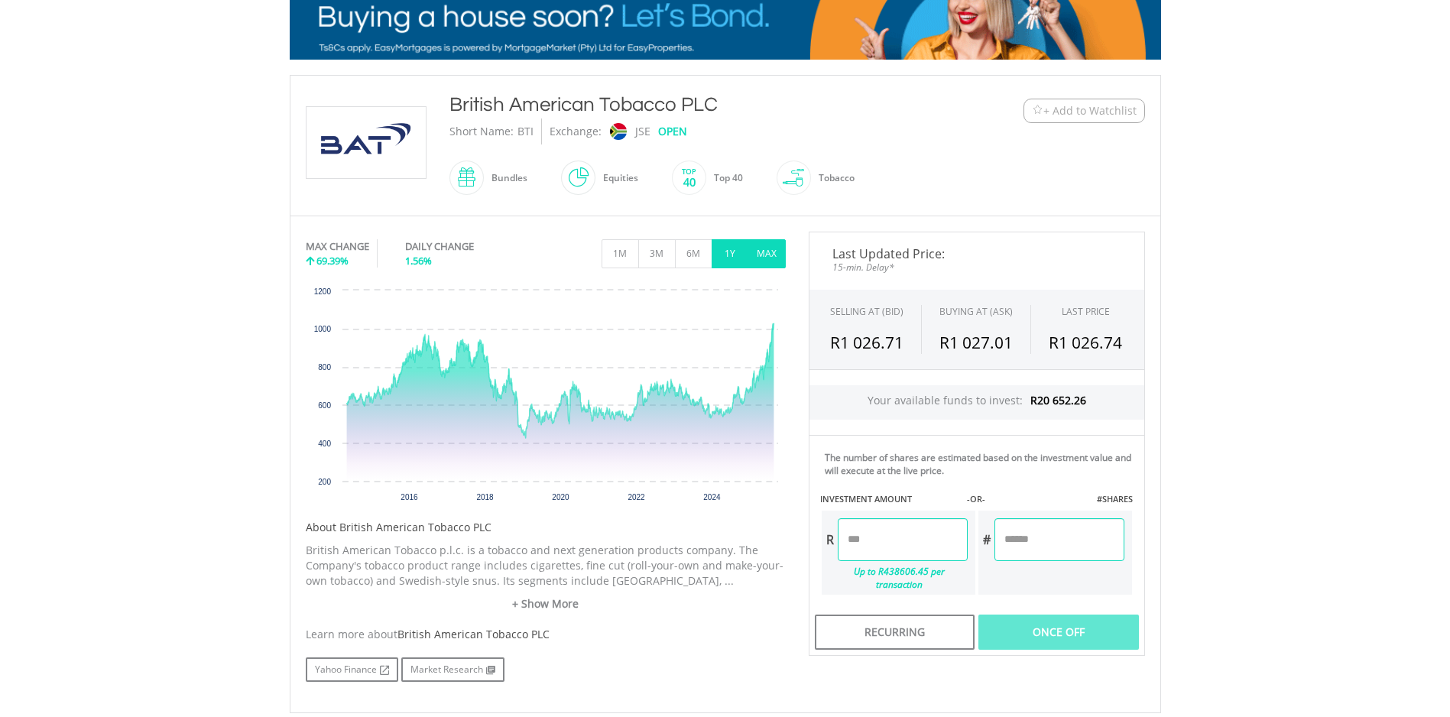
click at [730, 259] on button "1Y" at bounding box center [730, 253] width 37 height 29
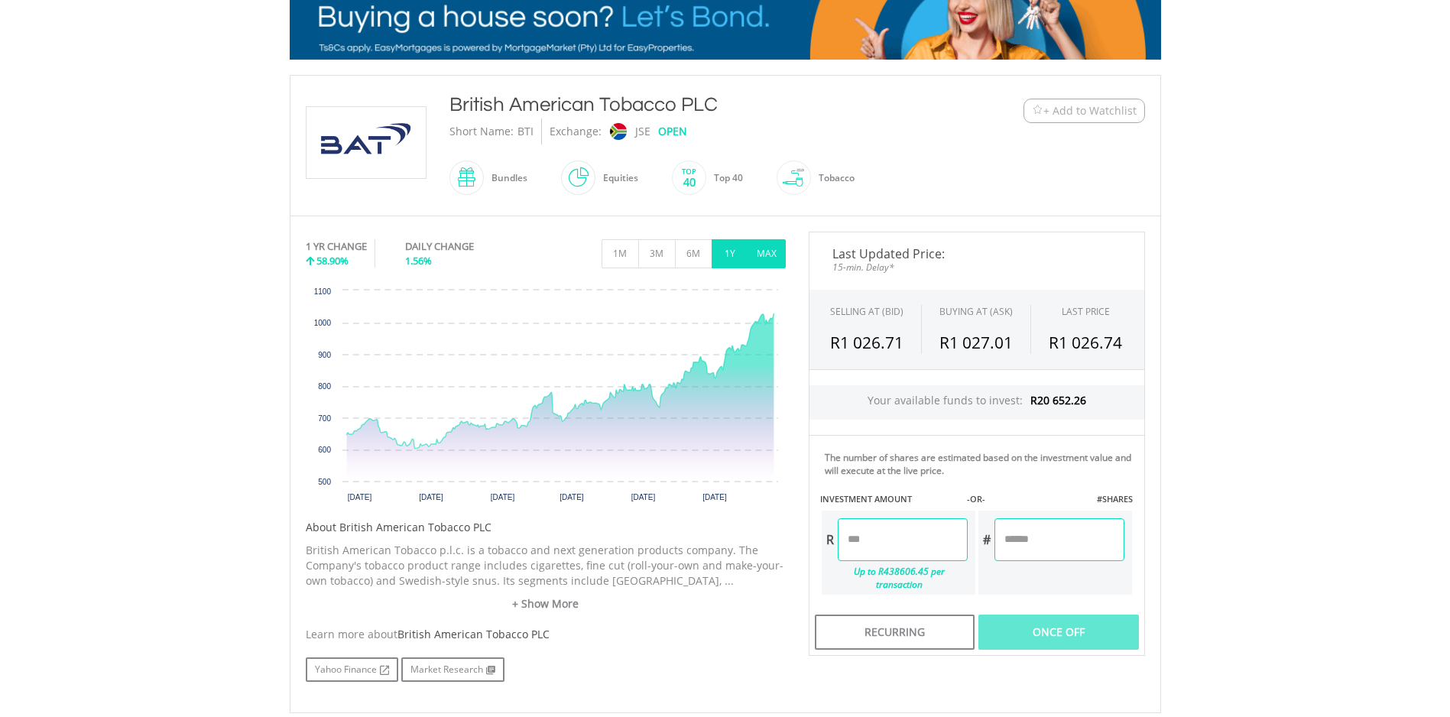
click at [764, 252] on button "MAX" at bounding box center [766, 253] width 37 height 29
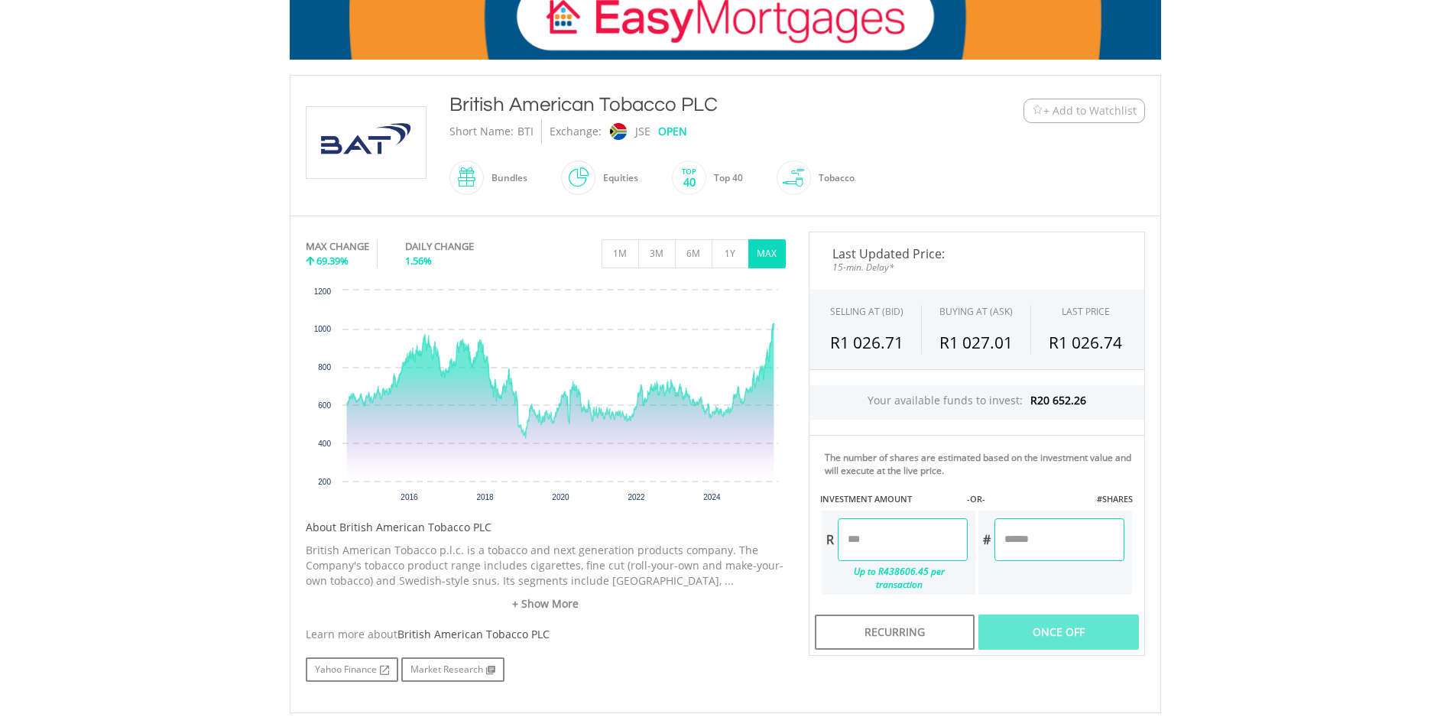
click at [903, 542] on input "number" at bounding box center [903, 539] width 130 height 43
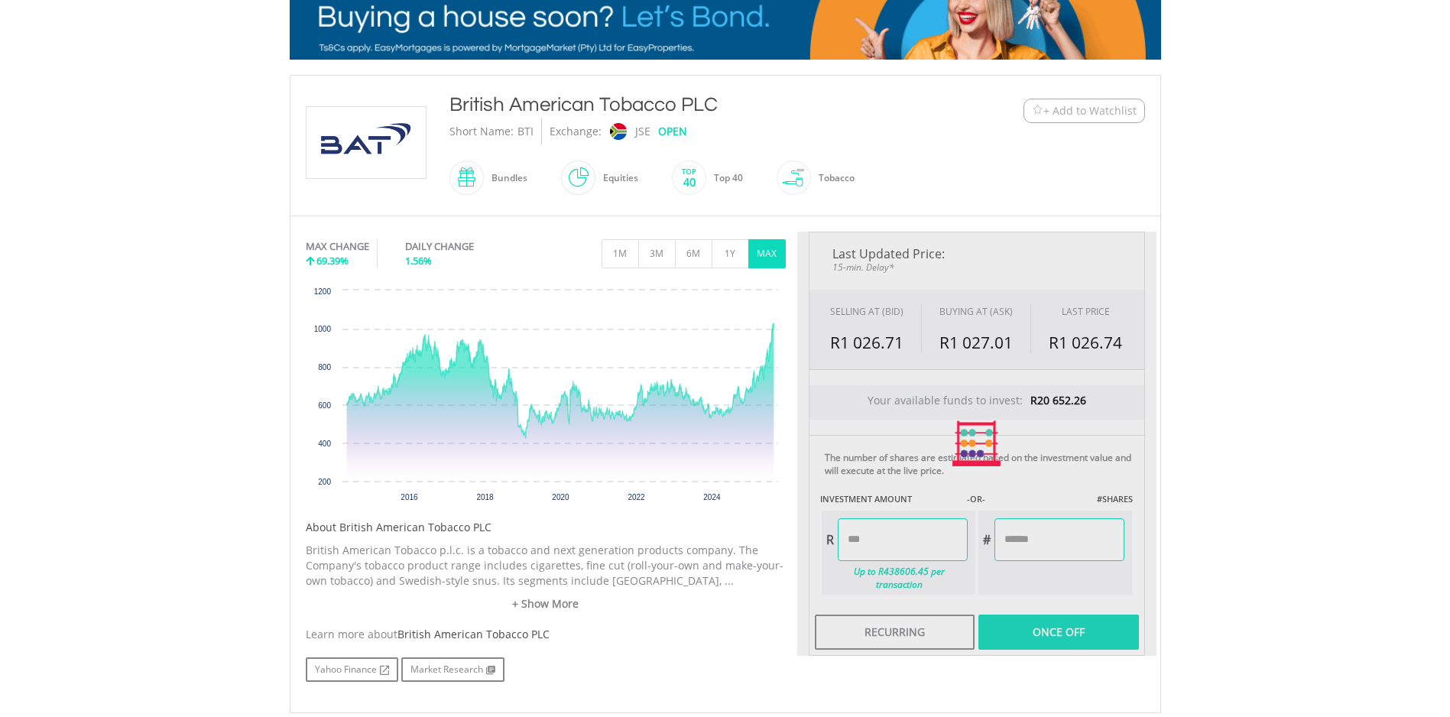
type input "******"
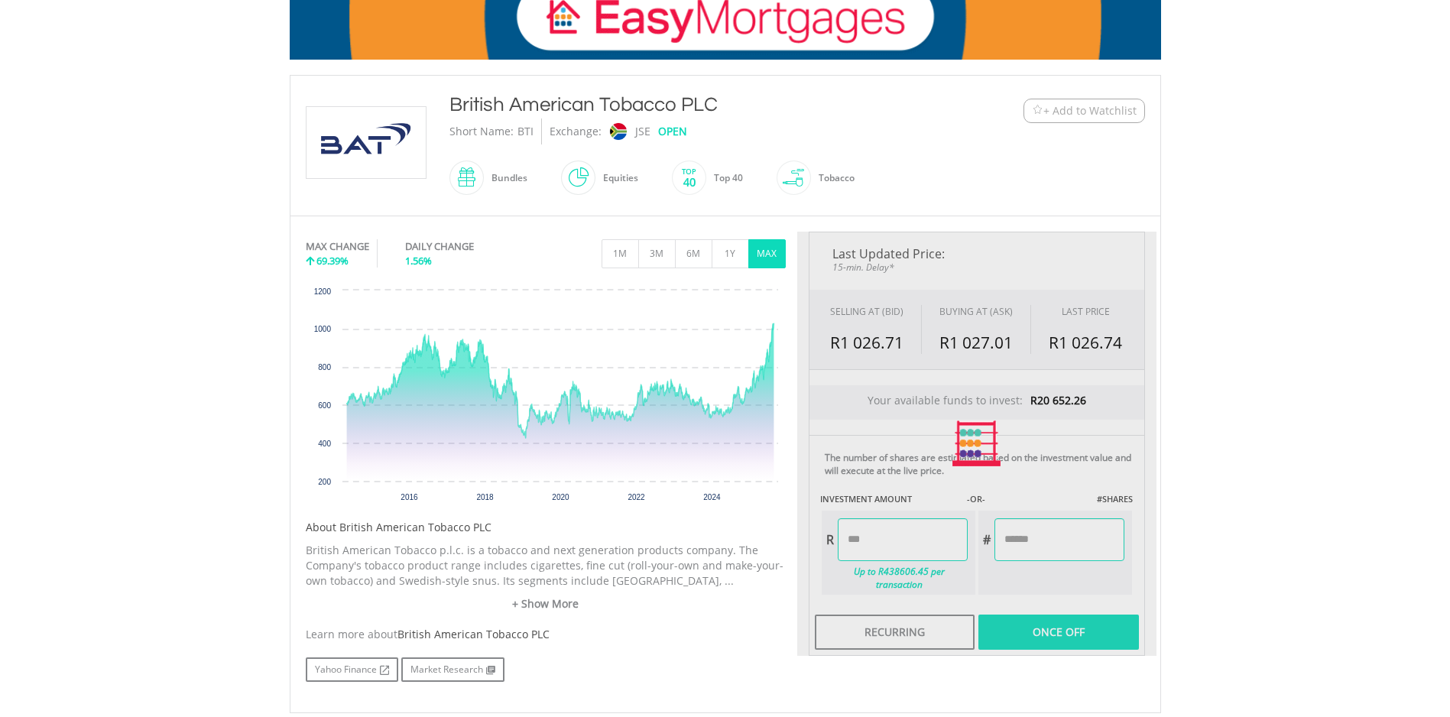
type input "******"
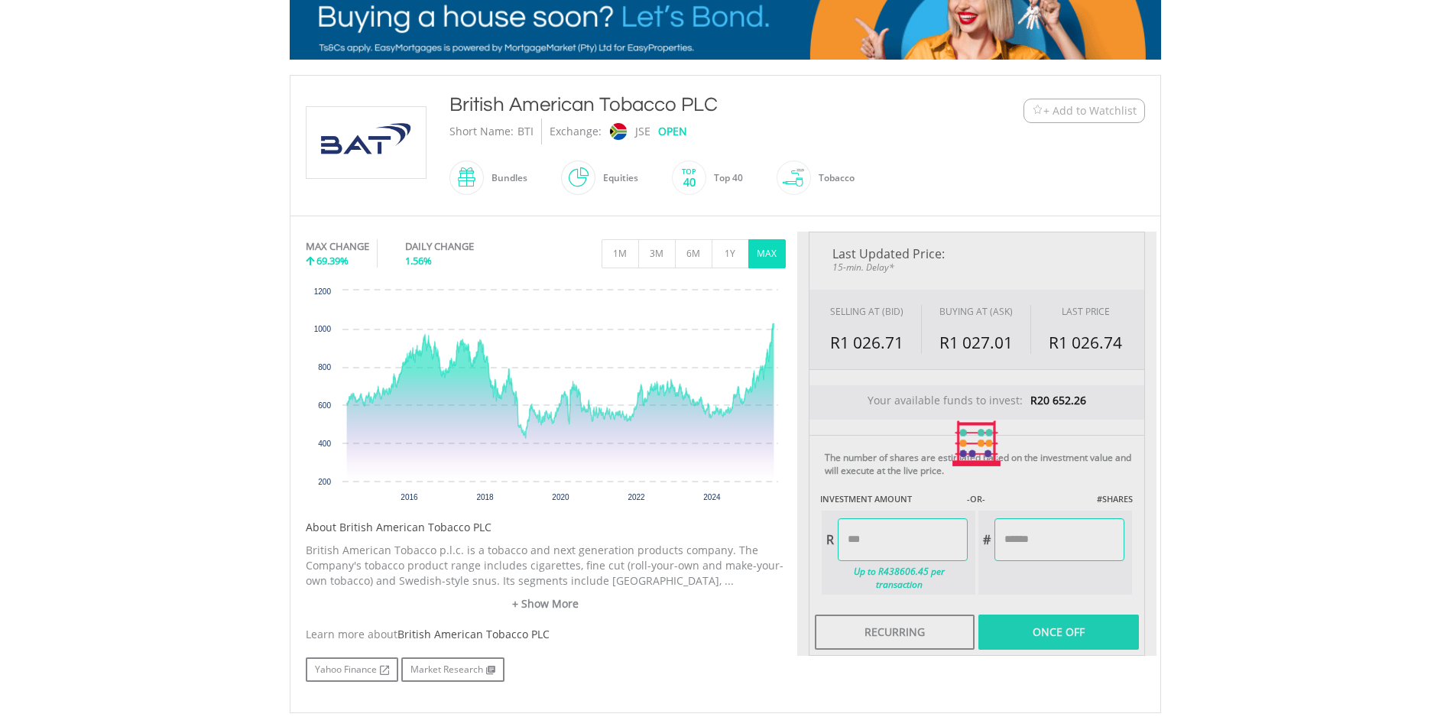
click at [1168, 583] on div "﻿ British American Tobacco PLC British American Tobacco PLC Short Name: BTI Exc…" at bounding box center [725, 402] width 894 height 654
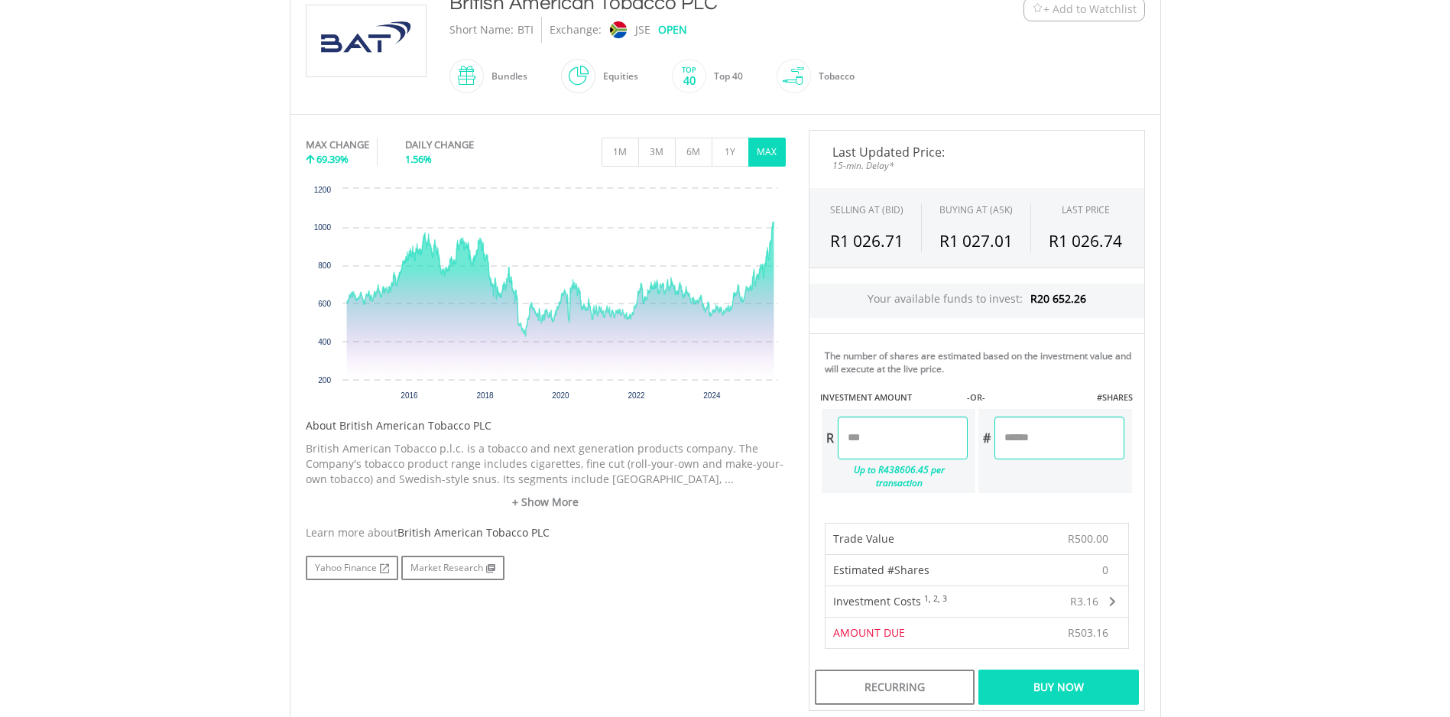
scroll to position [362, 0]
click at [1076, 674] on div "Buy Now" at bounding box center [1058, 686] width 160 height 35
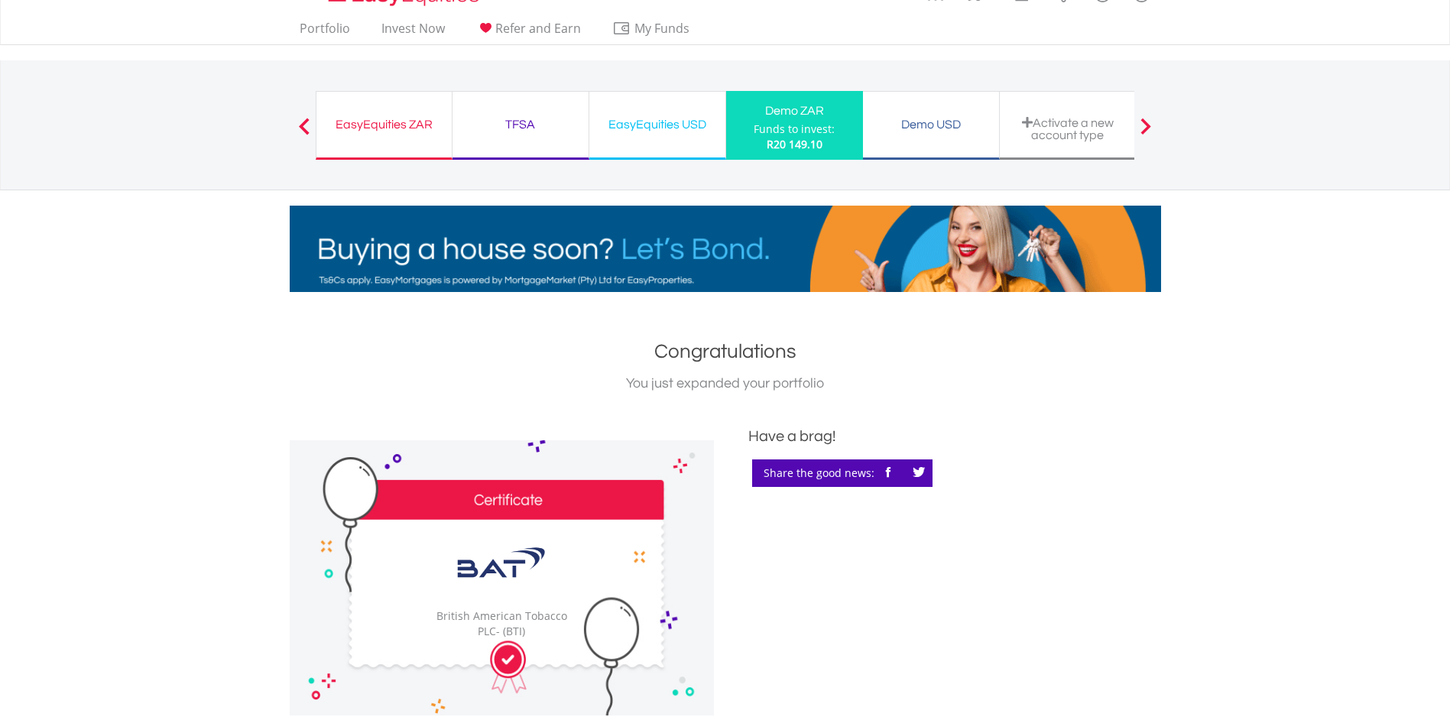
scroll to position [48, 0]
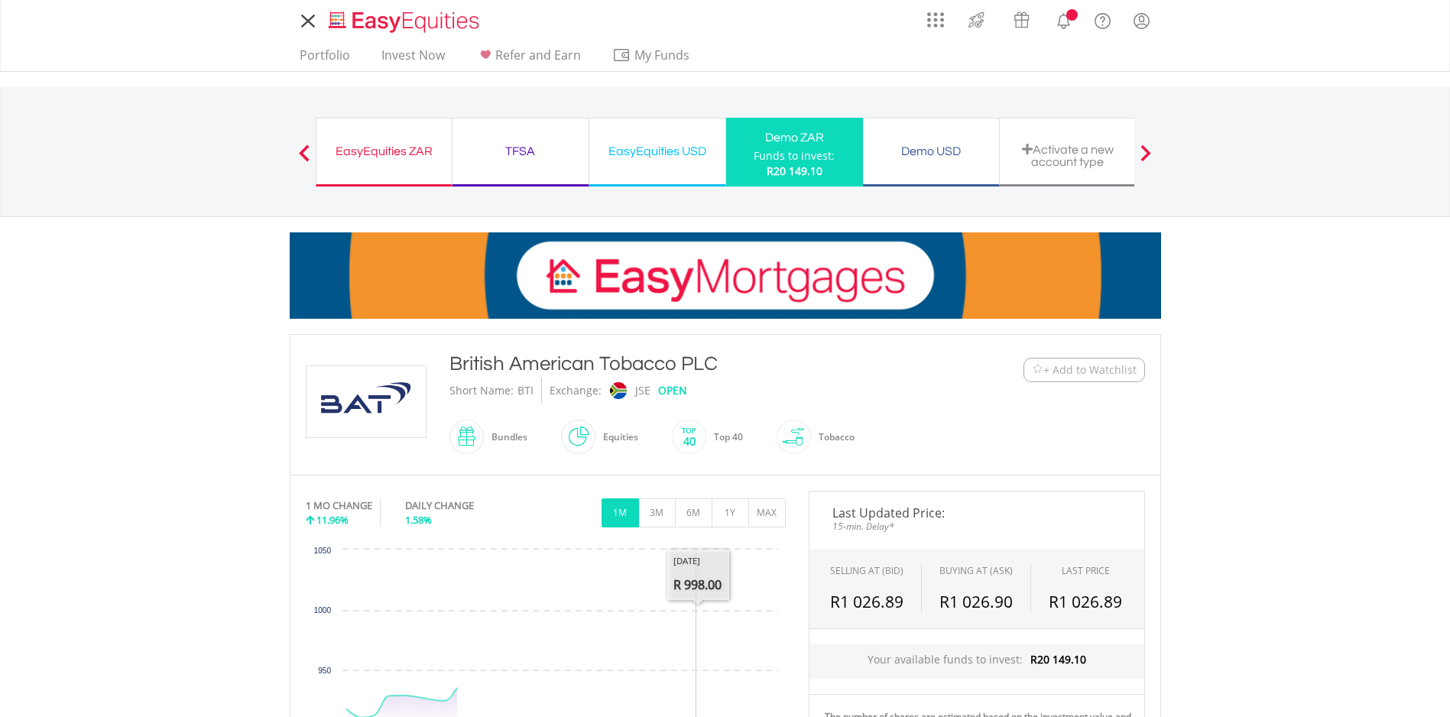
scroll to position [362, 0]
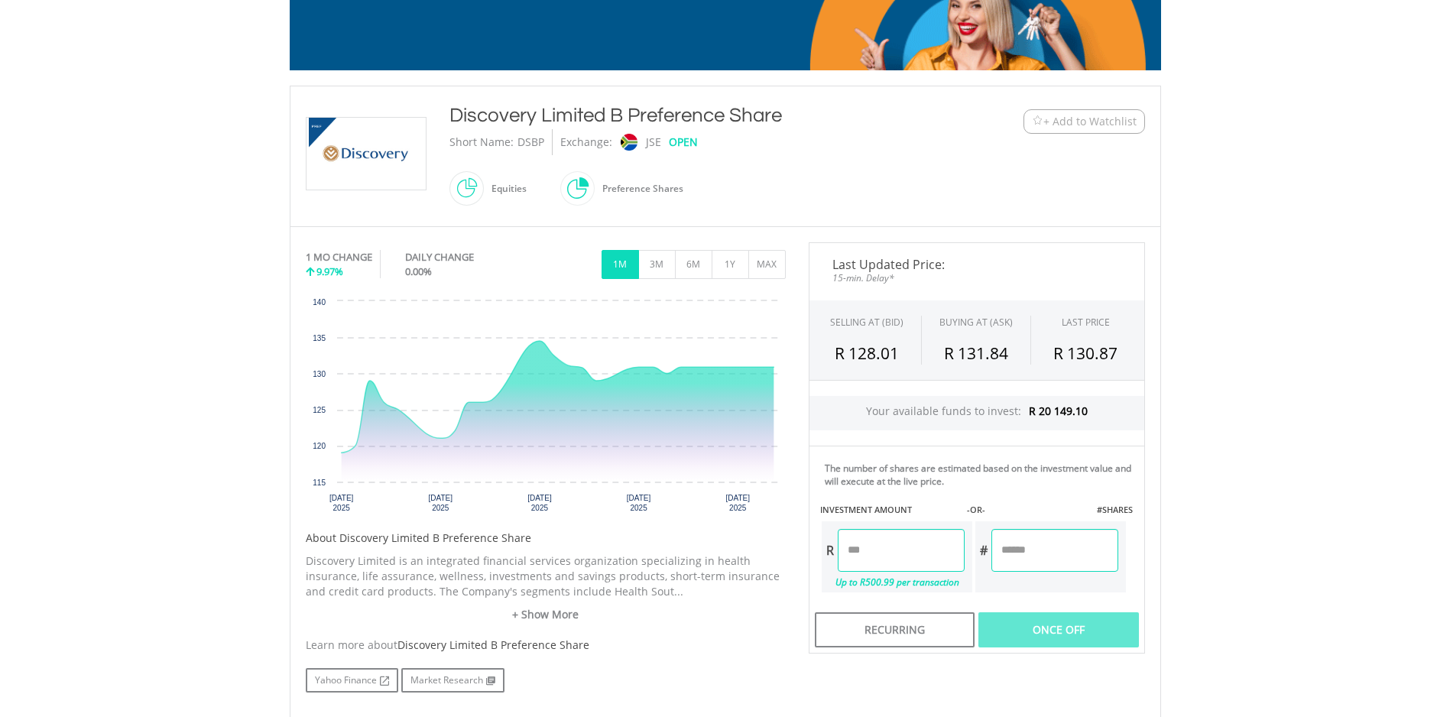
scroll to position [245, 0]
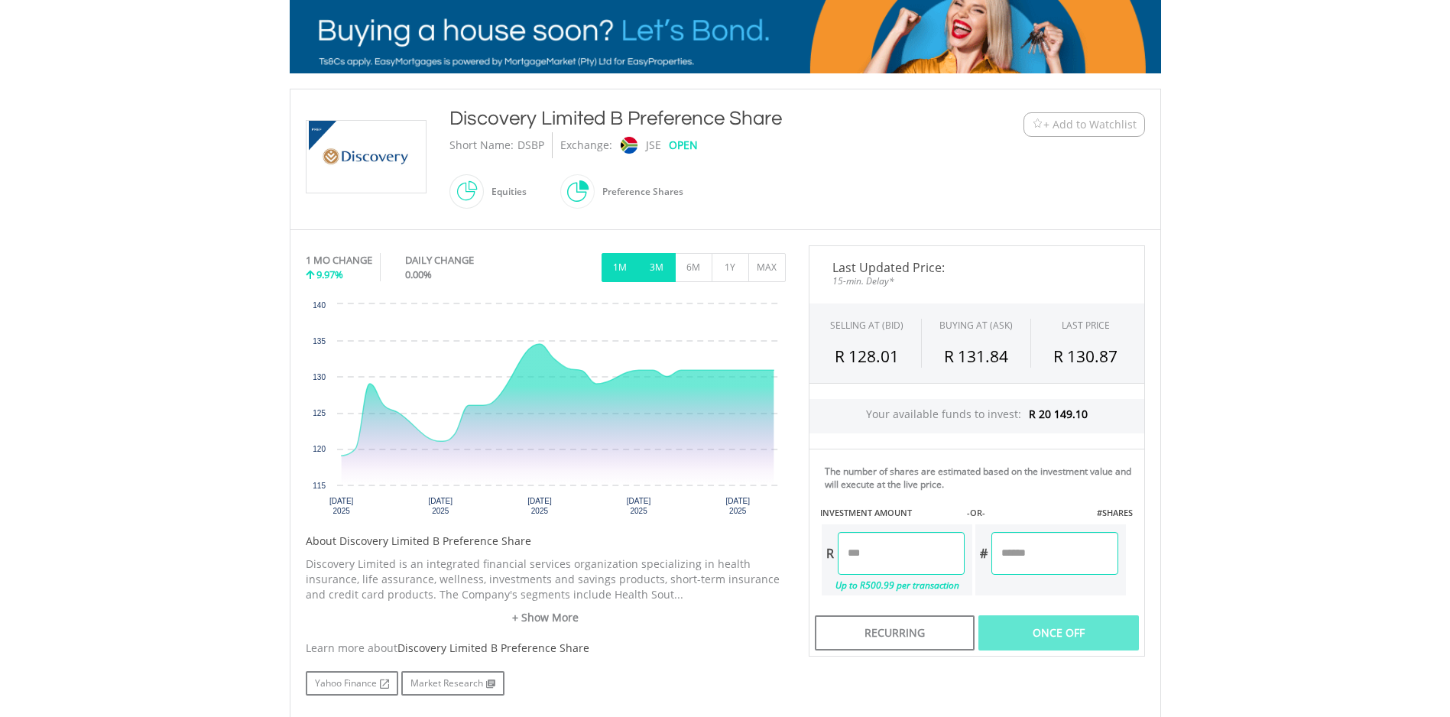
click at [657, 271] on button "3M" at bounding box center [656, 267] width 37 height 29
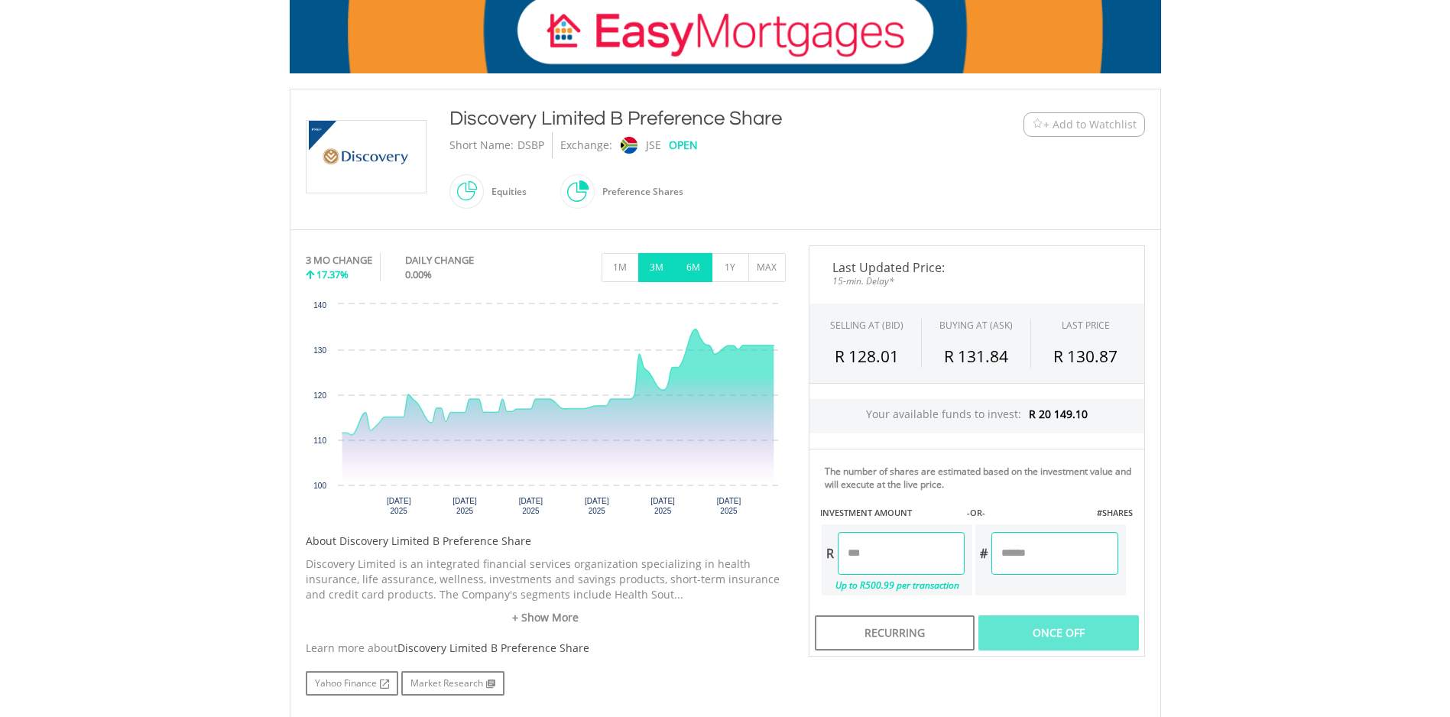
click at [691, 267] on button "6M" at bounding box center [693, 267] width 37 height 29
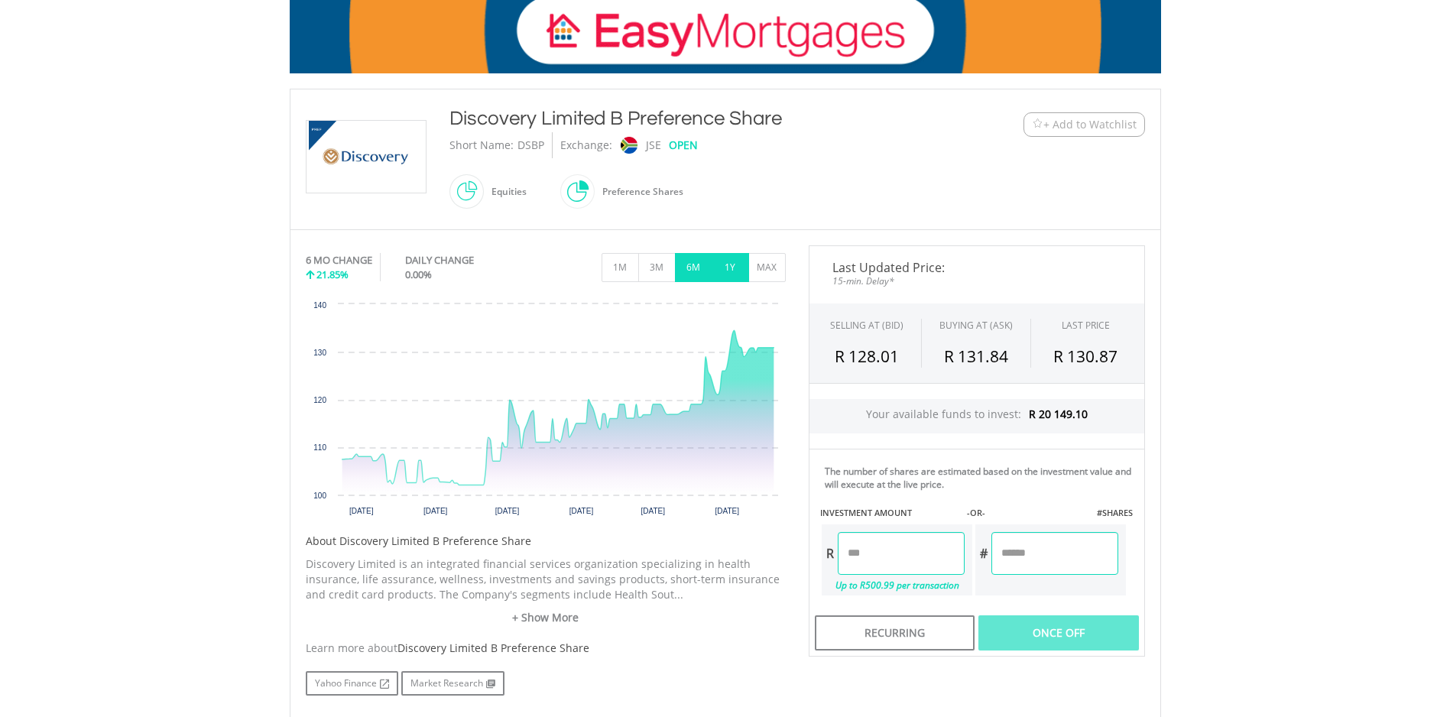
click at [735, 264] on button "1Y" at bounding box center [730, 267] width 37 height 29
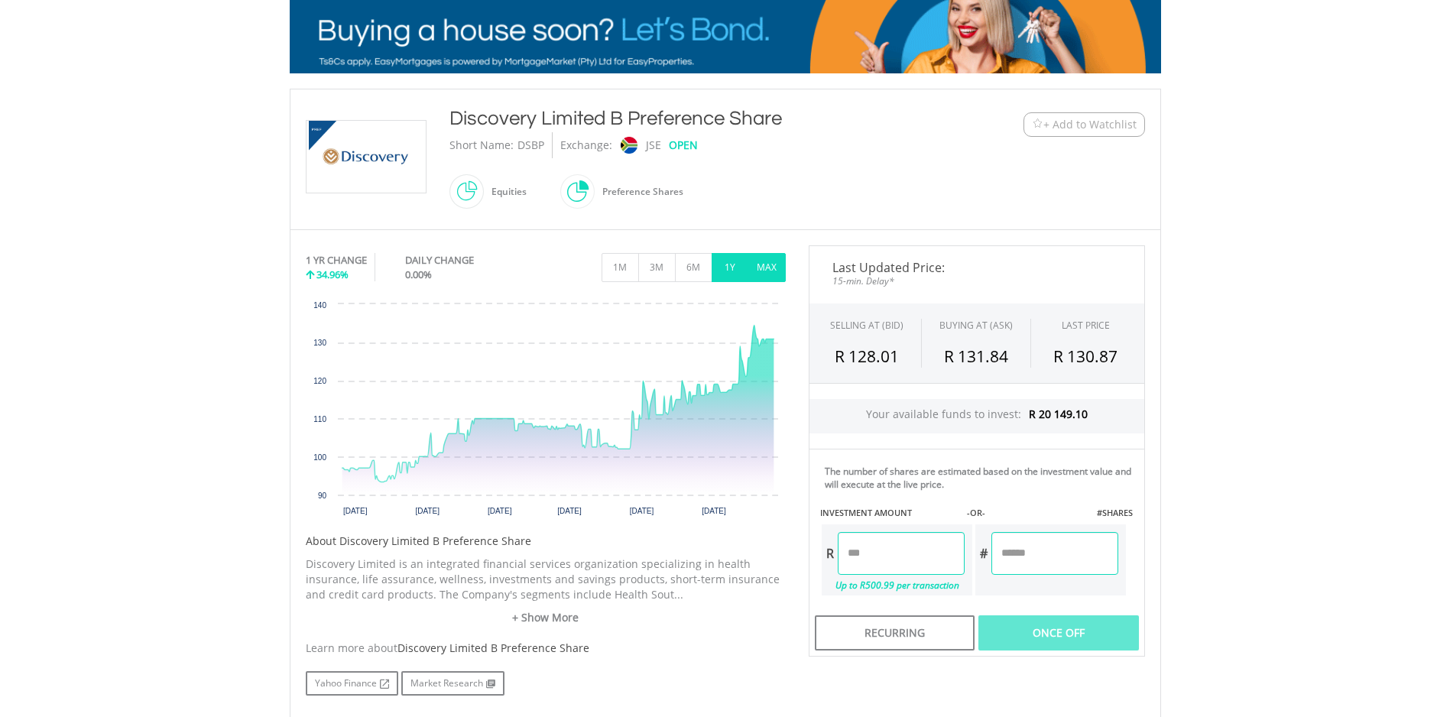
click at [767, 269] on button "MAX" at bounding box center [766, 267] width 37 height 29
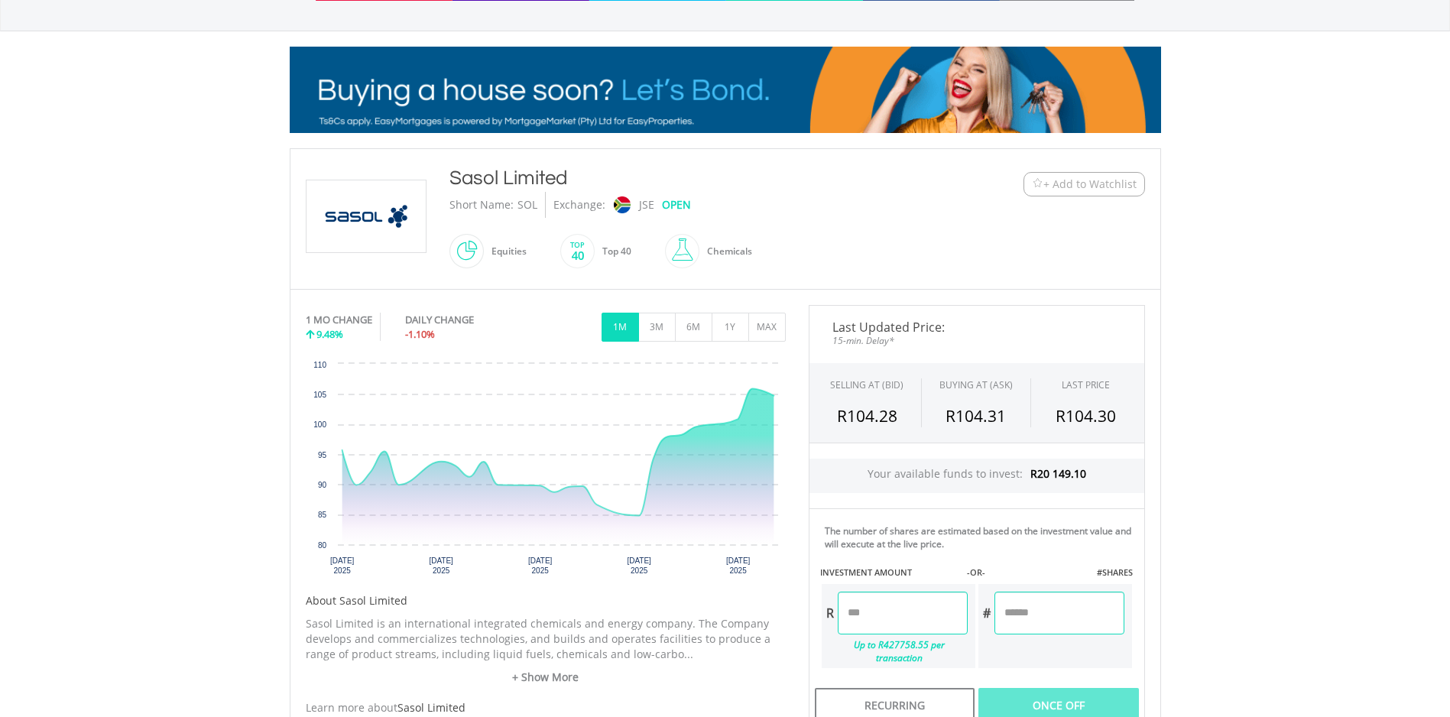
scroll to position [190, 0]
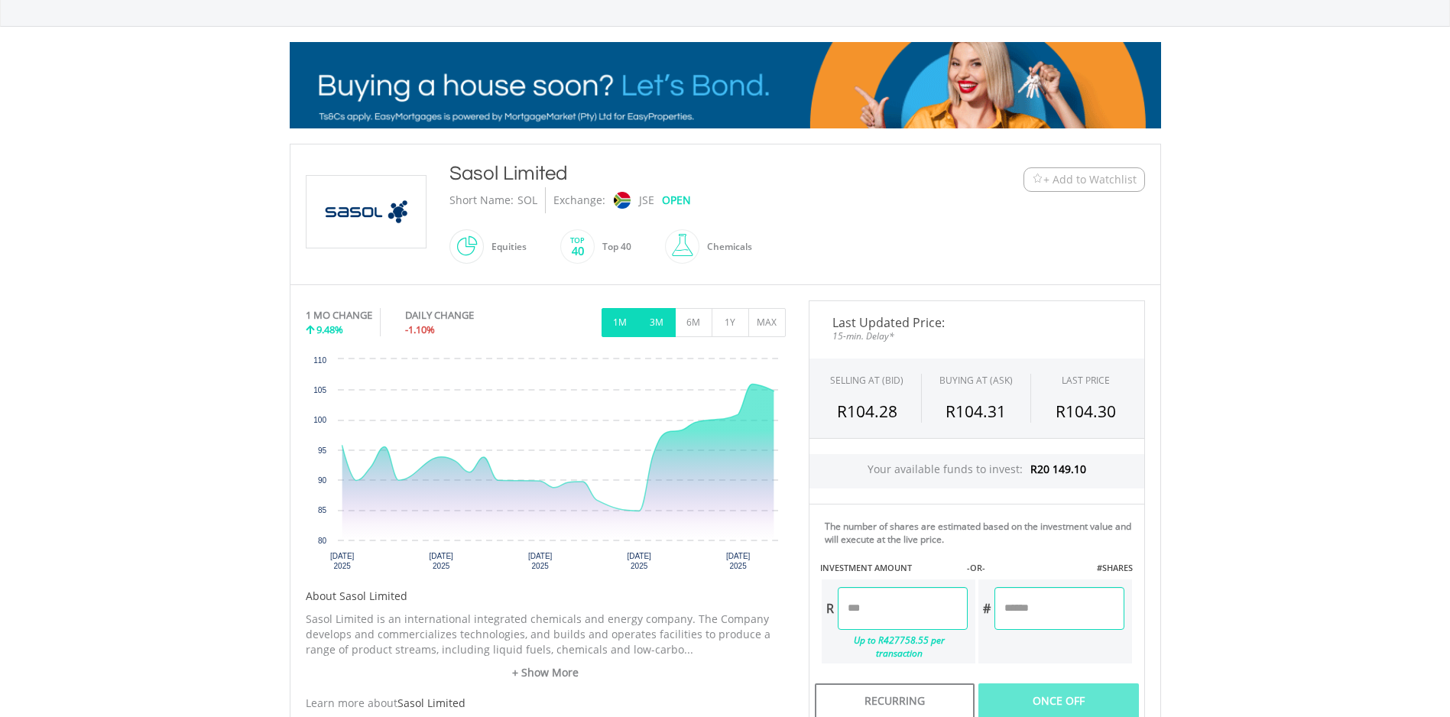
click at [653, 323] on button "3M" at bounding box center [656, 322] width 37 height 29
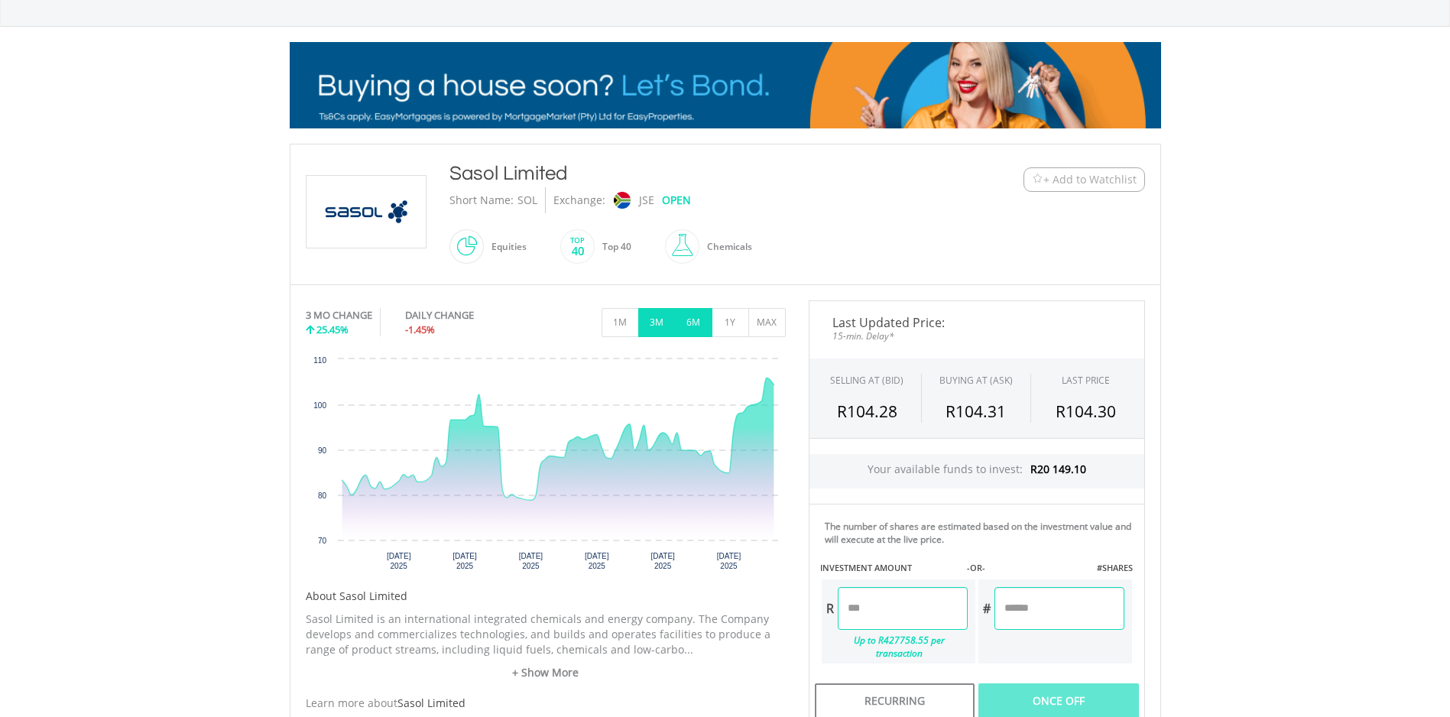
click at [693, 320] on button "6M" at bounding box center [693, 322] width 37 height 29
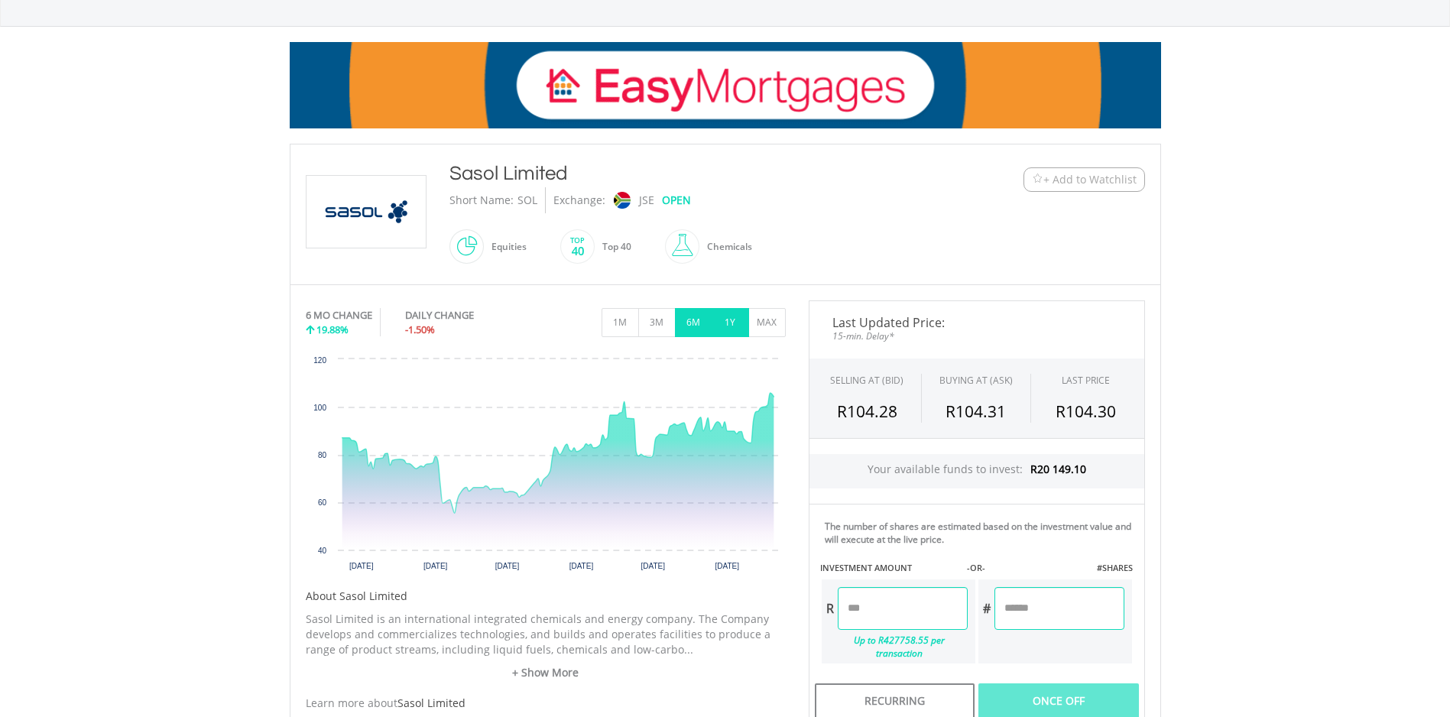
click at [730, 322] on button "1Y" at bounding box center [730, 322] width 37 height 29
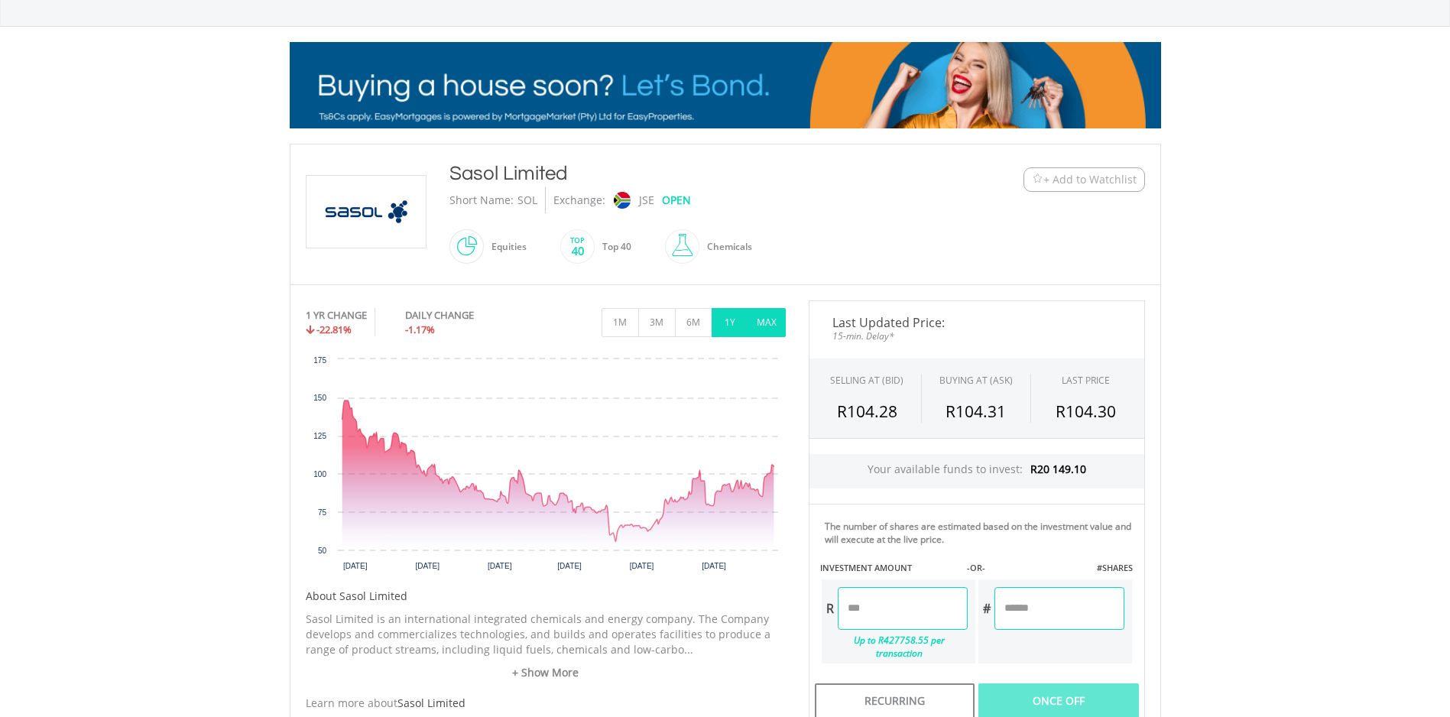
click at [761, 318] on button "MAX" at bounding box center [766, 322] width 37 height 29
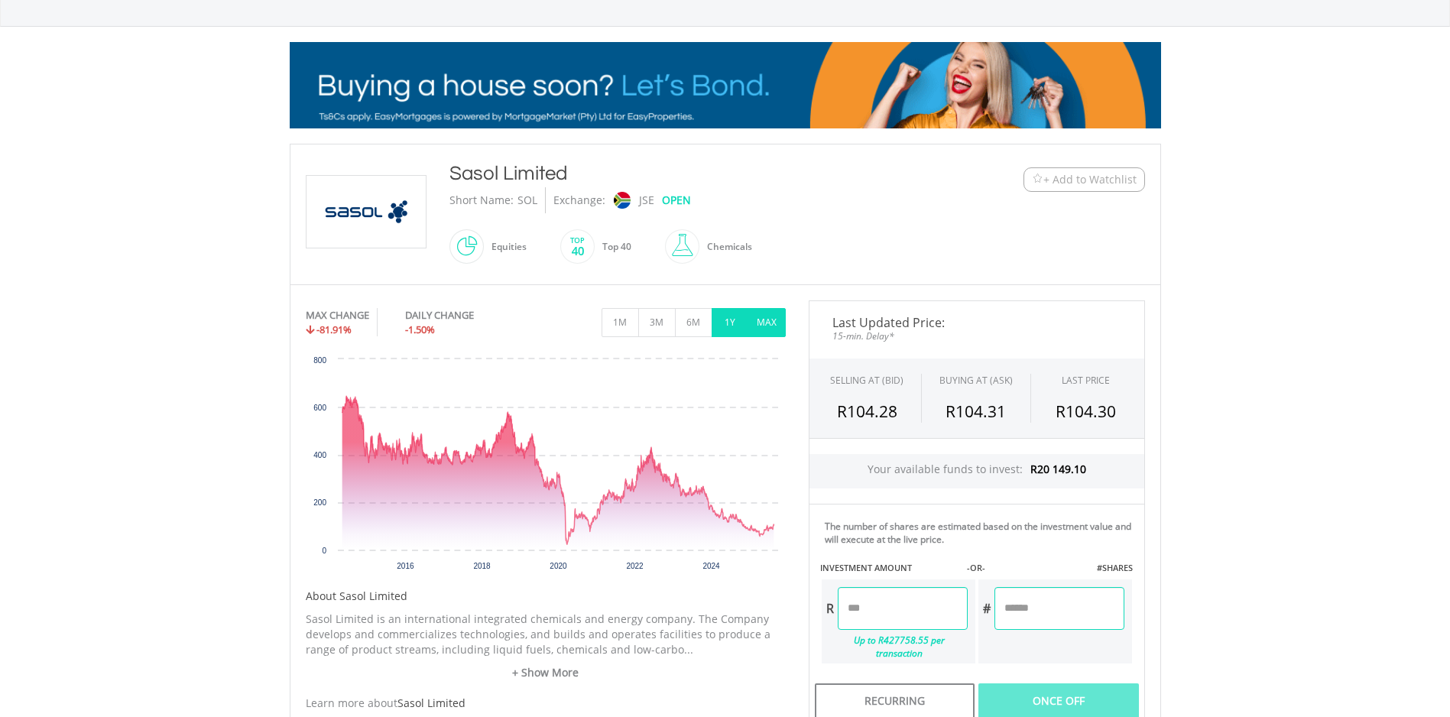
click at [729, 323] on button "1Y" at bounding box center [730, 322] width 37 height 29
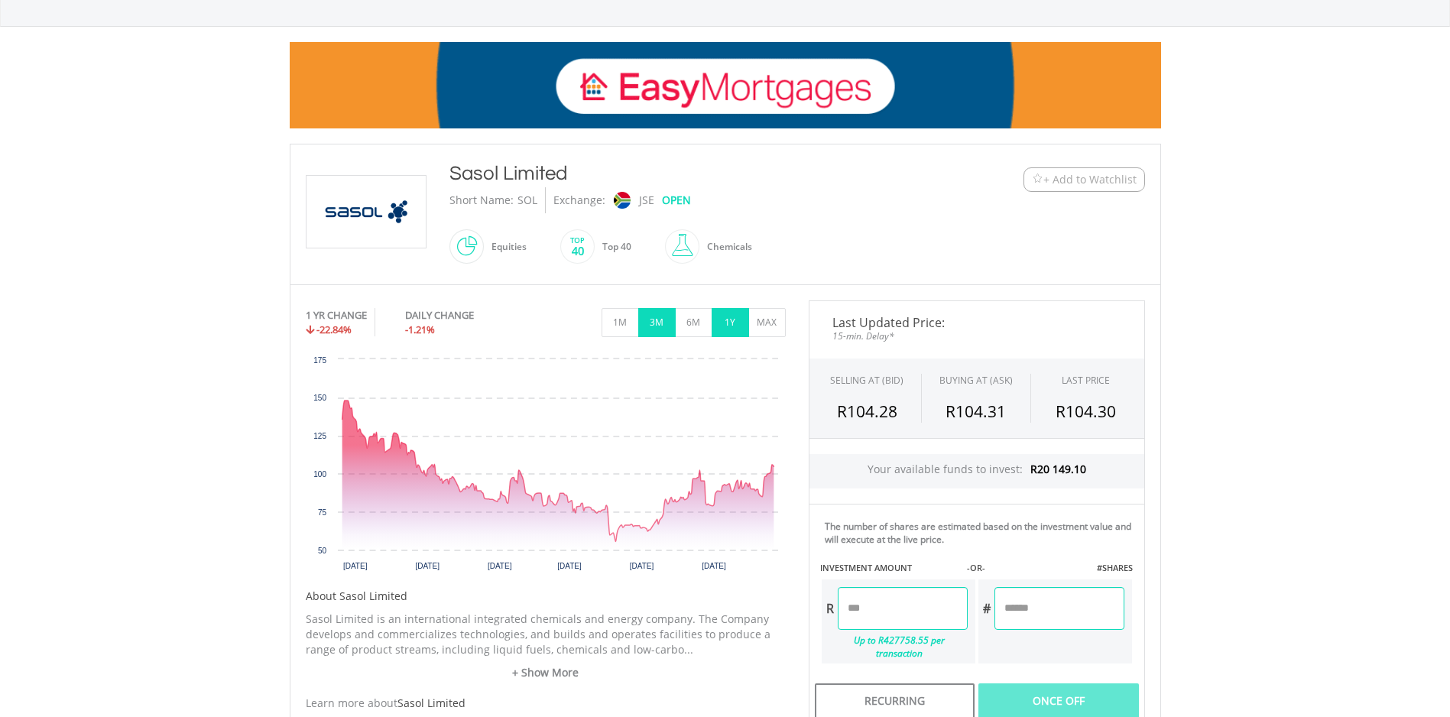
click at [663, 327] on button "3M" at bounding box center [656, 322] width 37 height 29
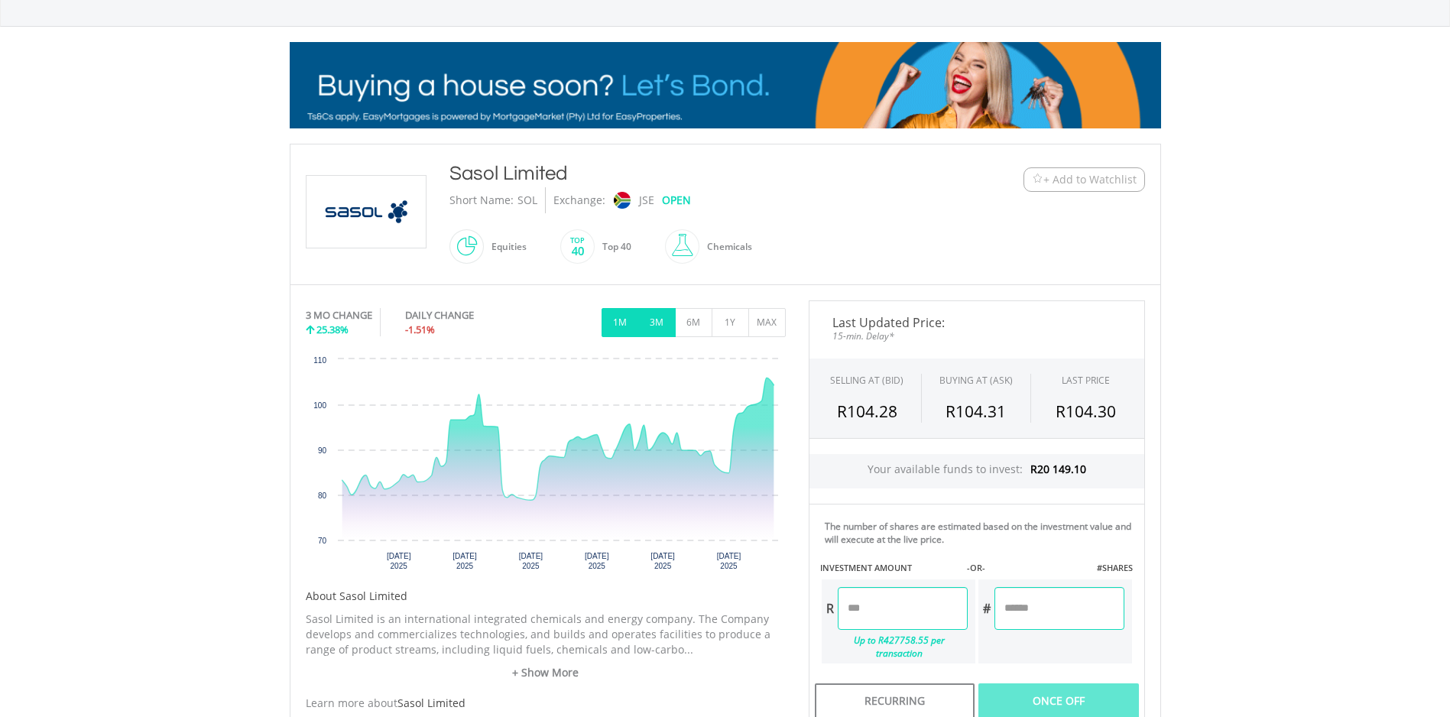
click at [617, 324] on button "1M" at bounding box center [620, 322] width 37 height 29
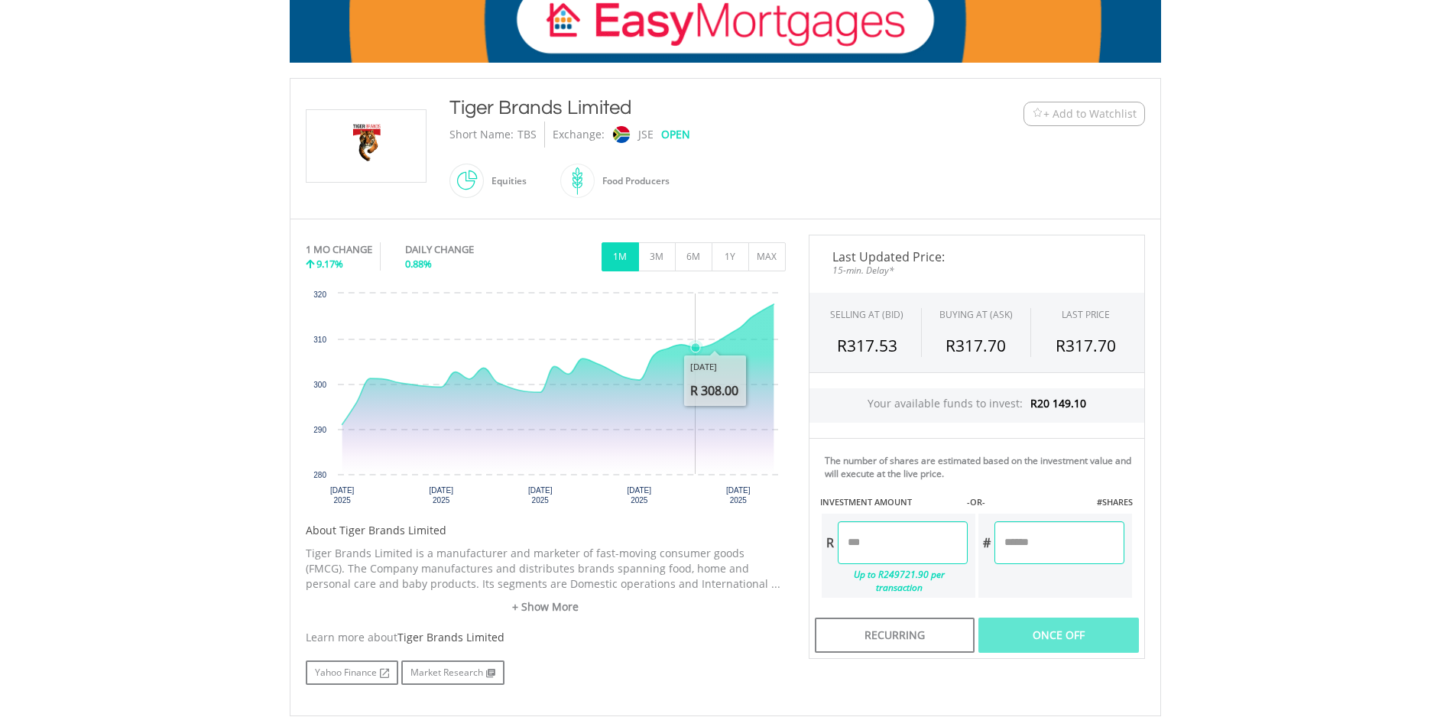
scroll to position [229, 0]
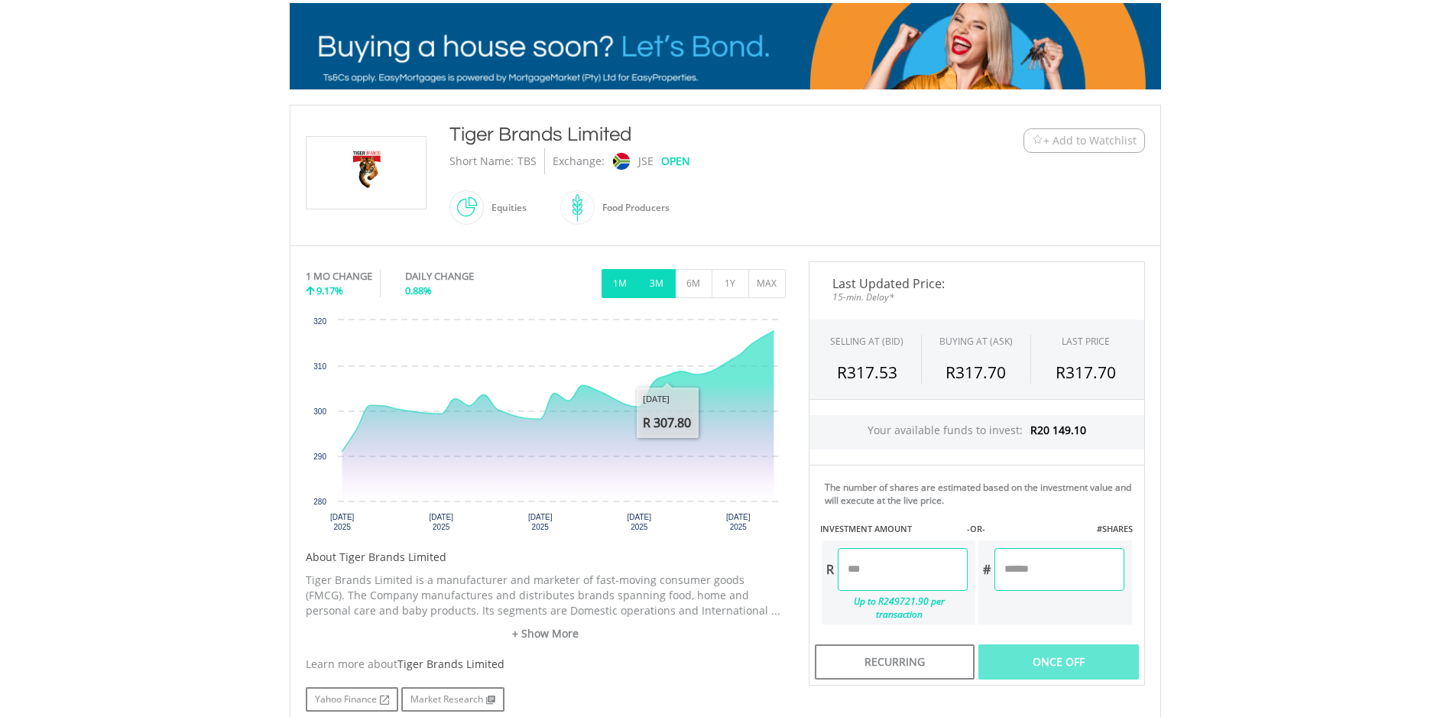
click at [651, 281] on button "3M" at bounding box center [656, 283] width 37 height 29
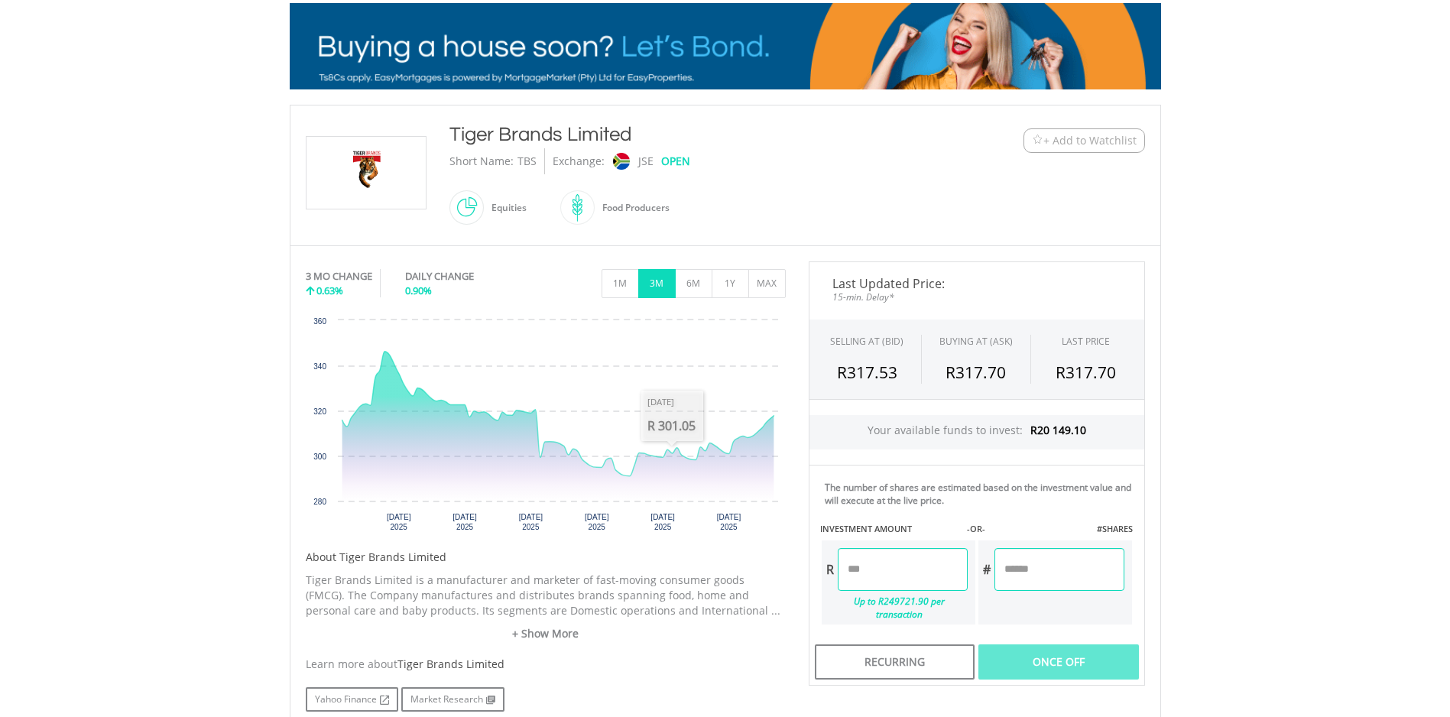
click at [1285, 485] on body "My Investments Invest Now New Listings Sell My Recurring Investments Pending Or…" at bounding box center [725, 397] width 1450 height 1252
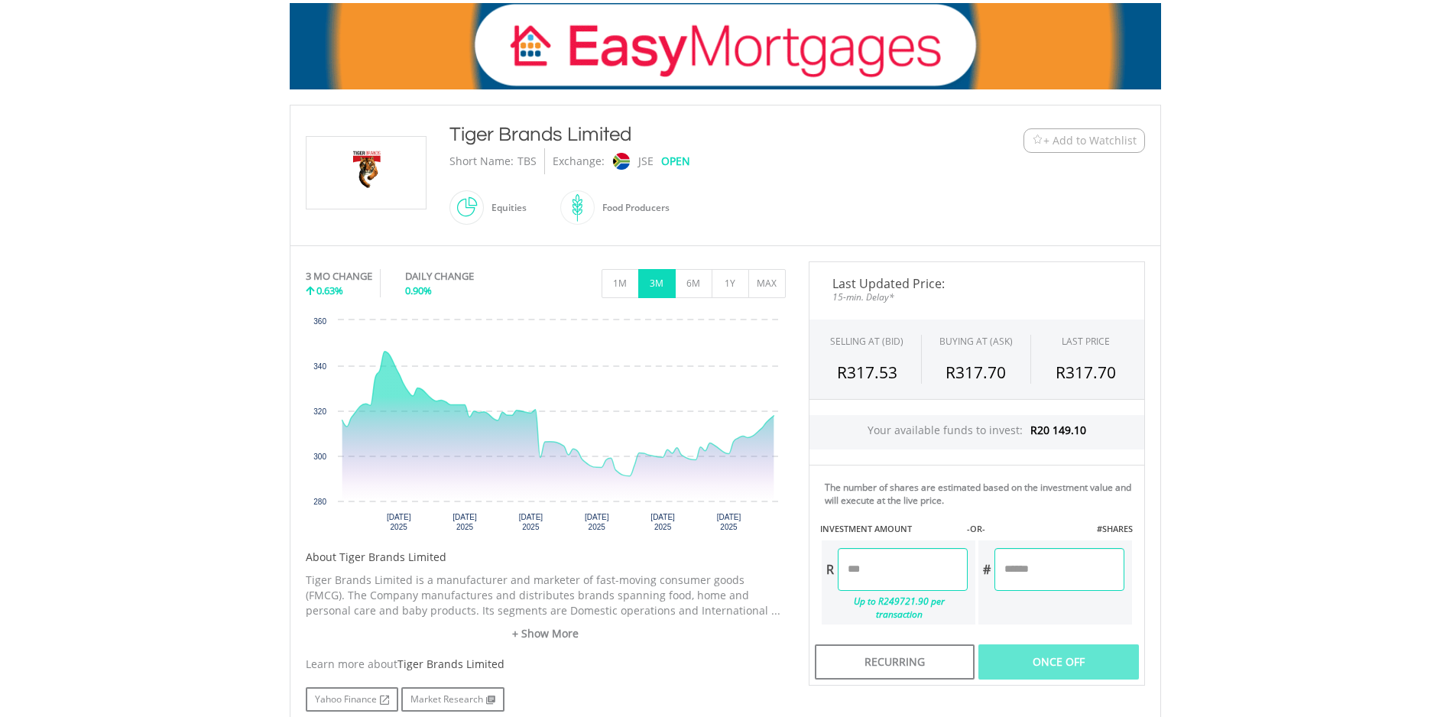
click at [902, 581] on input "number" at bounding box center [903, 569] width 130 height 43
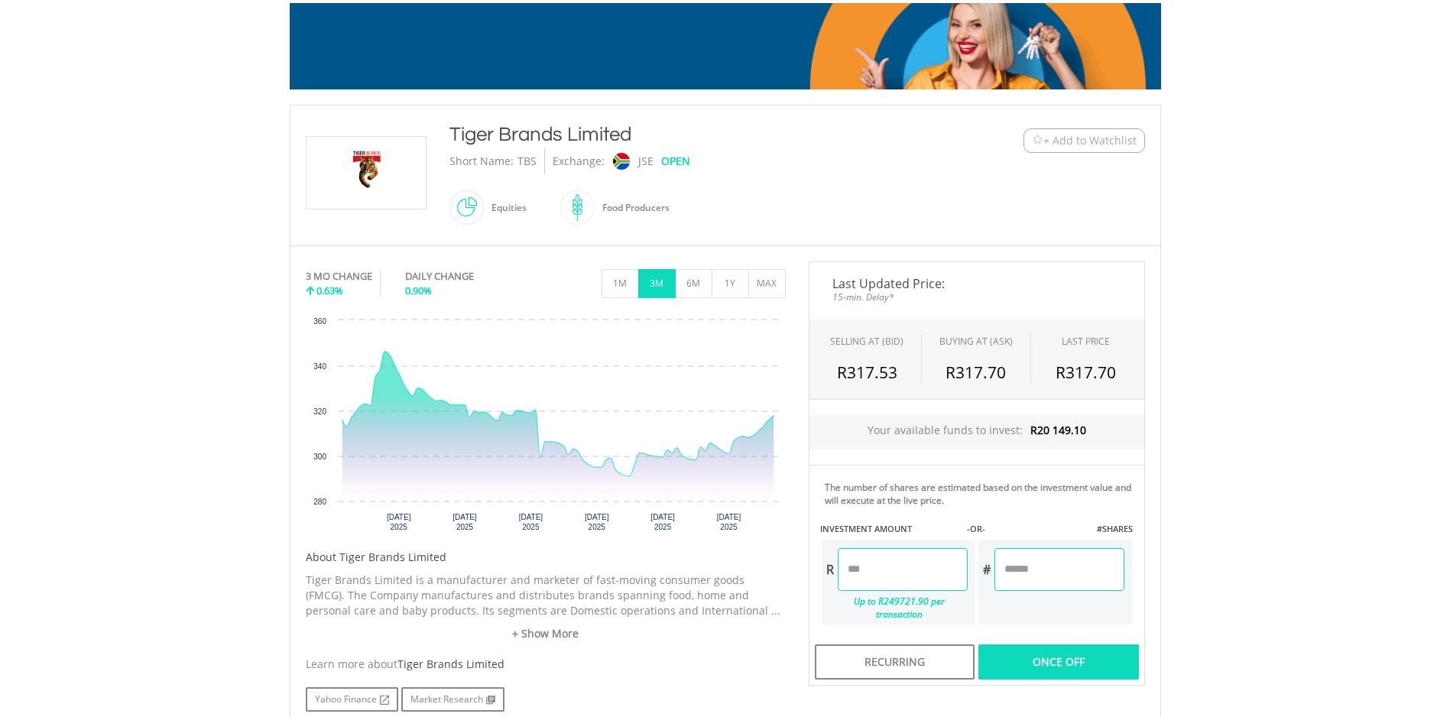
type input "*******"
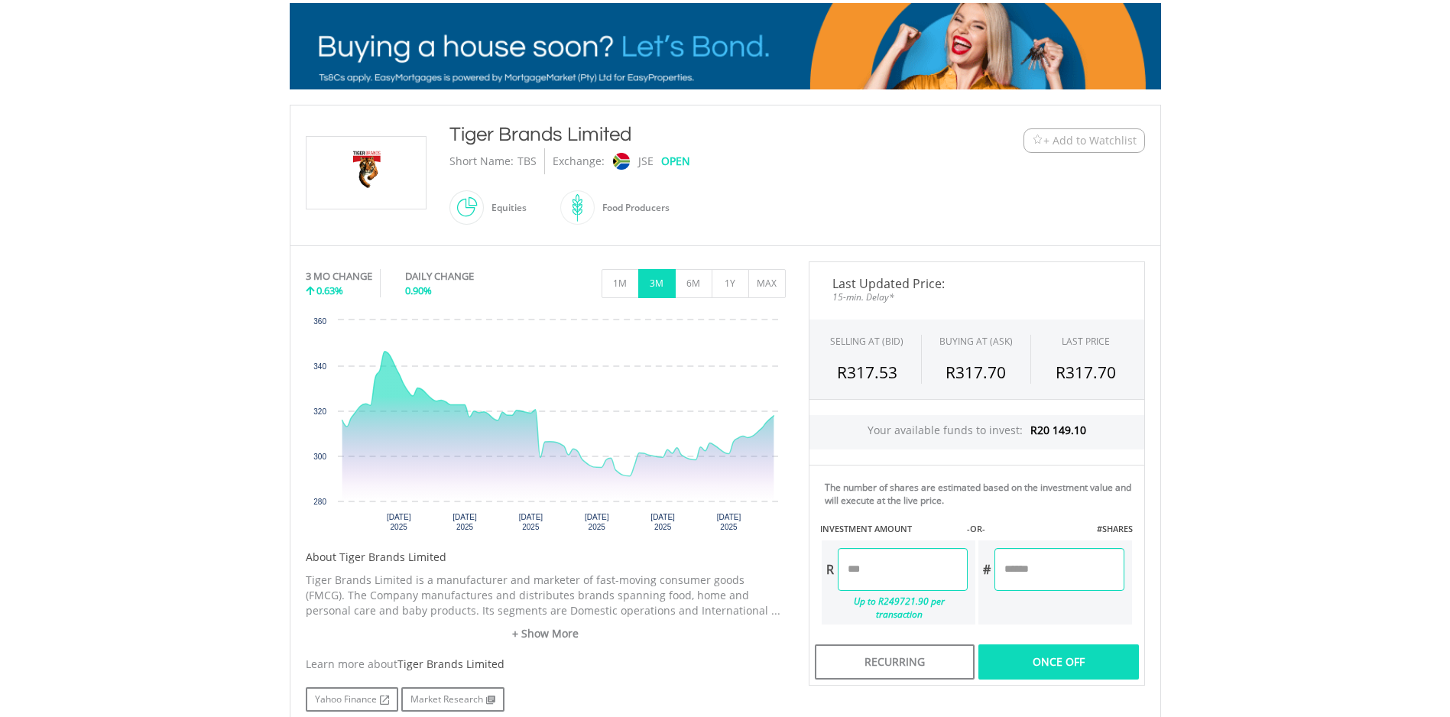
type input "******"
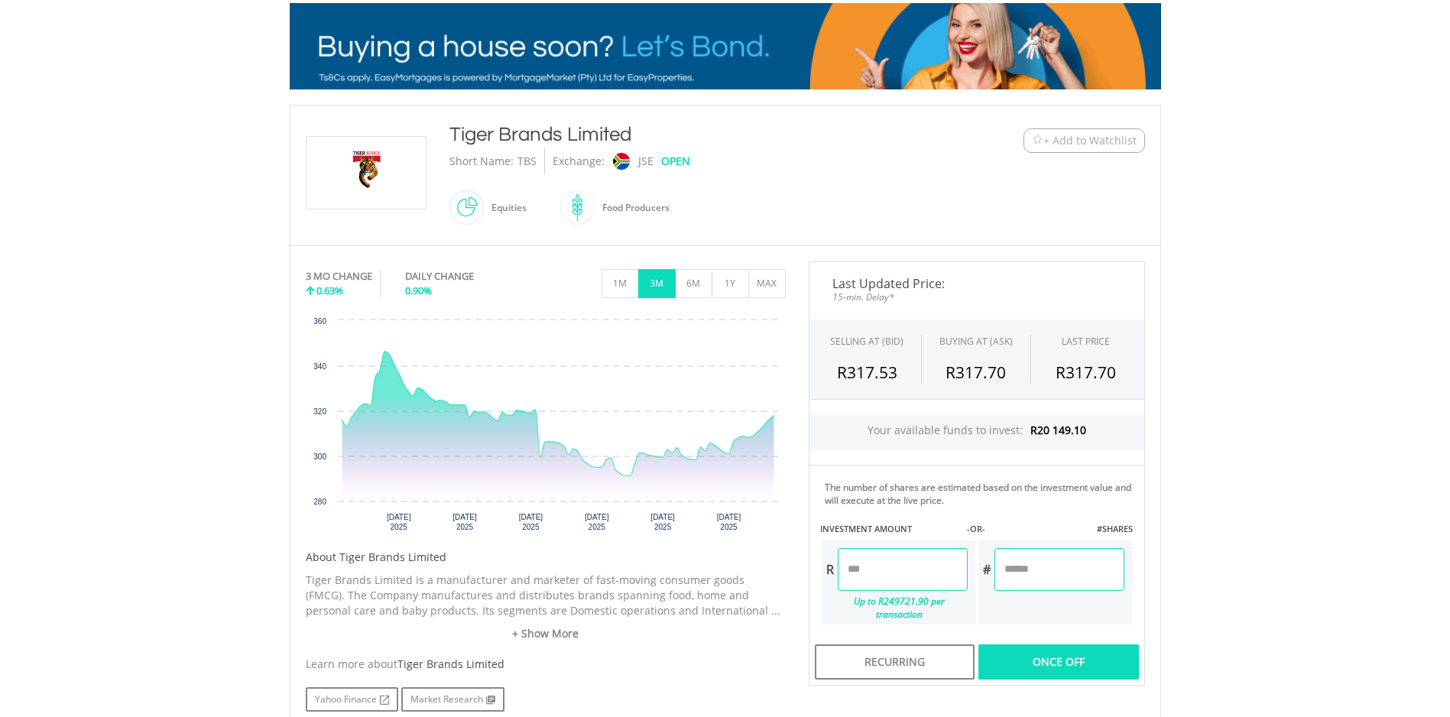
click at [1264, 527] on body "My Investments Invest Now New Listings Sell My Recurring Investments Pending Or…" at bounding box center [725, 397] width 1450 height 1252
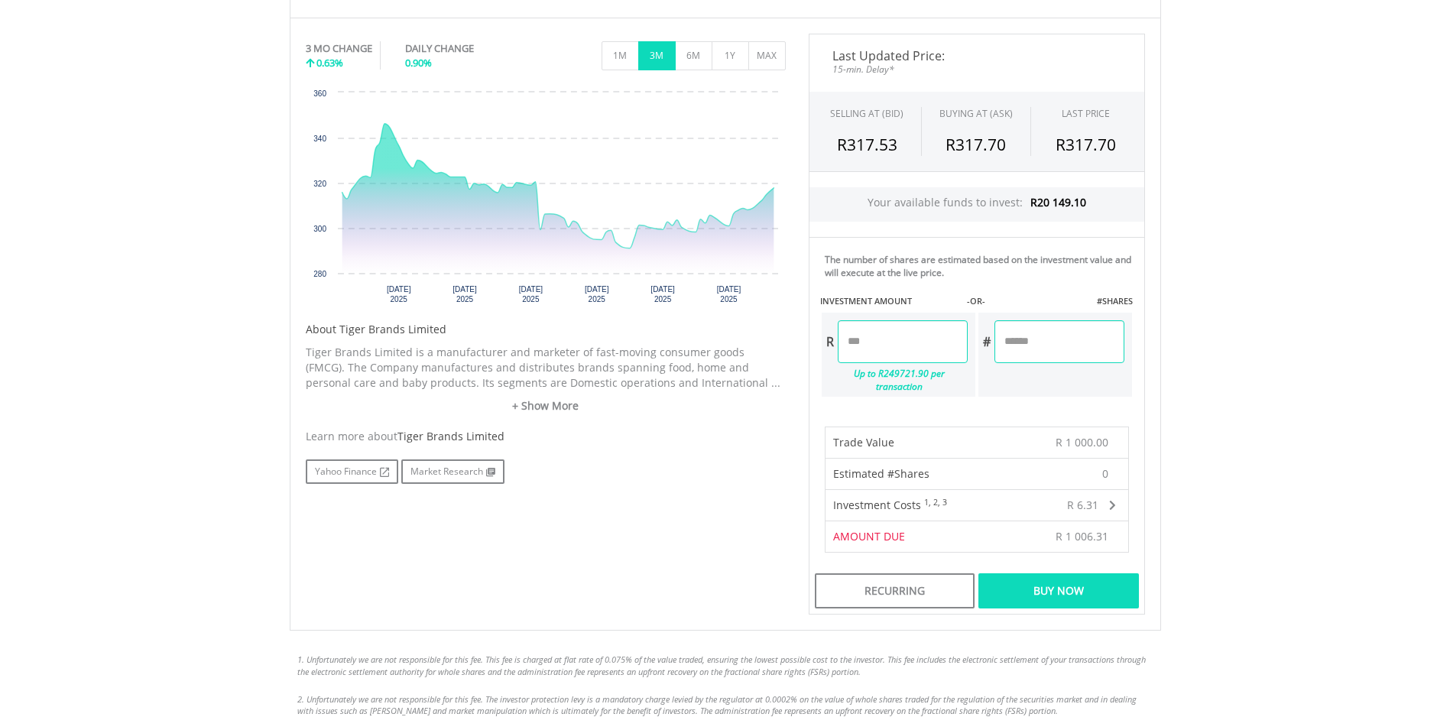
scroll to position [459, 0]
click at [1070, 574] on div "Buy Now" at bounding box center [1058, 589] width 160 height 35
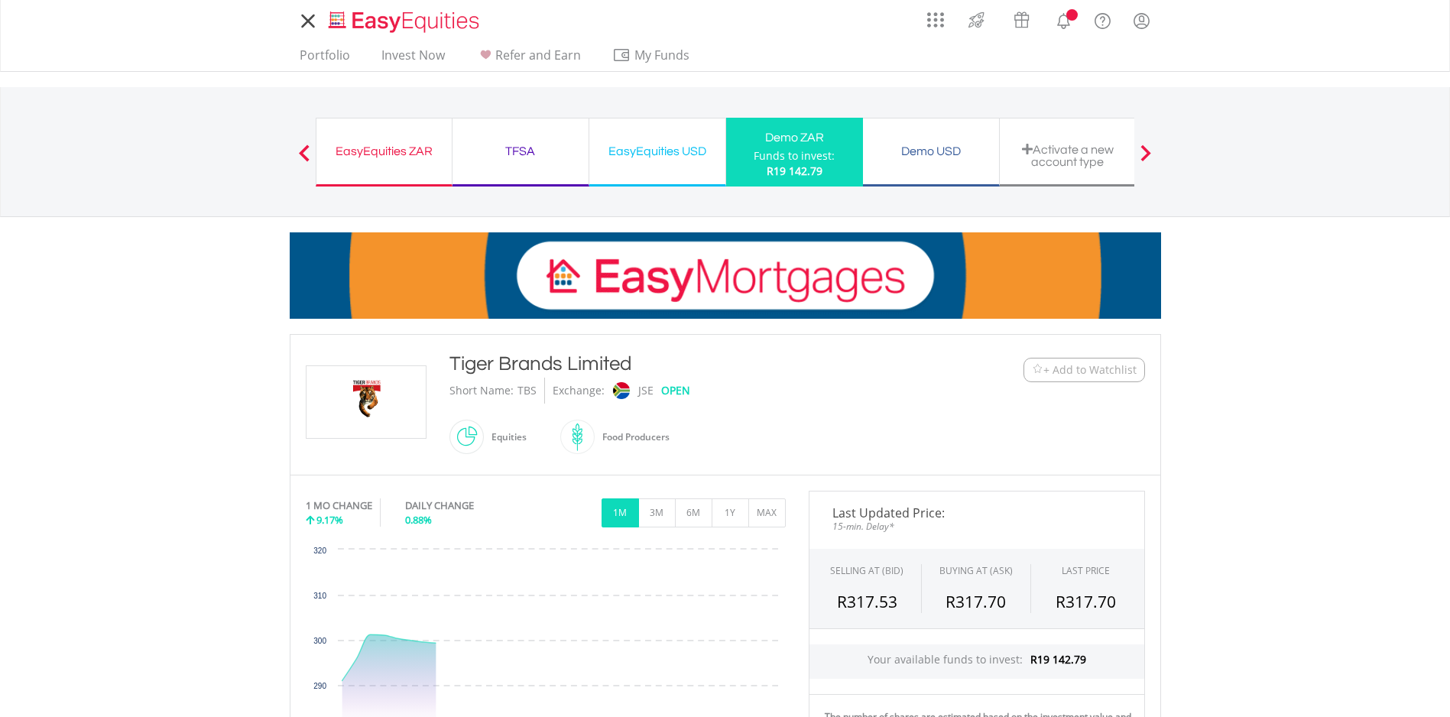
scroll to position [459, 0]
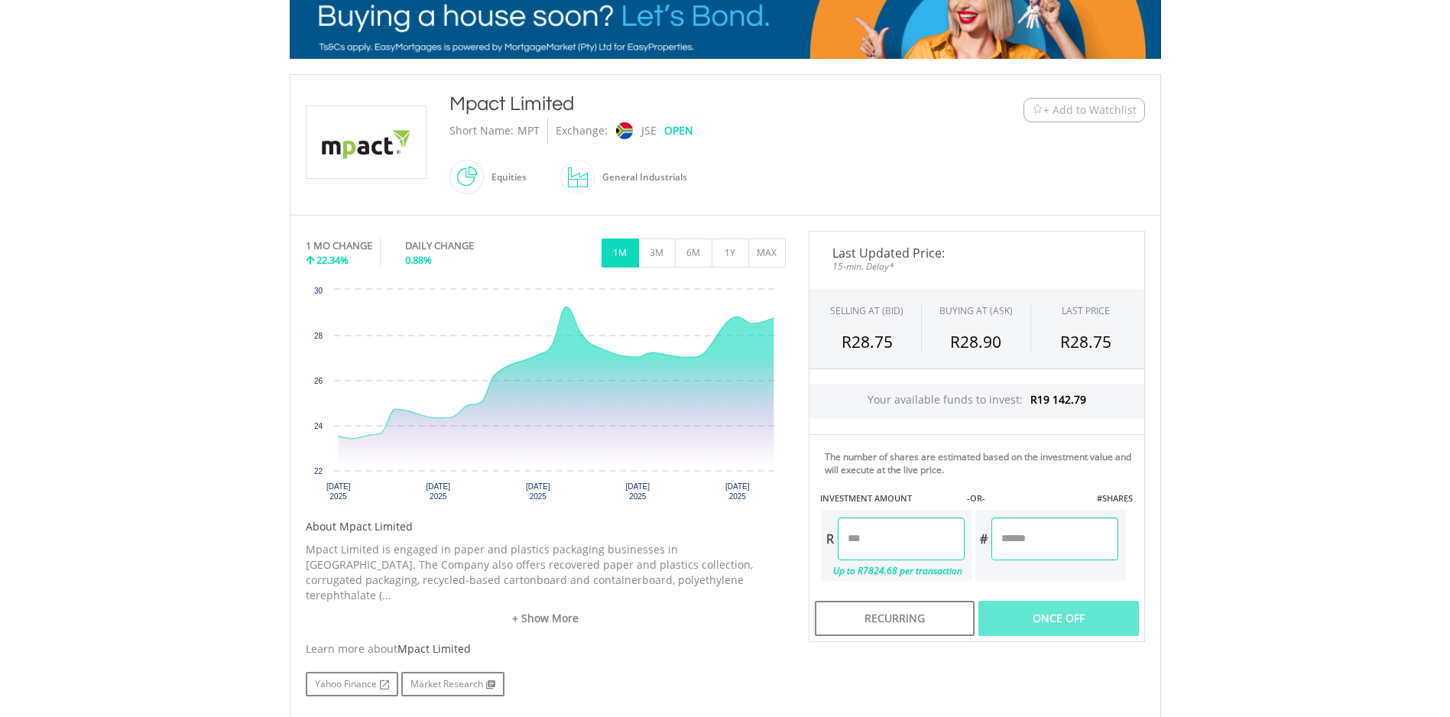
scroll to position [261, 0]
click at [657, 257] on button "3M" at bounding box center [656, 252] width 37 height 29
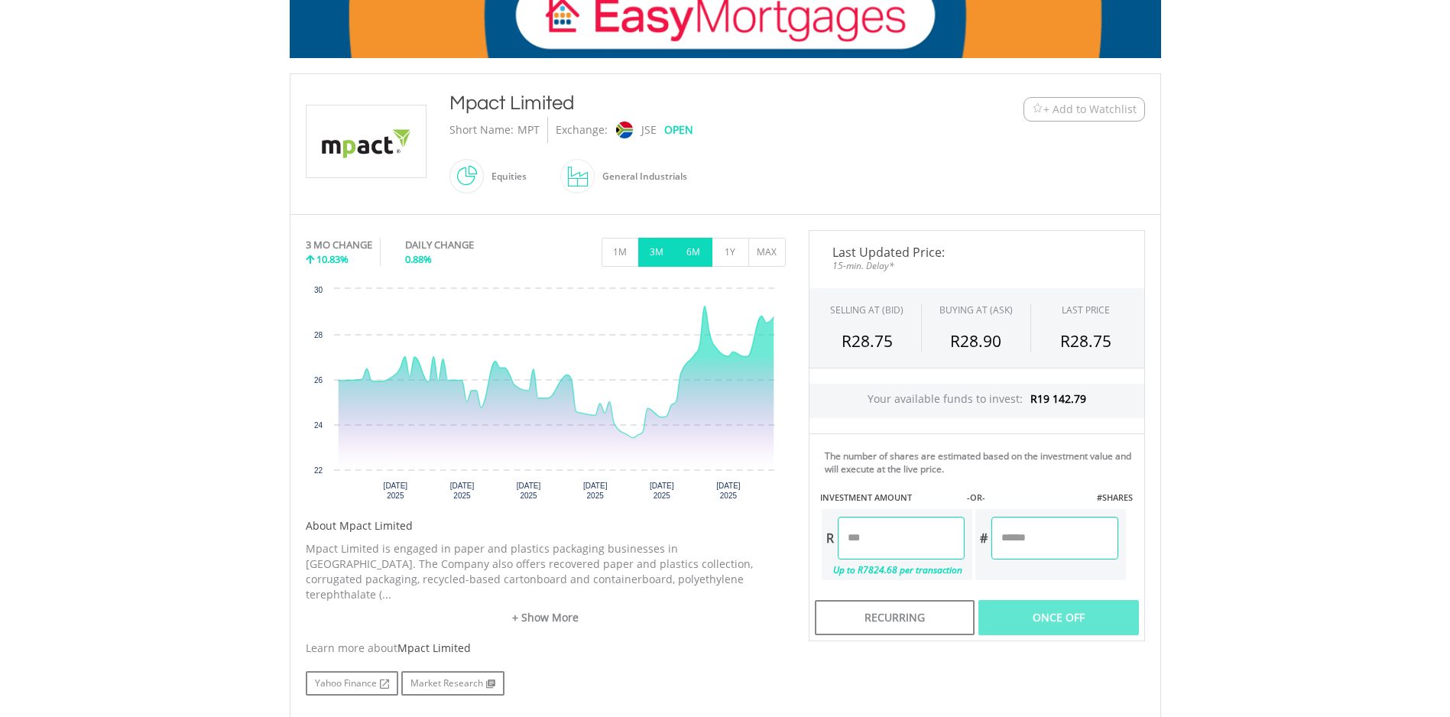
click at [692, 256] on button "6M" at bounding box center [693, 252] width 37 height 29
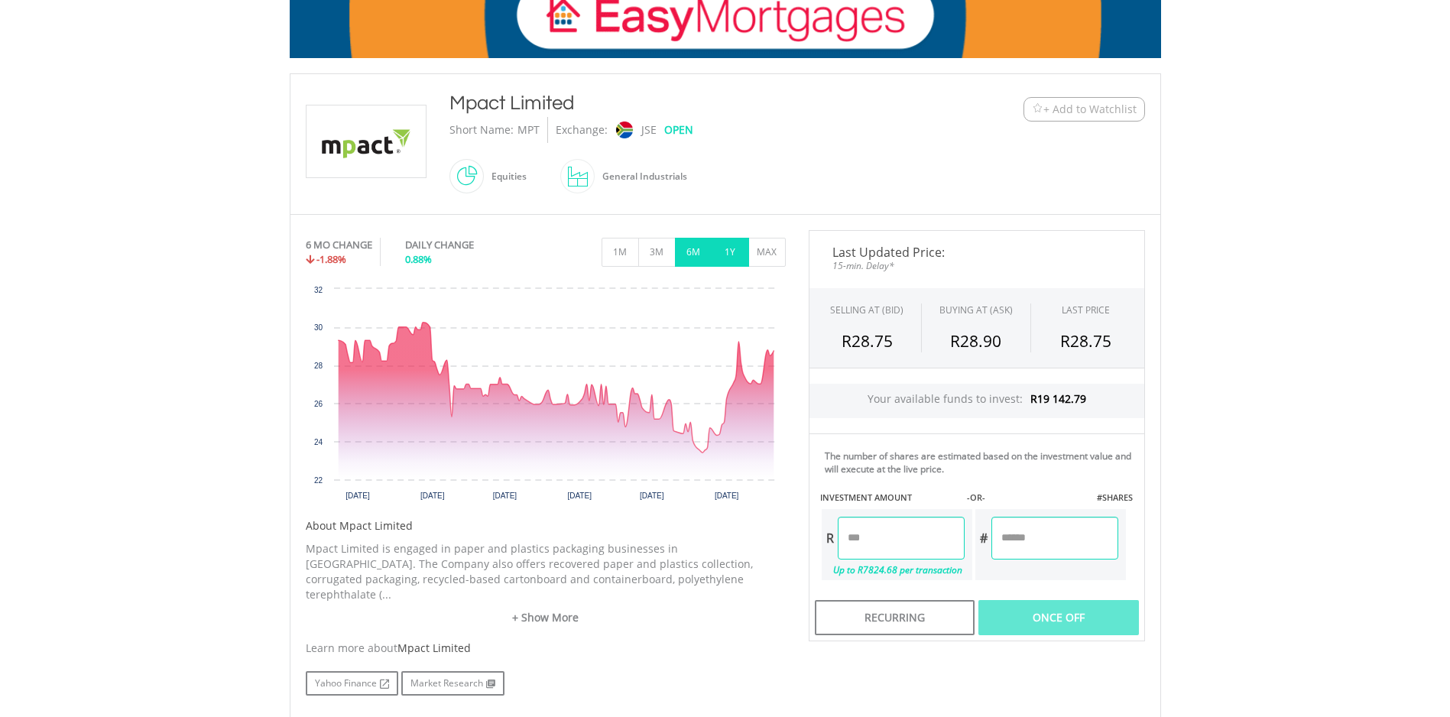
click at [732, 249] on button "1Y" at bounding box center [730, 252] width 37 height 29
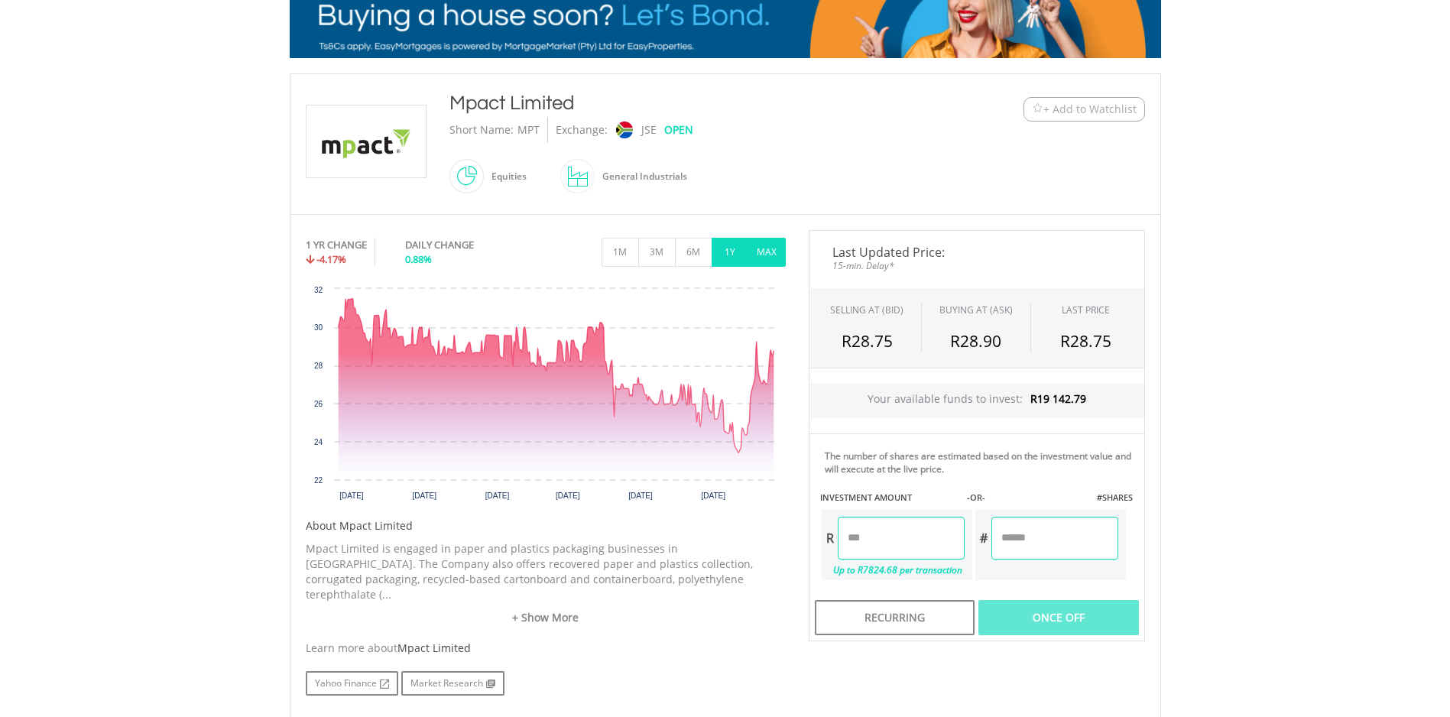
click at [770, 260] on button "MAX" at bounding box center [766, 252] width 37 height 29
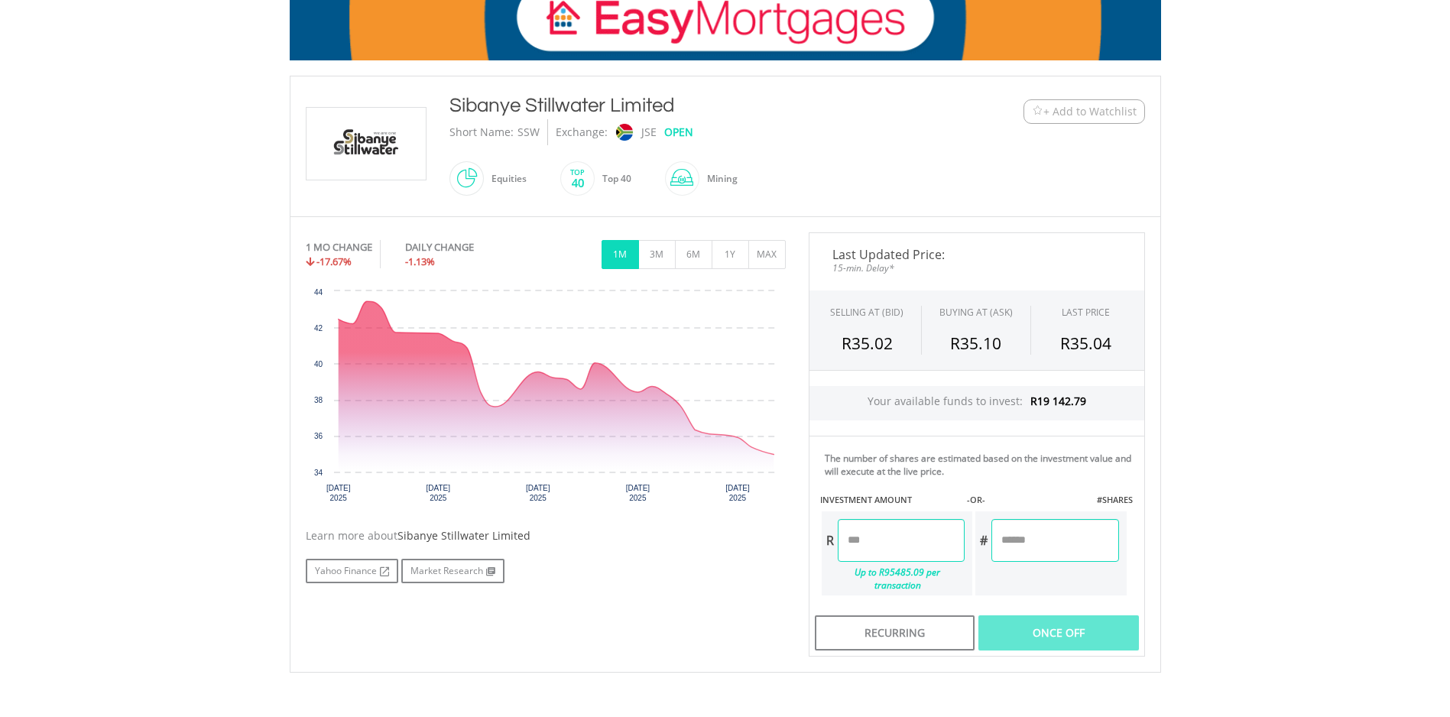
scroll to position [259, 0]
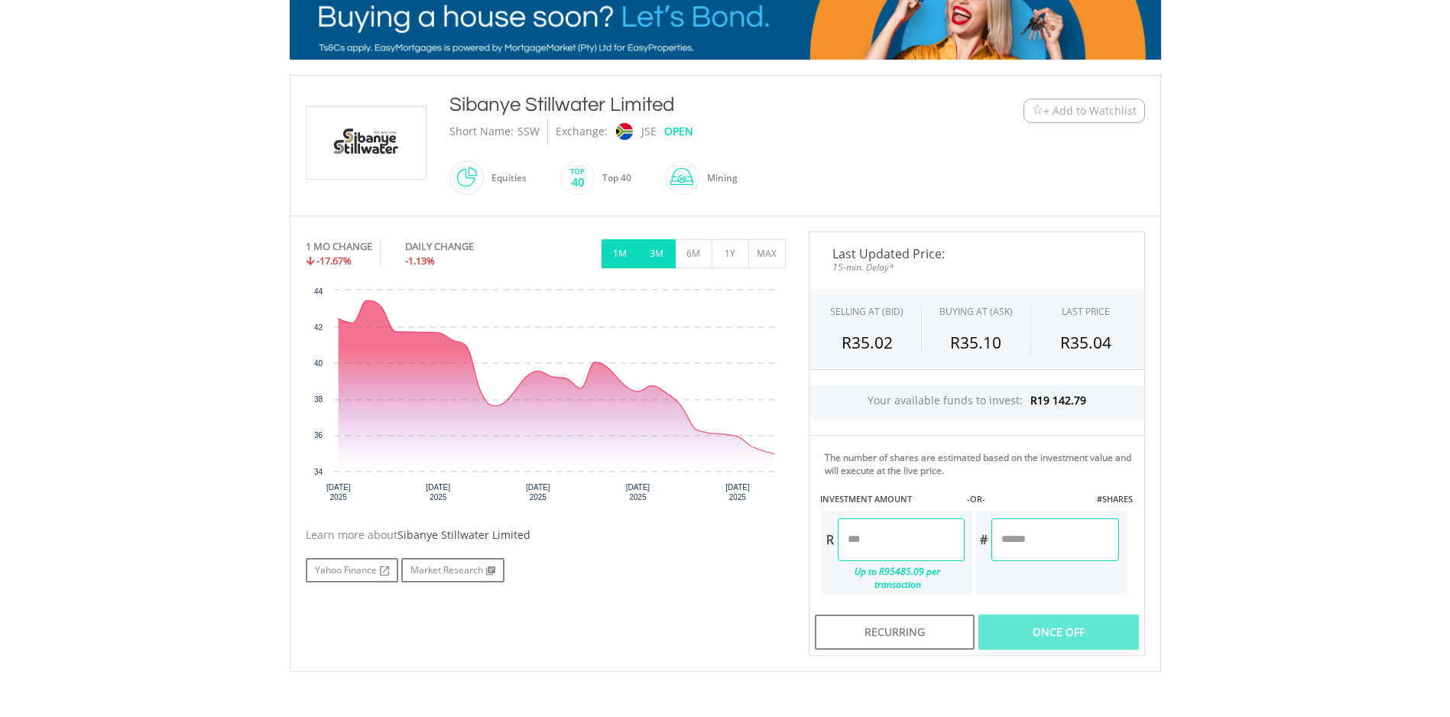
click at [658, 258] on button "3M" at bounding box center [656, 253] width 37 height 29
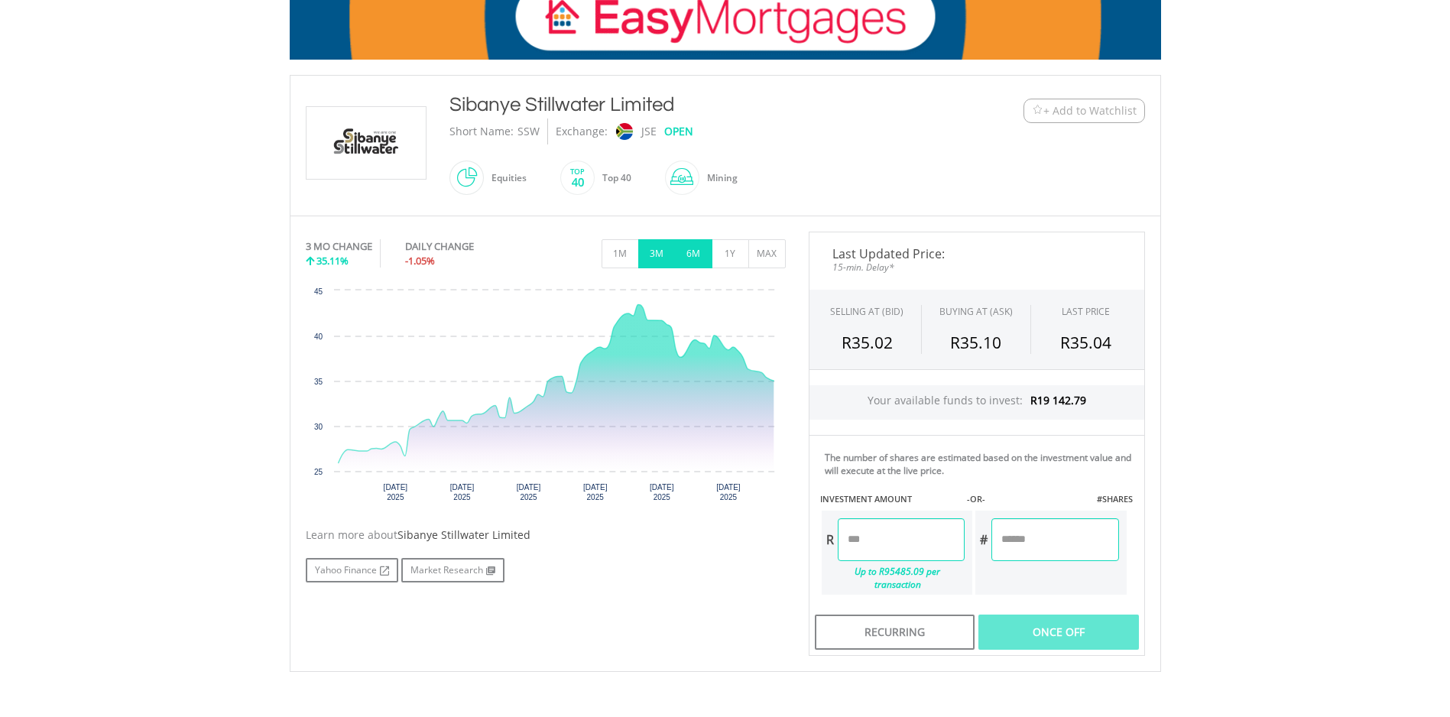
click at [693, 257] on button "6M" at bounding box center [693, 253] width 37 height 29
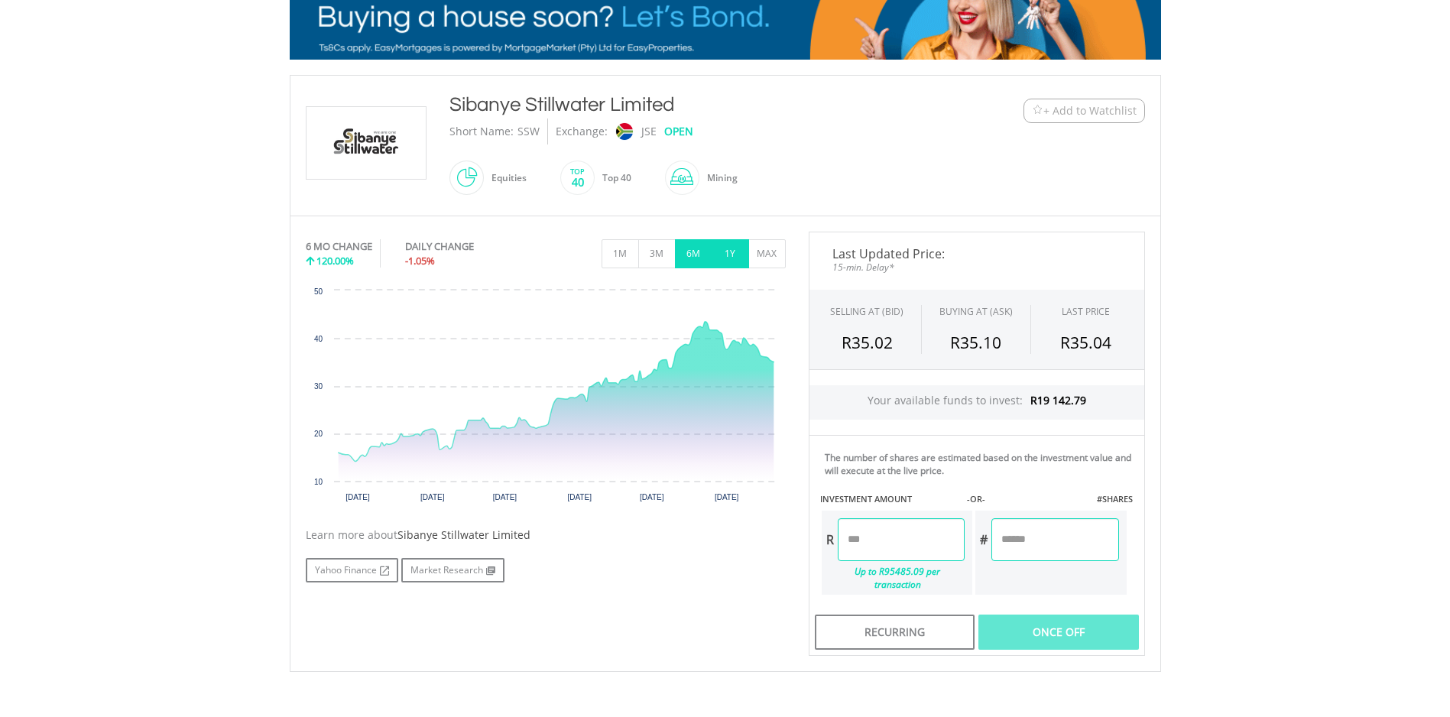
click at [732, 255] on button "1Y" at bounding box center [730, 253] width 37 height 29
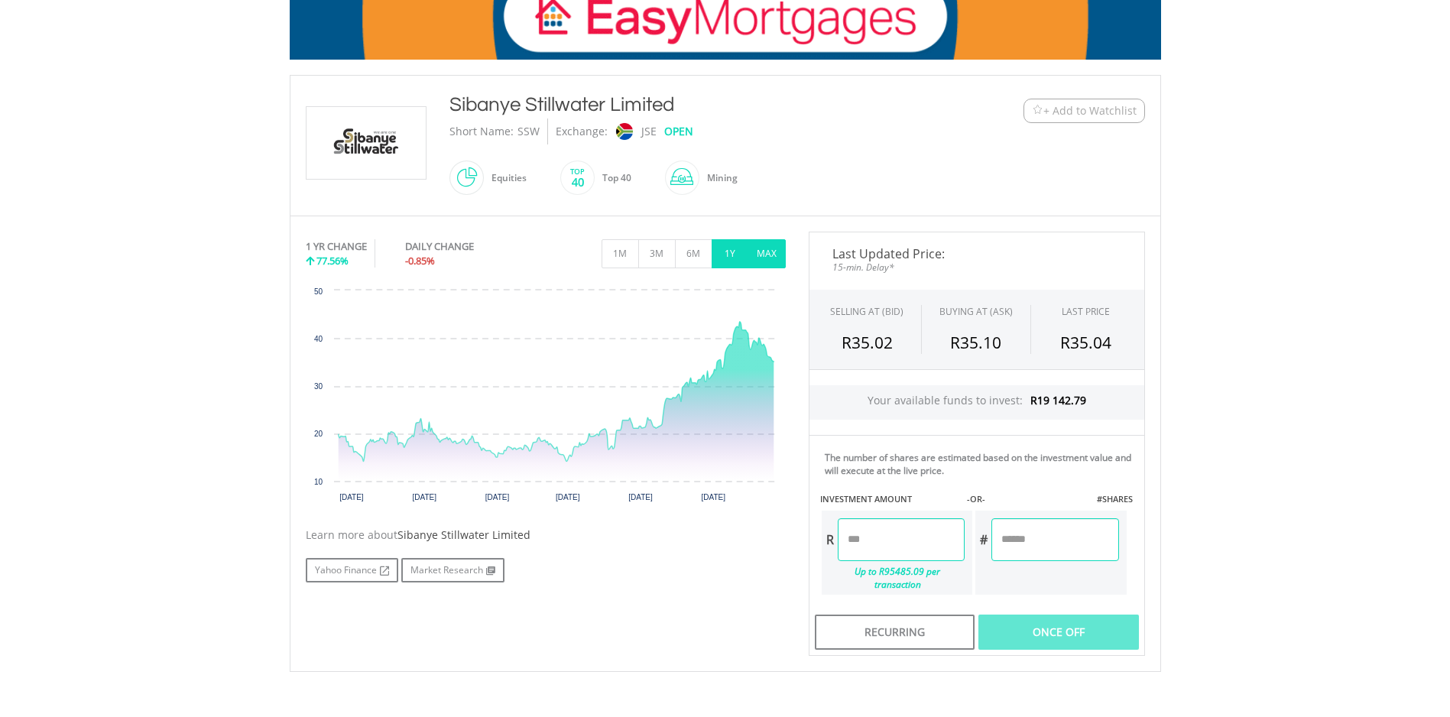
click at [765, 255] on button "MAX" at bounding box center [766, 253] width 37 height 29
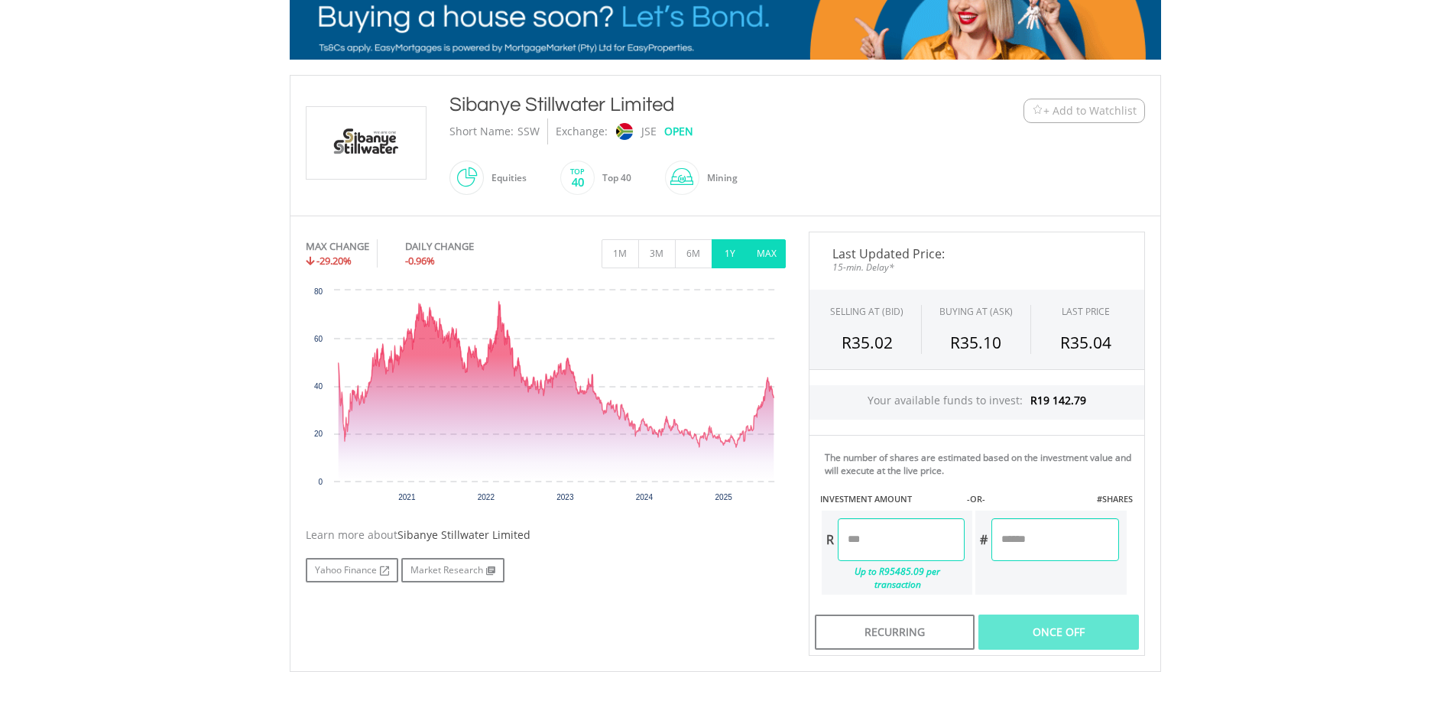
click at [737, 256] on button "1Y" at bounding box center [730, 253] width 37 height 29
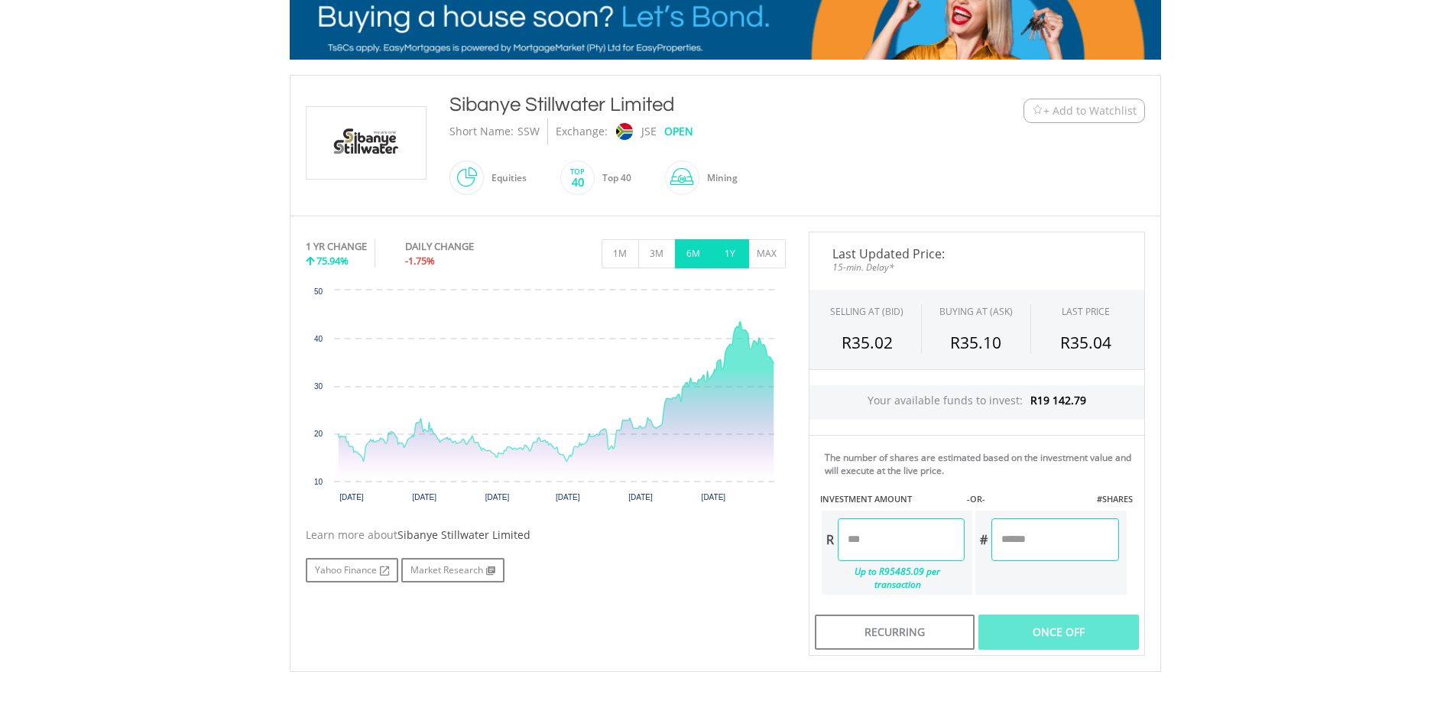
click at [692, 263] on button "6M" at bounding box center [693, 253] width 37 height 29
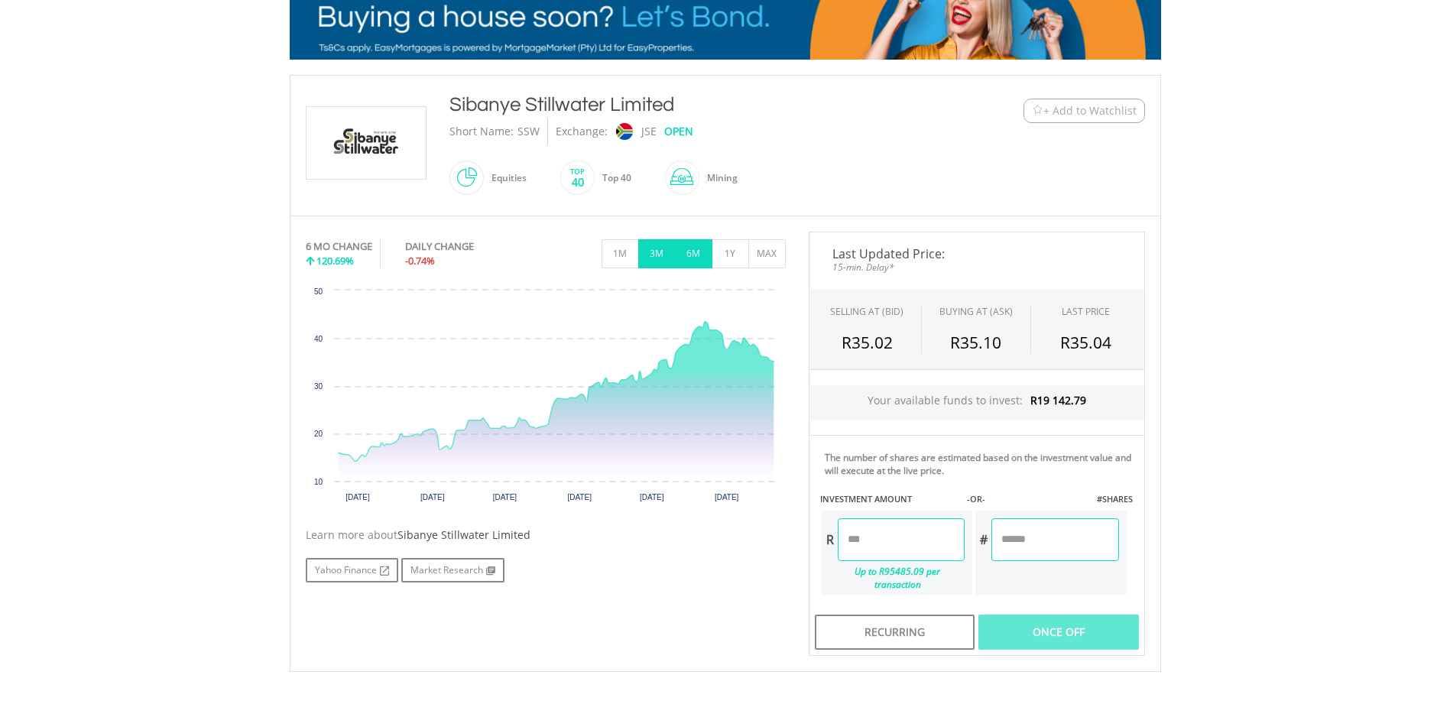
click at [657, 257] on button "3M" at bounding box center [656, 253] width 37 height 29
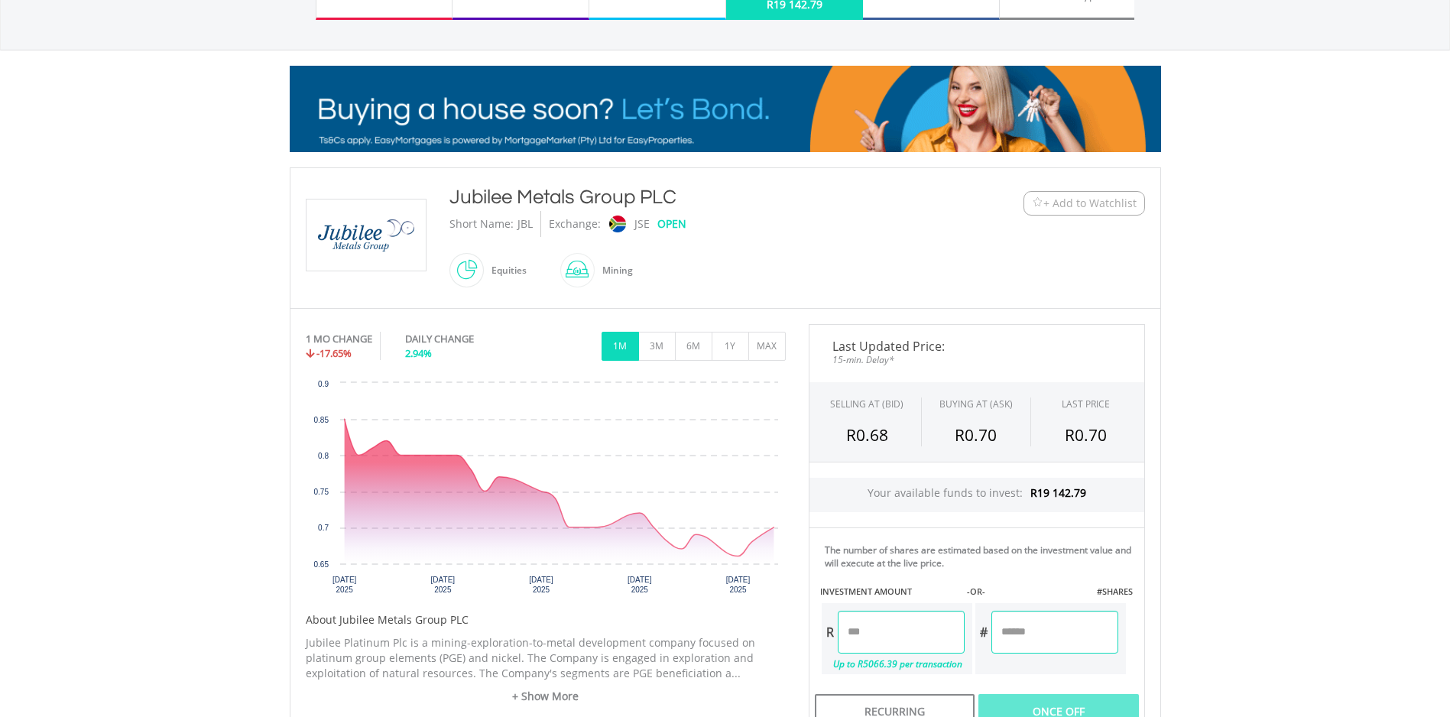
scroll to position [229, 0]
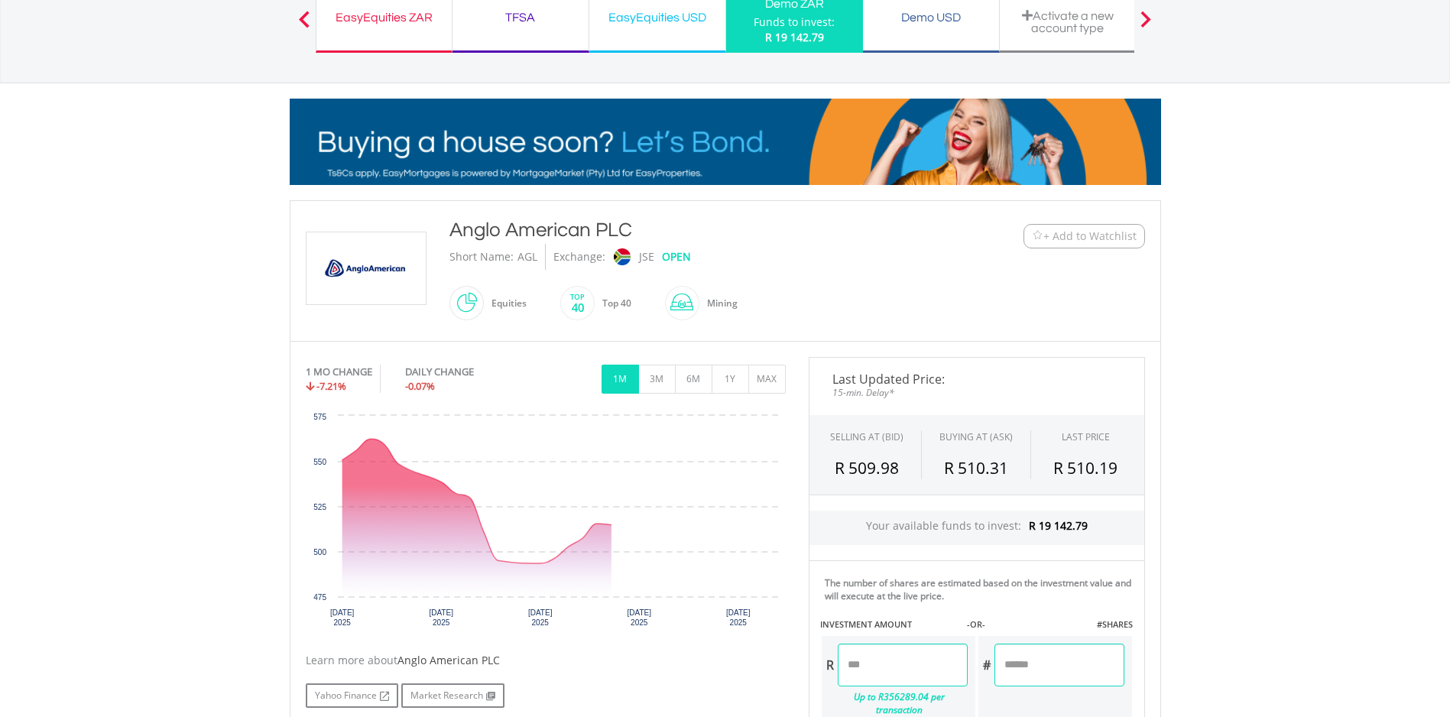
scroll to position [153, 0]
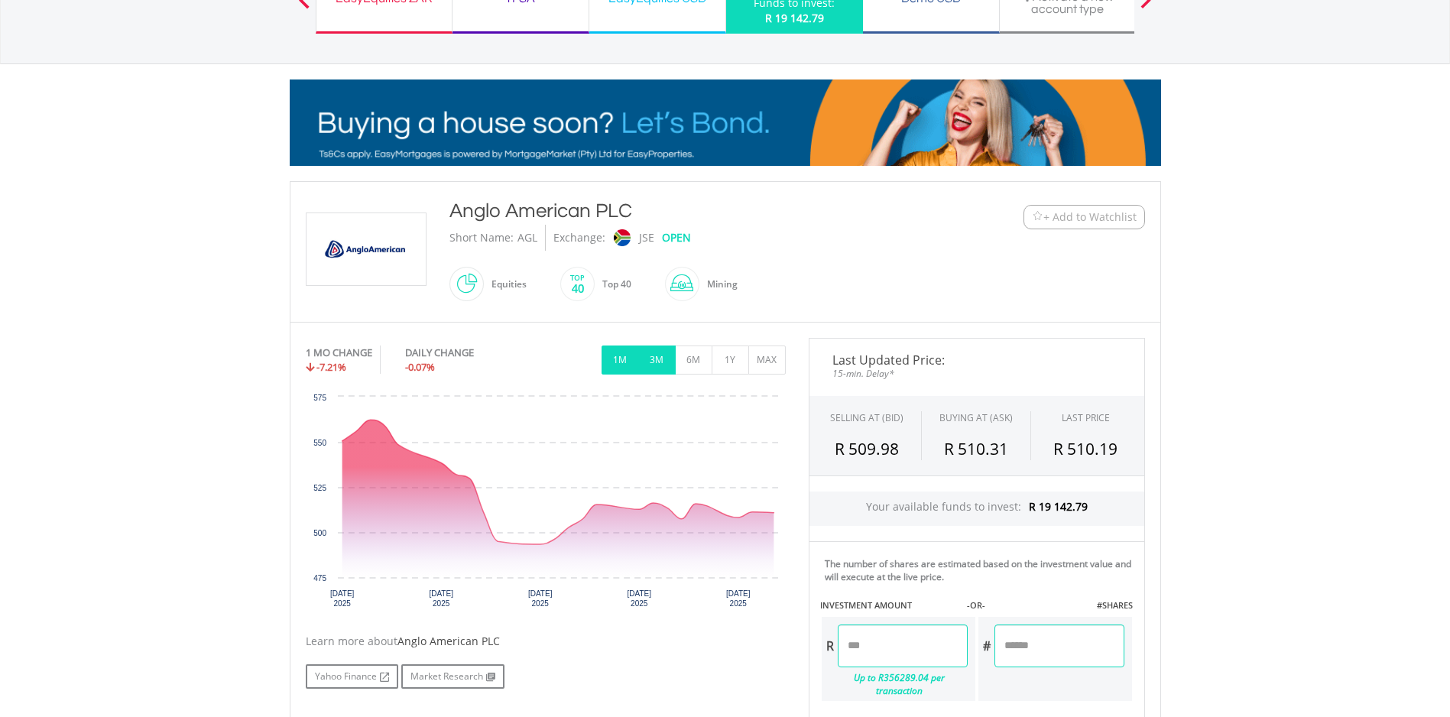
click at [641, 354] on button "3M" at bounding box center [656, 360] width 37 height 29
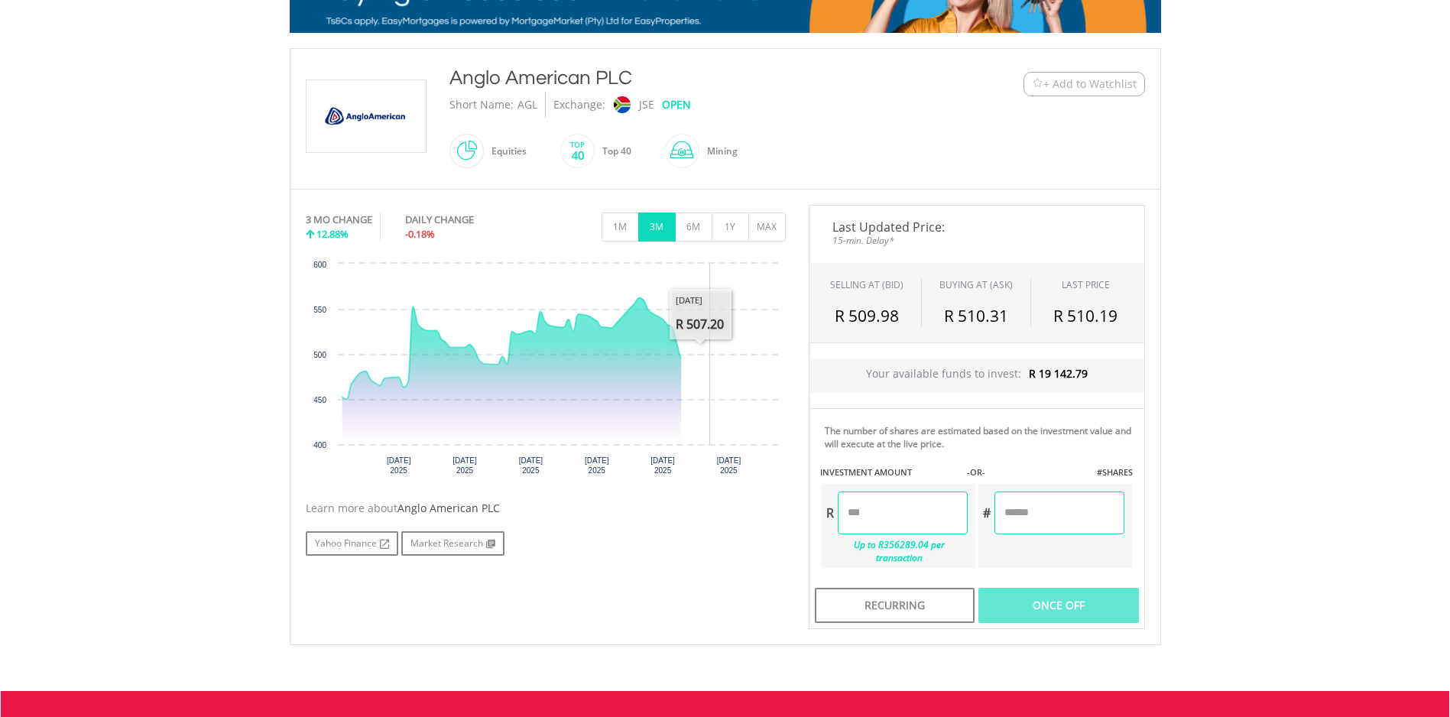
scroll to position [306, 0]
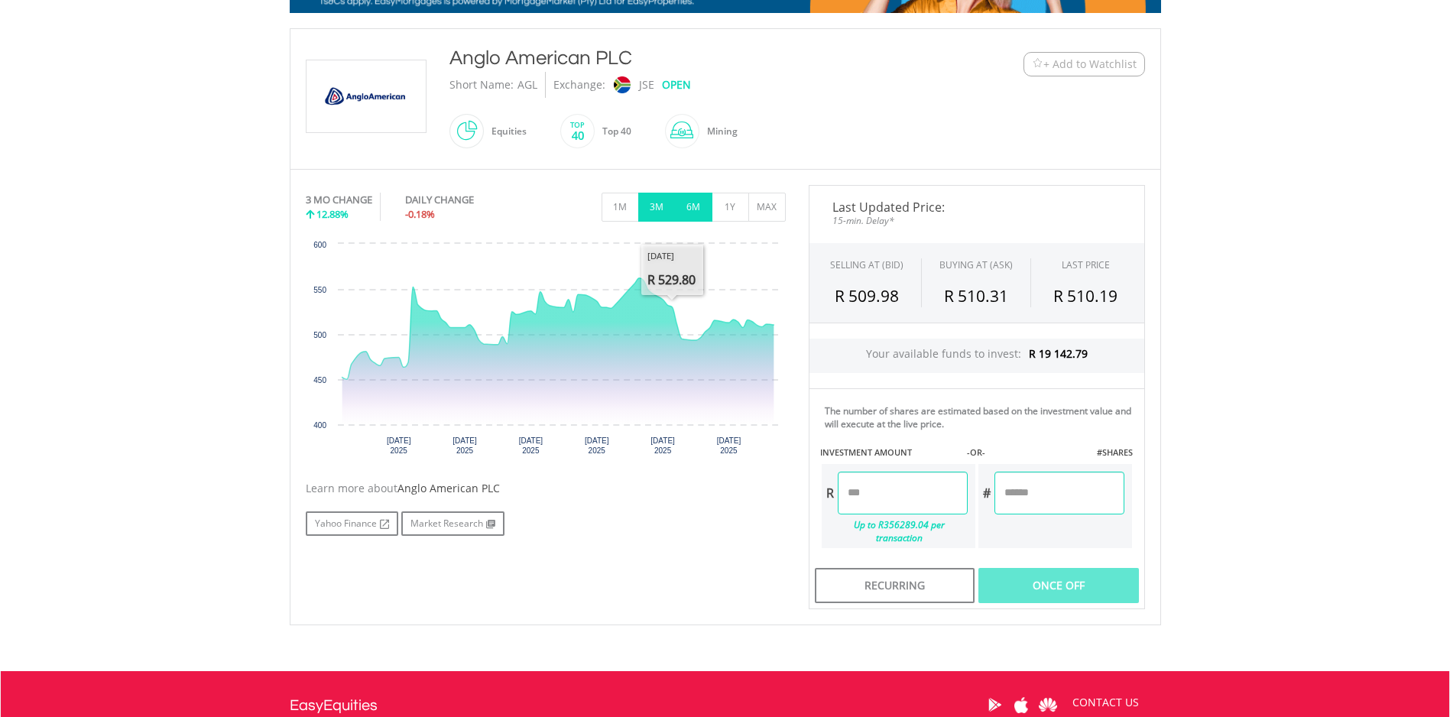
click at [688, 203] on button "6M" at bounding box center [693, 207] width 37 height 29
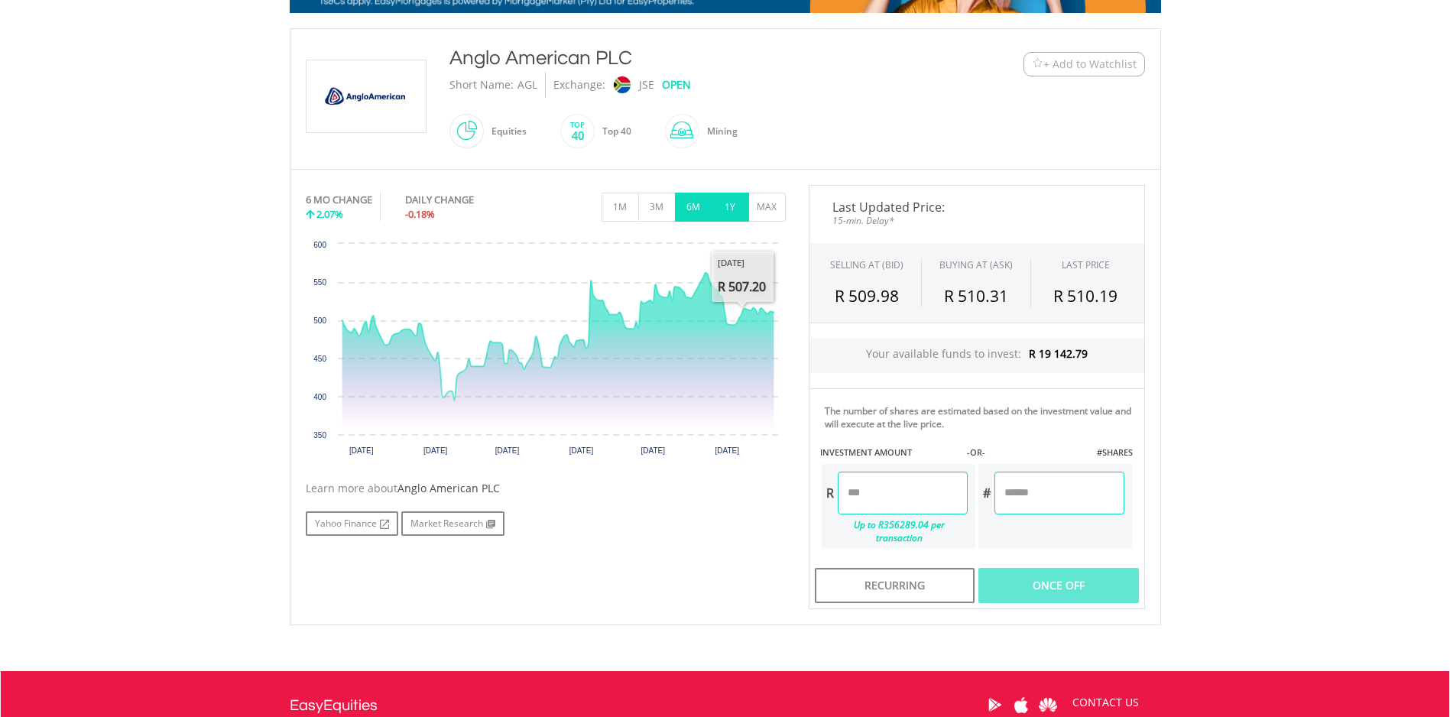
click at [723, 201] on button "1Y" at bounding box center [730, 207] width 37 height 29
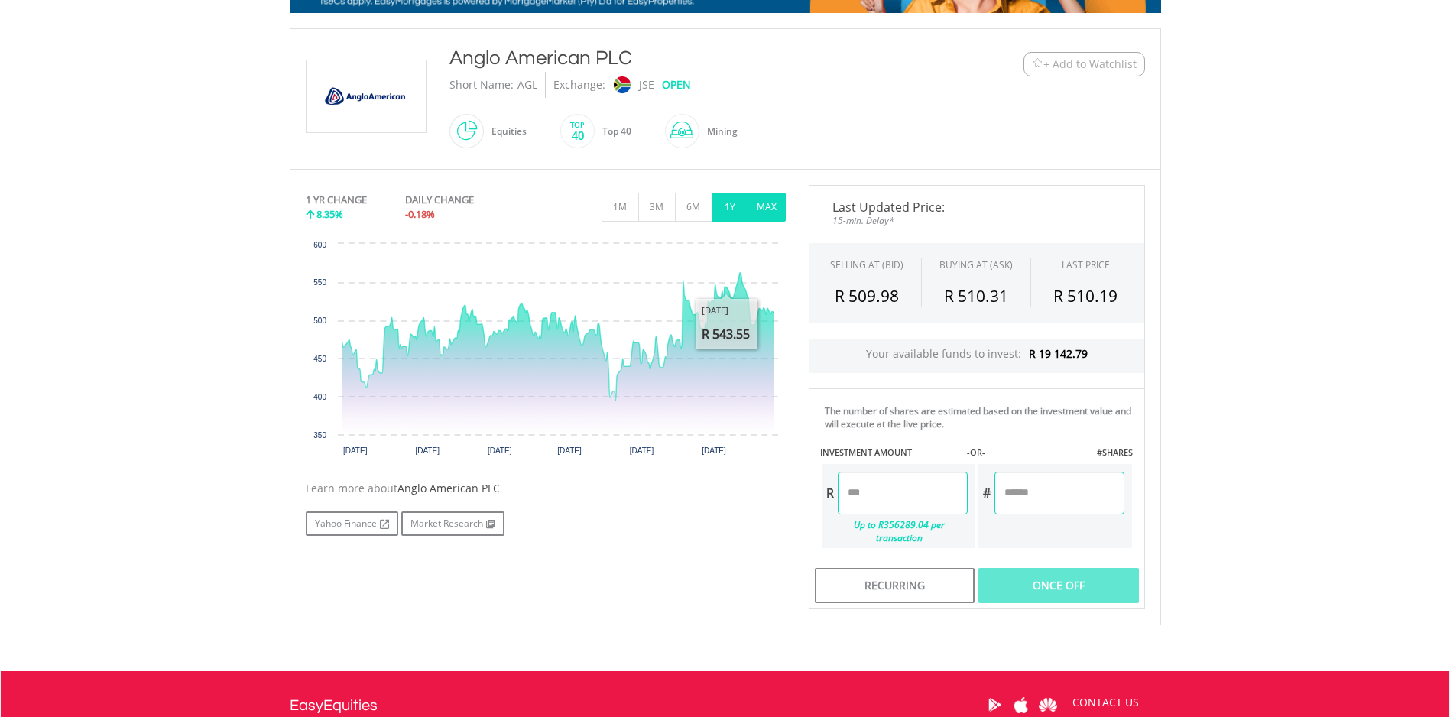
click at [768, 211] on button "MAX" at bounding box center [766, 207] width 37 height 29
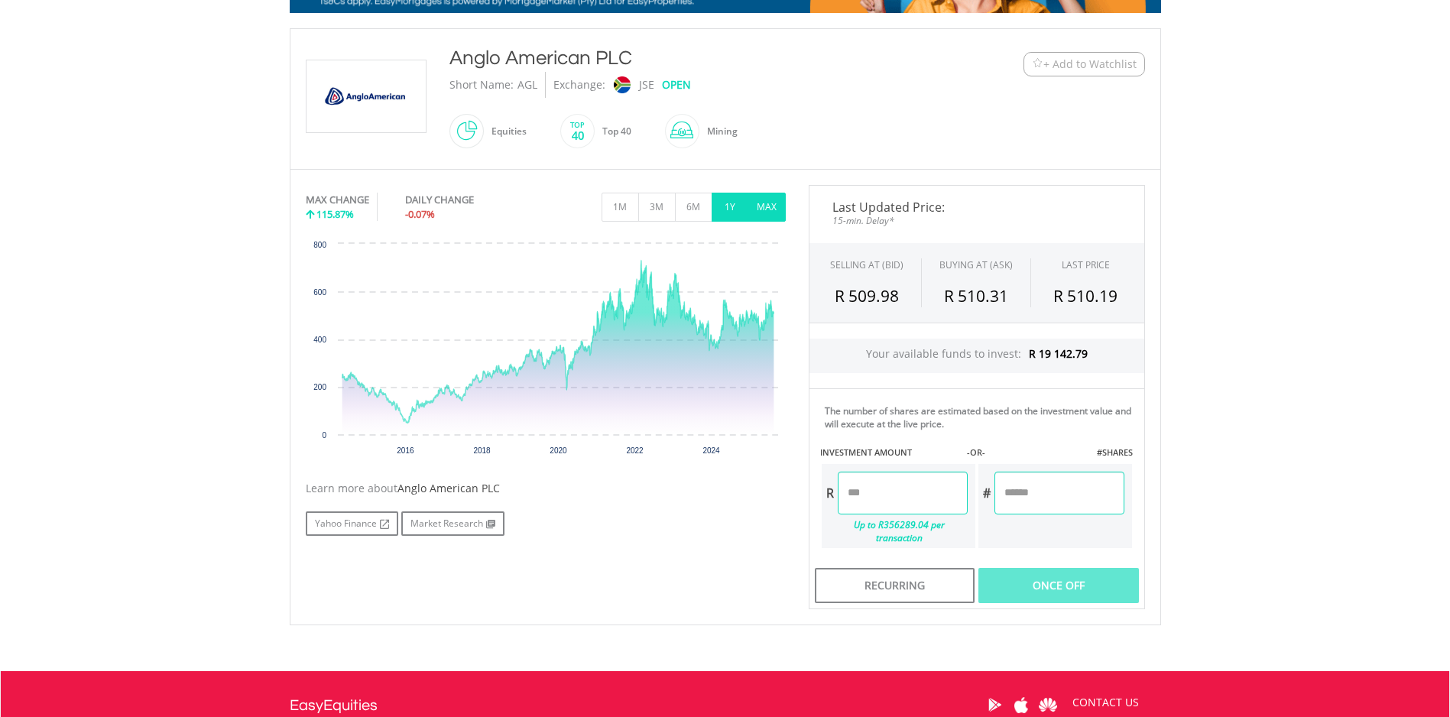
click at [730, 209] on button "1Y" at bounding box center [730, 207] width 37 height 29
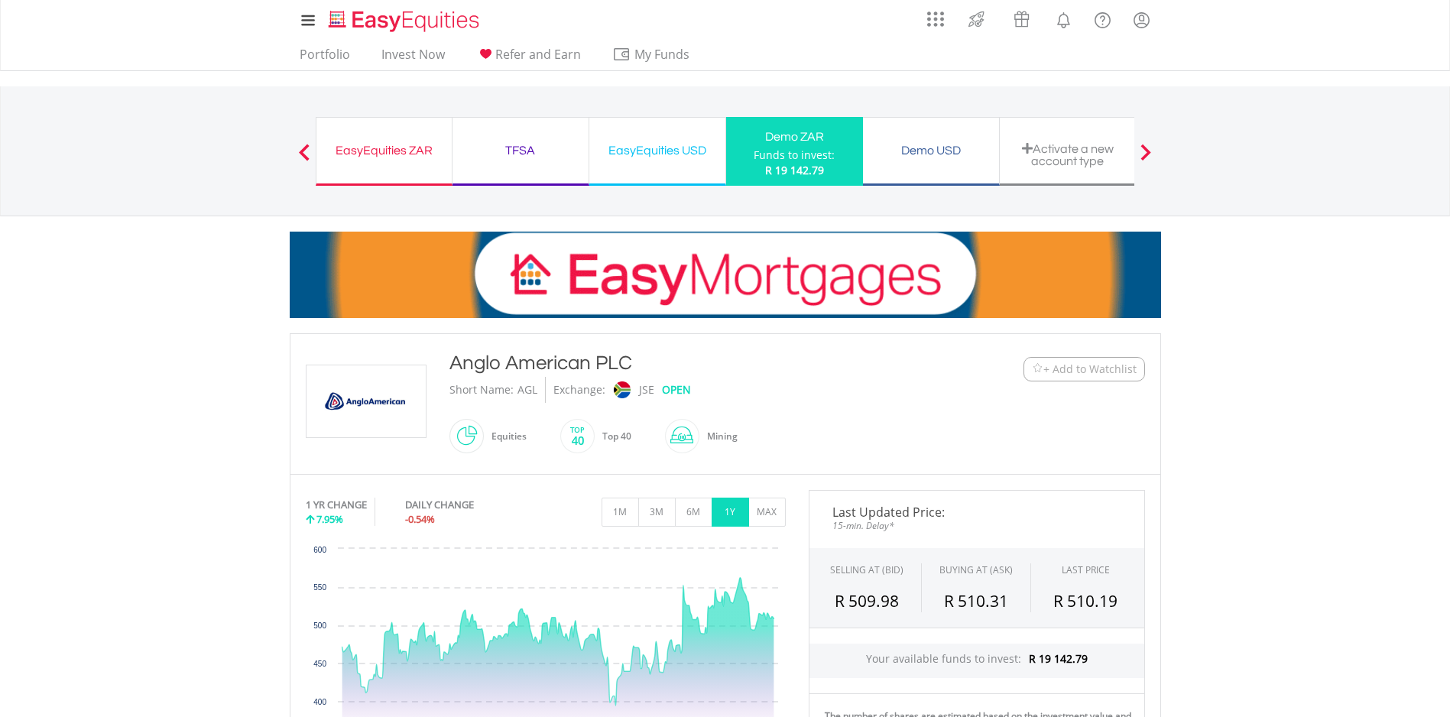
scroll to position [0, 0]
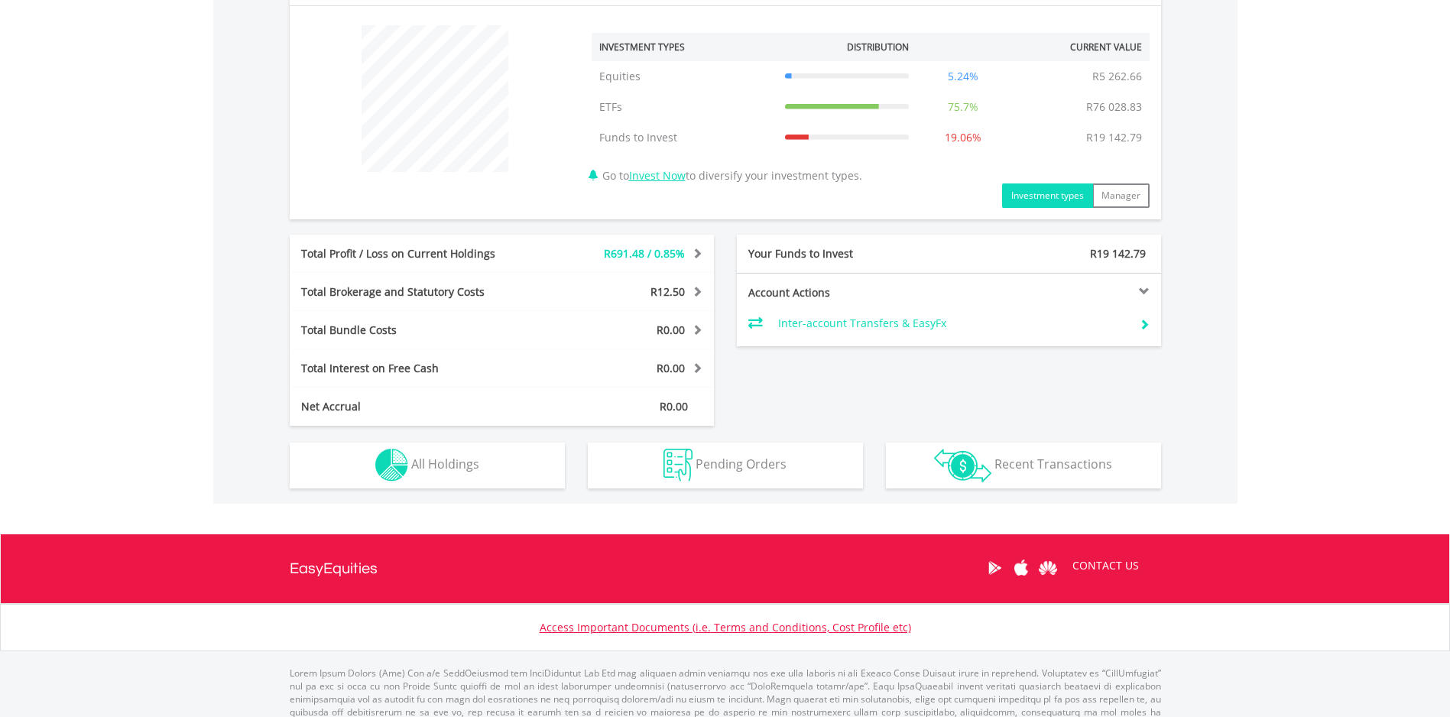
scroll to position [607, 0]
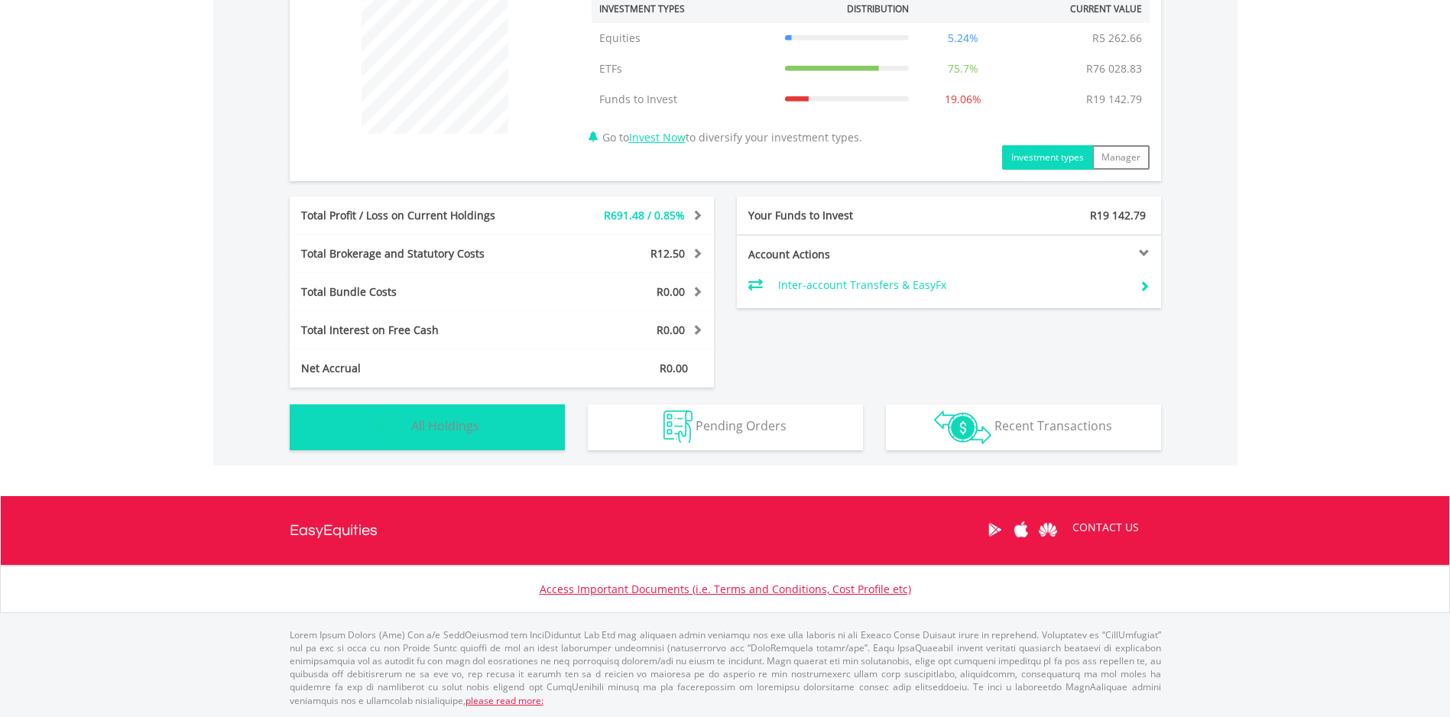
click at [428, 424] on span "All Holdings" at bounding box center [445, 425] width 68 height 17
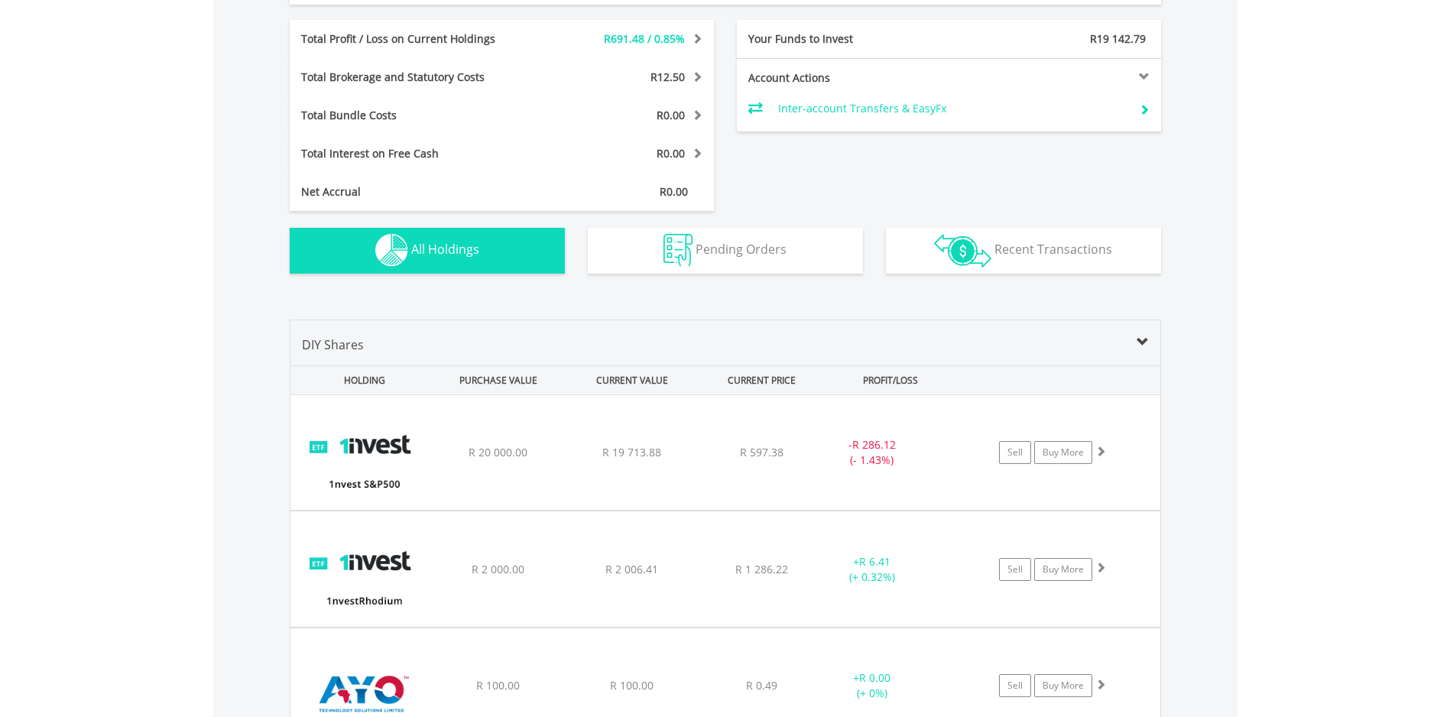
scroll to position [797, 0]
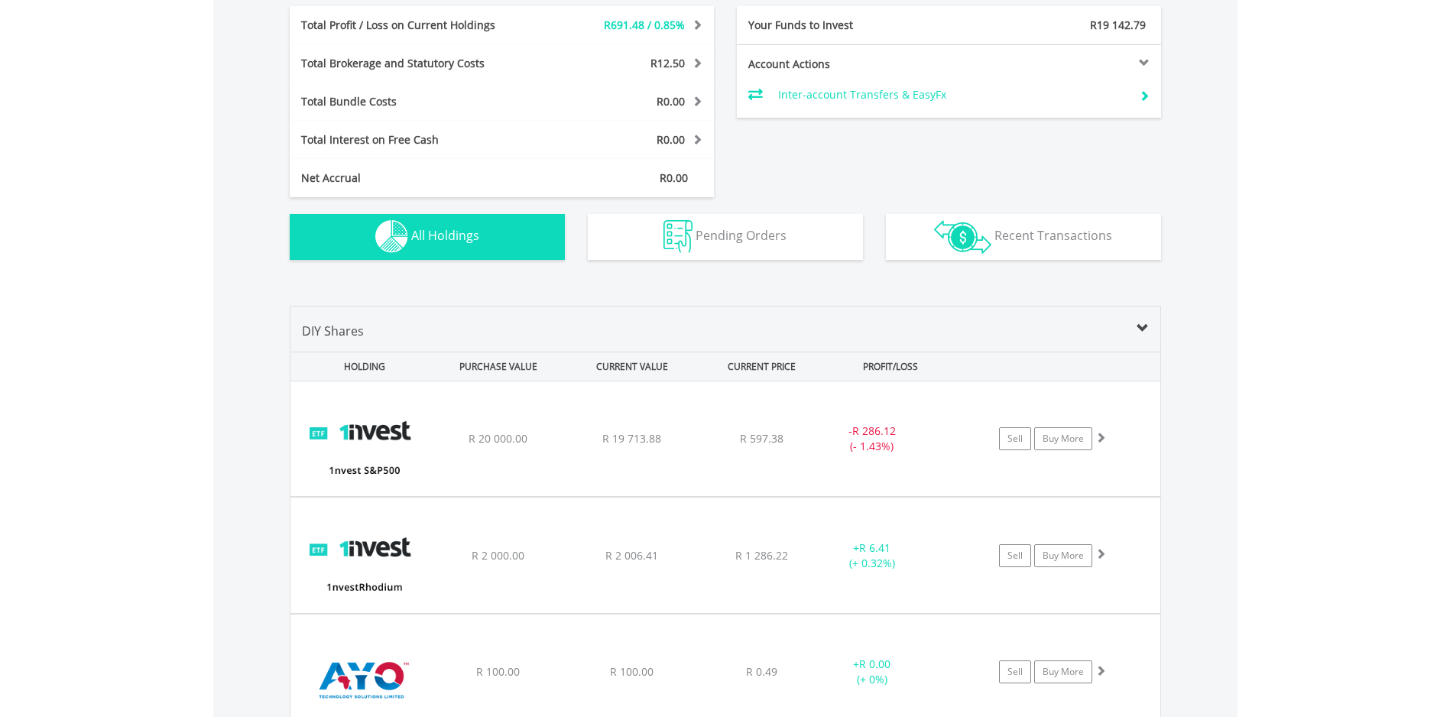
click at [1142, 327] on span at bounding box center [1143, 329] width 12 height 12
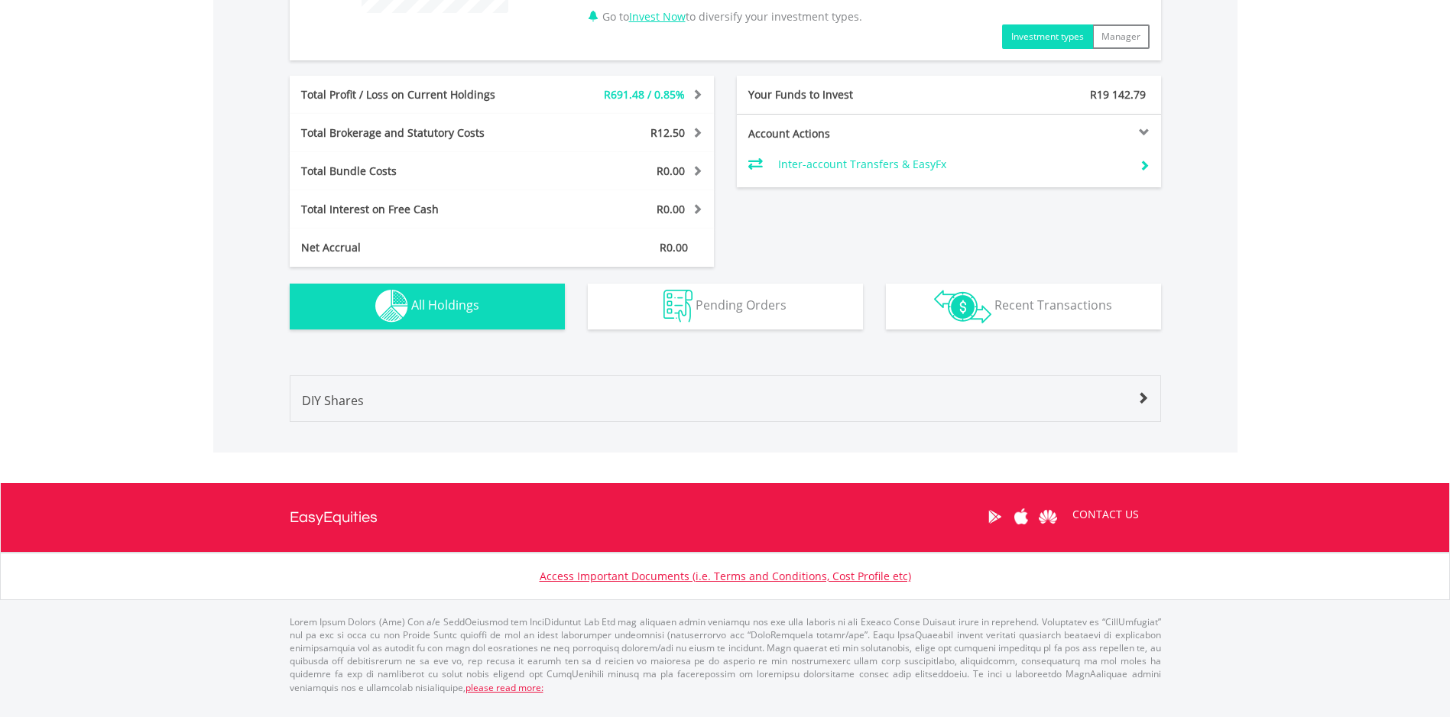
scroll to position [715, 0]
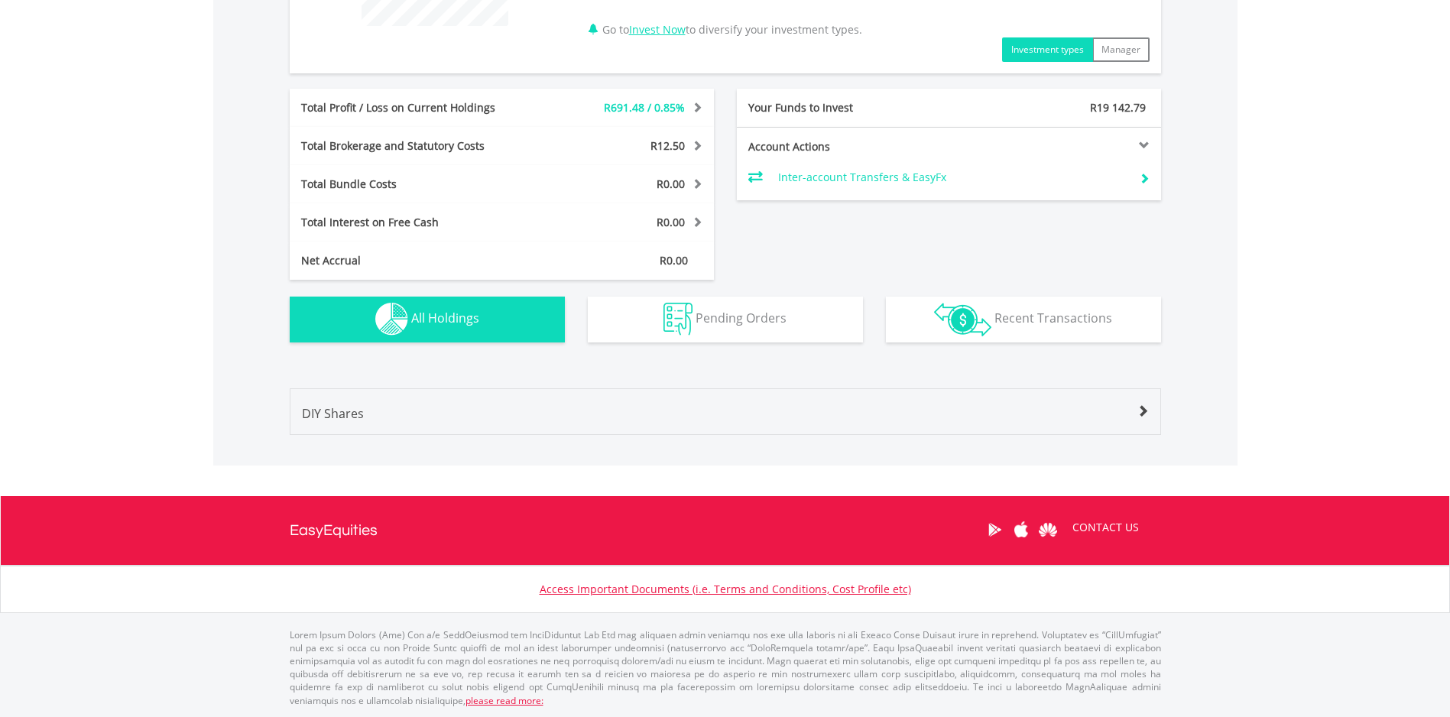
click at [1137, 411] on span at bounding box center [1143, 411] width 12 height 12
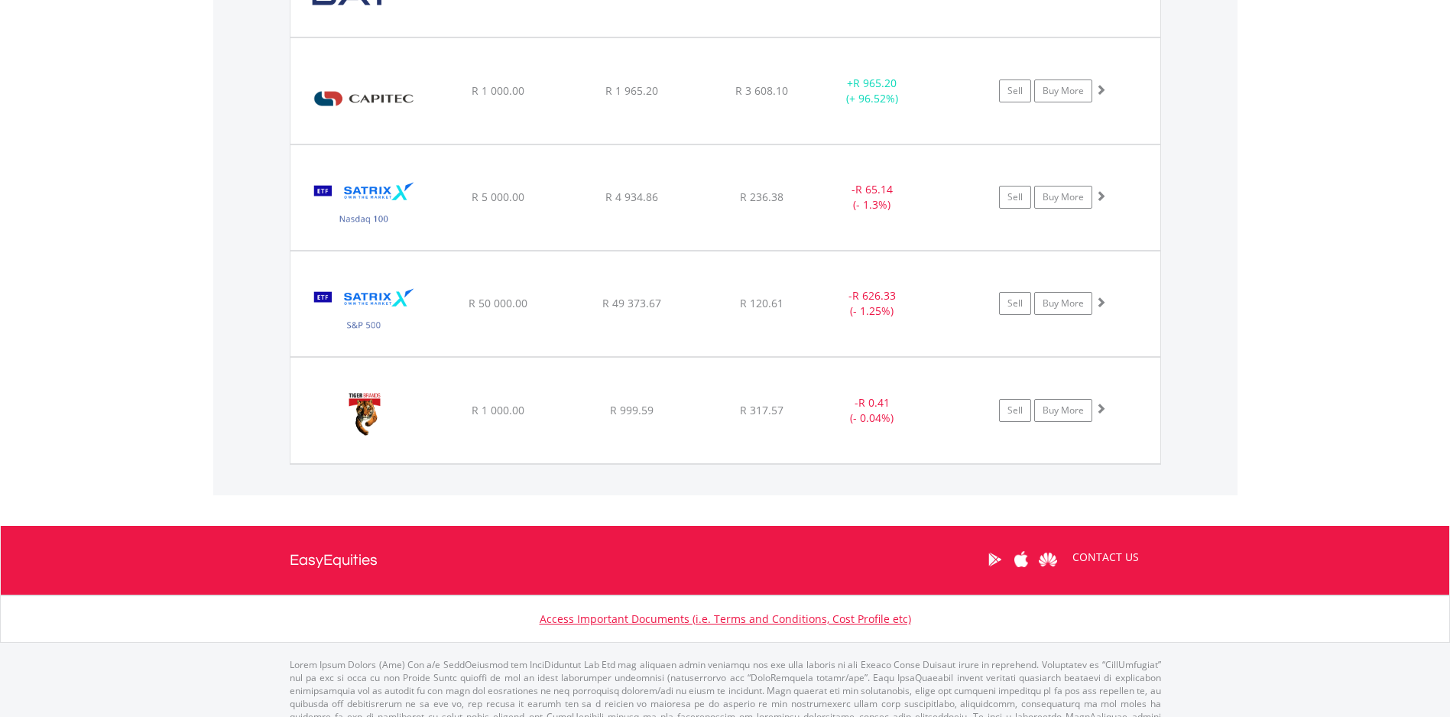
scroll to position [1549, 0]
